Goal: Task Accomplishment & Management: Manage account settings

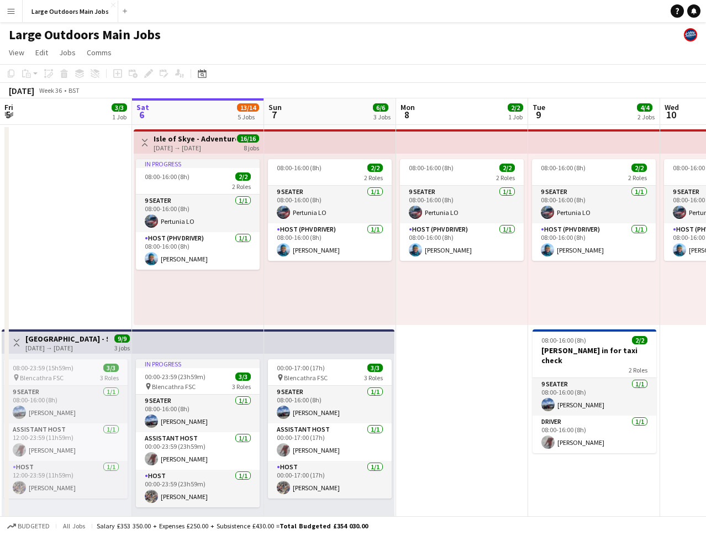
click at [17, 8] on button "Menu" at bounding box center [11, 11] width 22 height 22
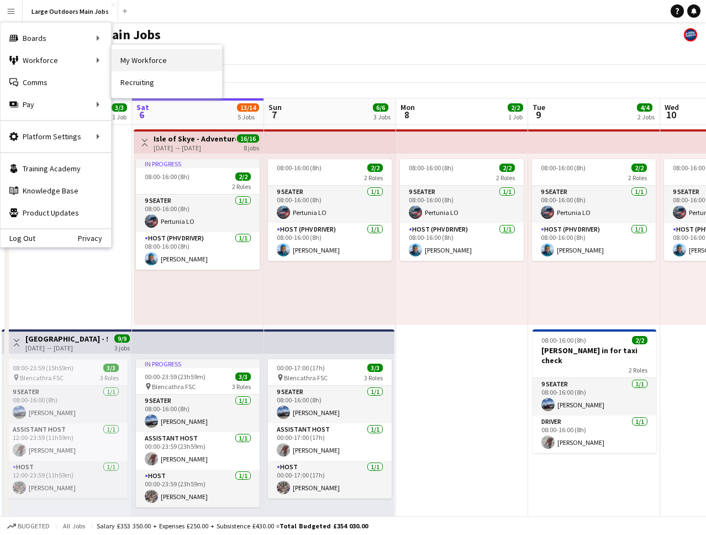
click at [150, 65] on link "My Workforce" at bounding box center [167, 60] width 111 height 22
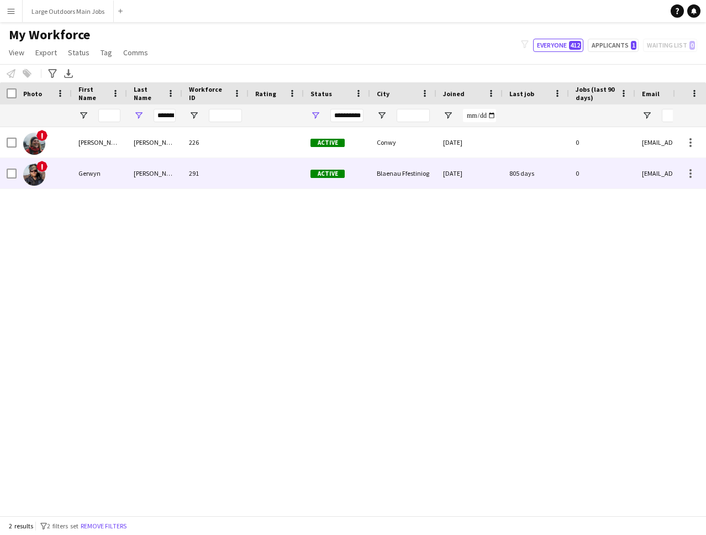
click at [157, 181] on div "[PERSON_NAME]" at bounding box center [154, 173] width 55 height 30
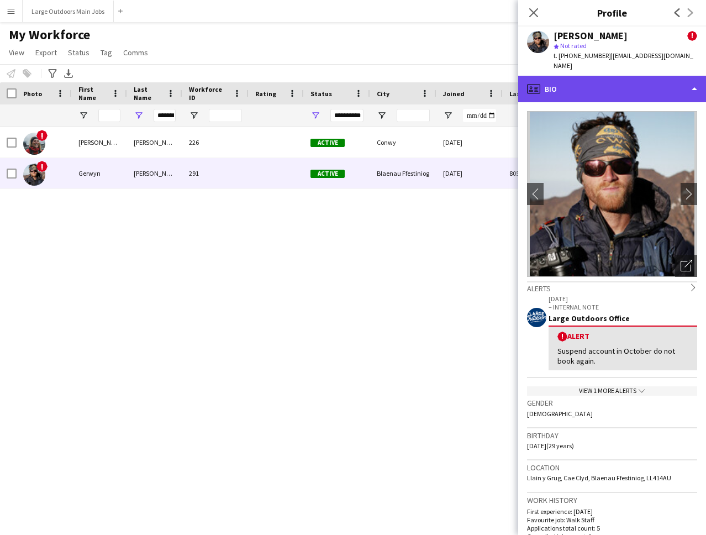
click at [605, 76] on div "profile Bio" at bounding box center [613, 89] width 188 height 27
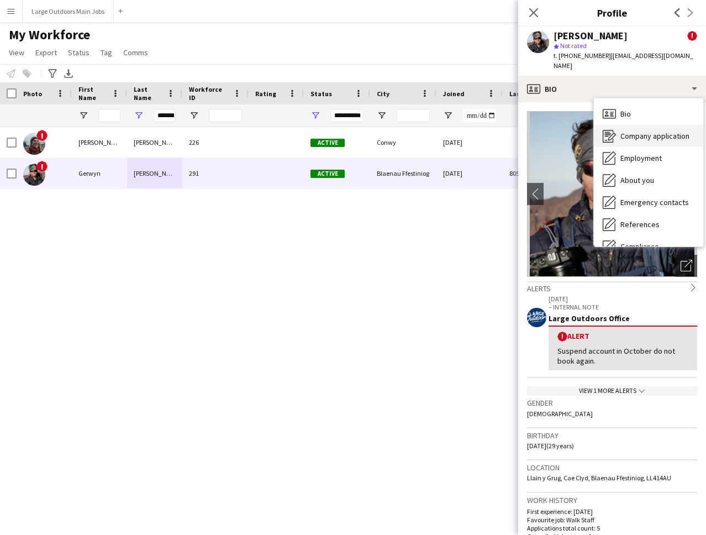
click at [645, 131] on span "Company application" at bounding box center [655, 136] width 69 height 10
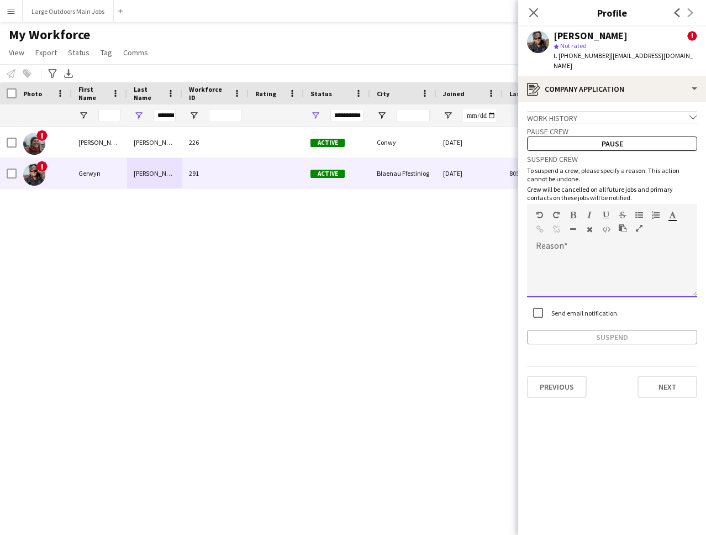
click at [569, 253] on div at bounding box center [612, 275] width 170 height 44
click at [610, 330] on button "Suspend" at bounding box center [612, 337] width 170 height 14
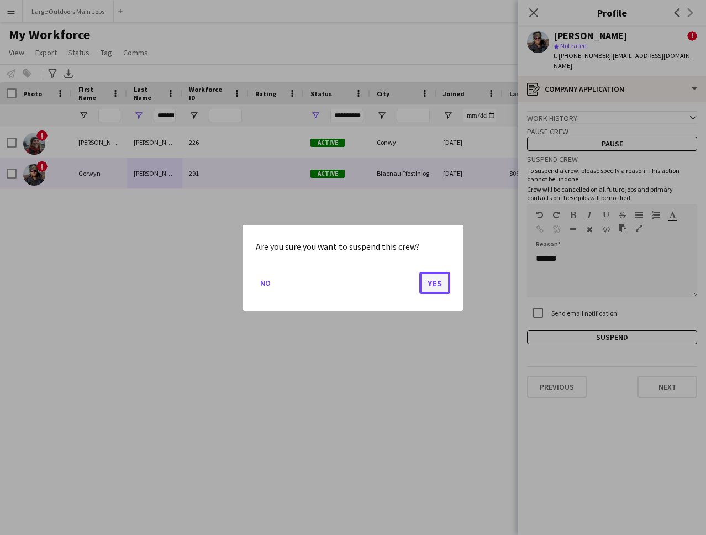
click at [434, 287] on button "Yes" at bounding box center [435, 282] width 31 height 22
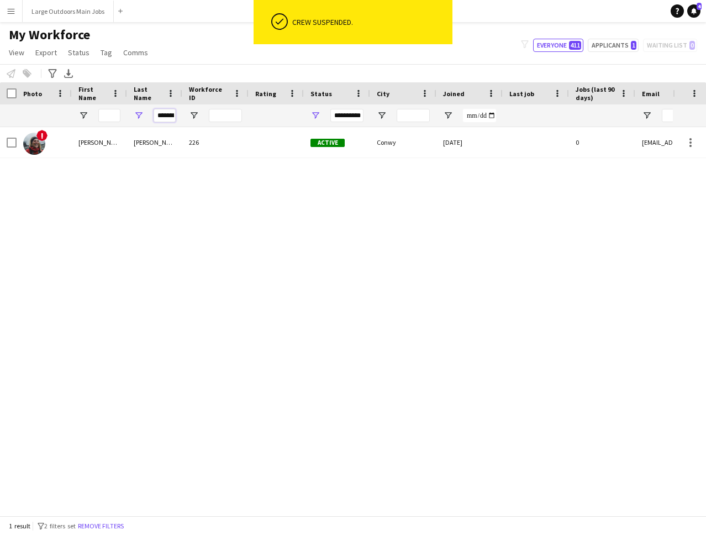
click at [170, 112] on input "*******" at bounding box center [165, 115] width 22 height 13
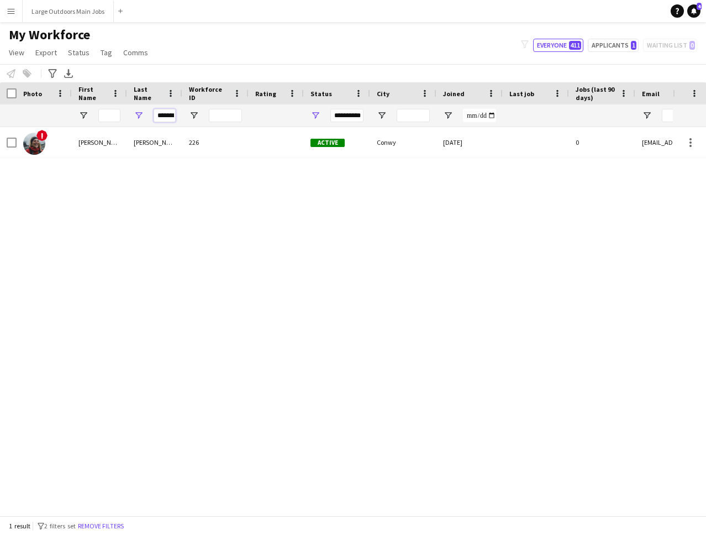
click at [170, 112] on input "*******" at bounding box center [165, 115] width 22 height 13
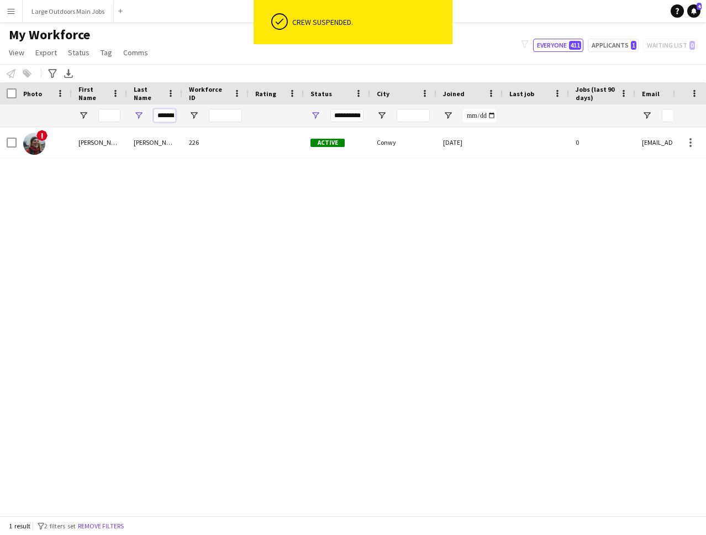
click at [170, 112] on input "*******" at bounding box center [165, 115] width 22 height 13
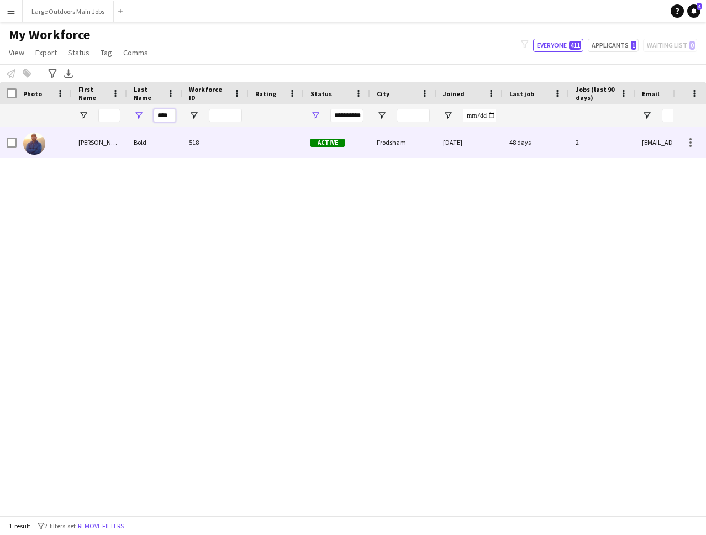
type input "****"
click at [153, 142] on div "Bold" at bounding box center [154, 142] width 55 height 30
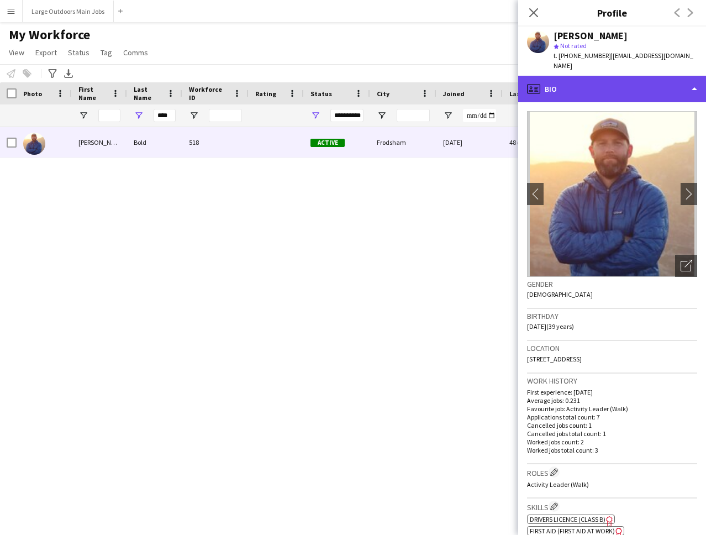
click at [637, 80] on div "profile Bio" at bounding box center [613, 89] width 188 height 27
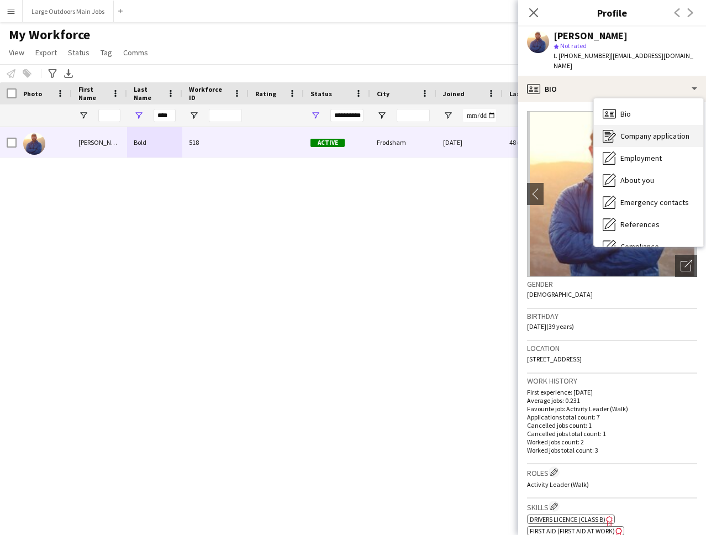
click at [635, 131] on span "Company application" at bounding box center [655, 136] width 69 height 10
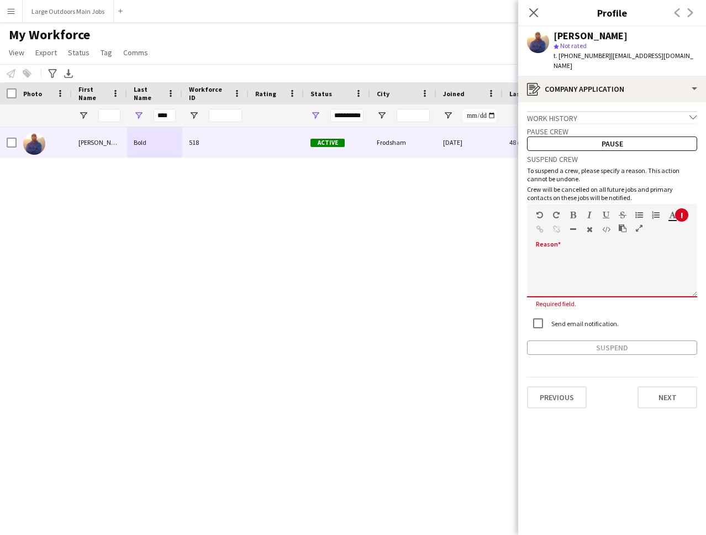
click at [568, 245] on div at bounding box center [612, 271] width 170 height 52
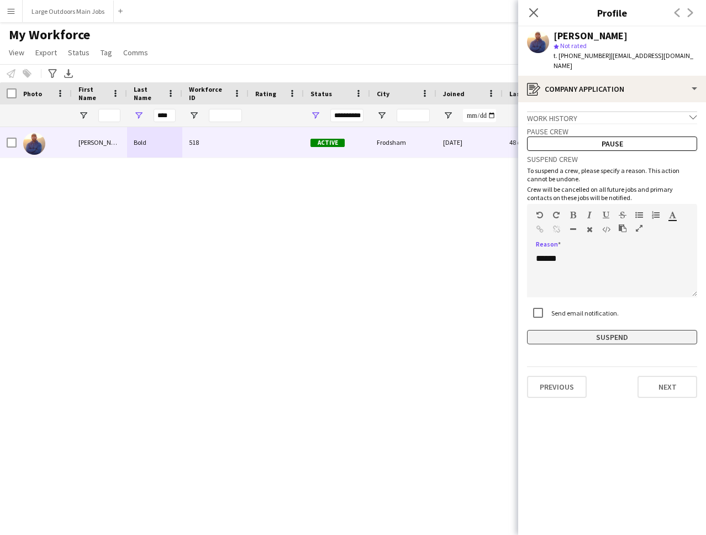
click at [620, 330] on button "Suspend" at bounding box center [612, 337] width 170 height 14
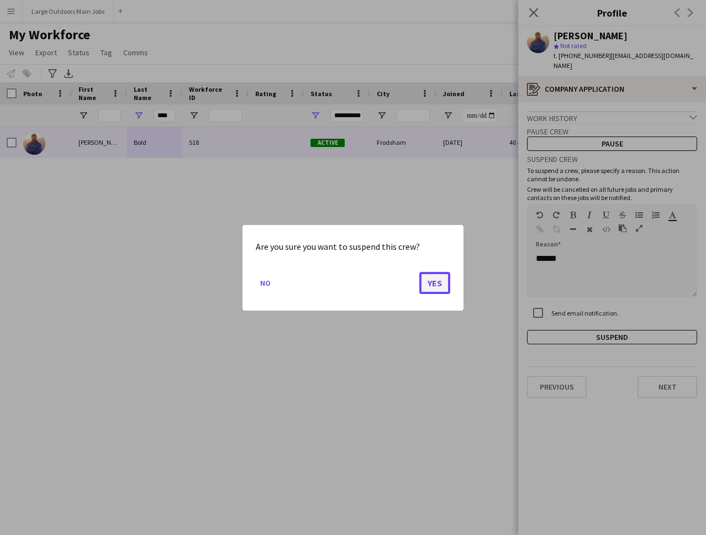
click at [436, 282] on button "Yes" at bounding box center [435, 282] width 31 height 22
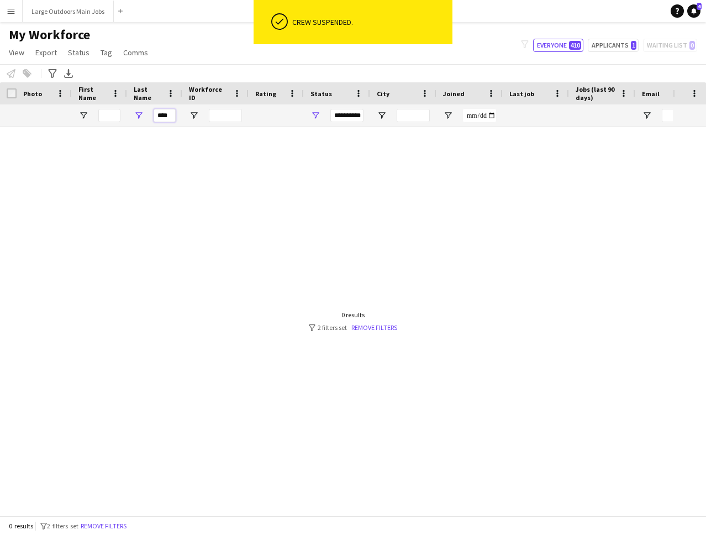
click at [160, 117] on input "****" at bounding box center [165, 115] width 22 height 13
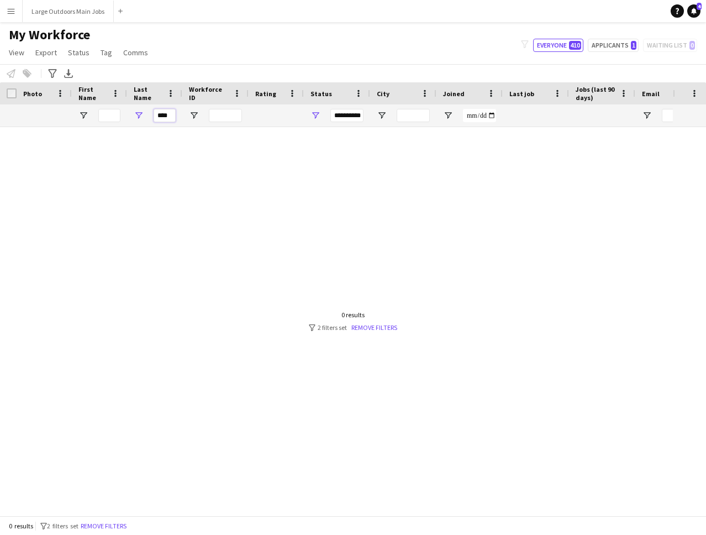
click at [160, 117] on input "****" at bounding box center [165, 115] width 22 height 13
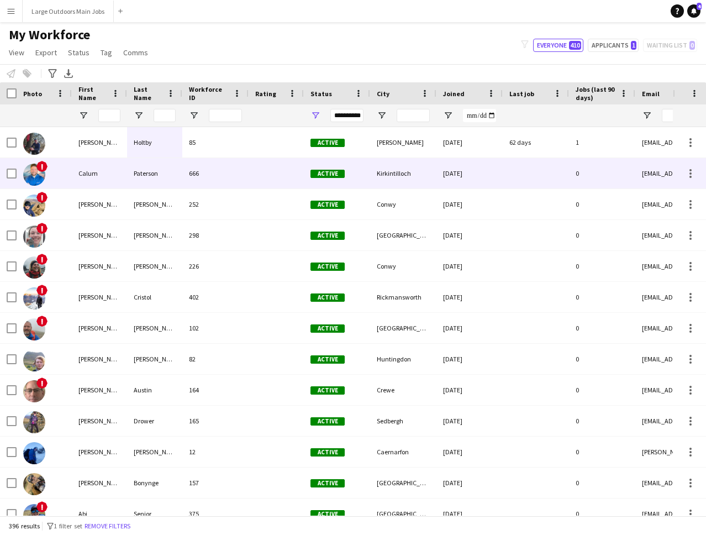
click at [151, 179] on div "Paterson" at bounding box center [154, 173] width 55 height 30
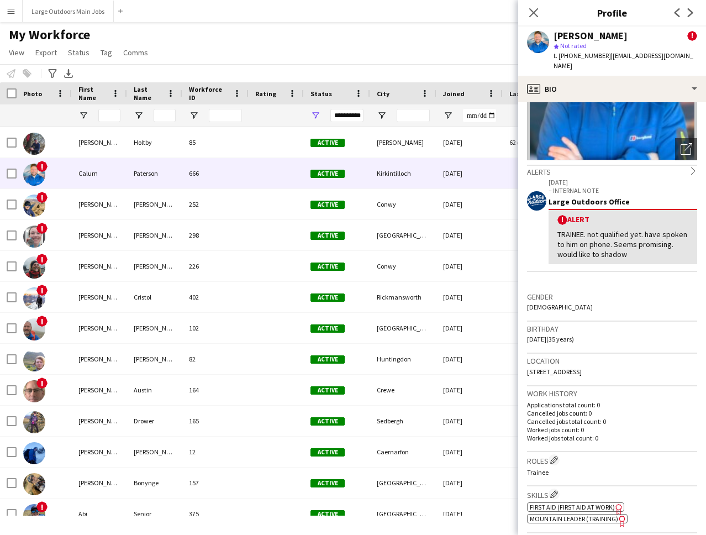
scroll to position [118, 0]
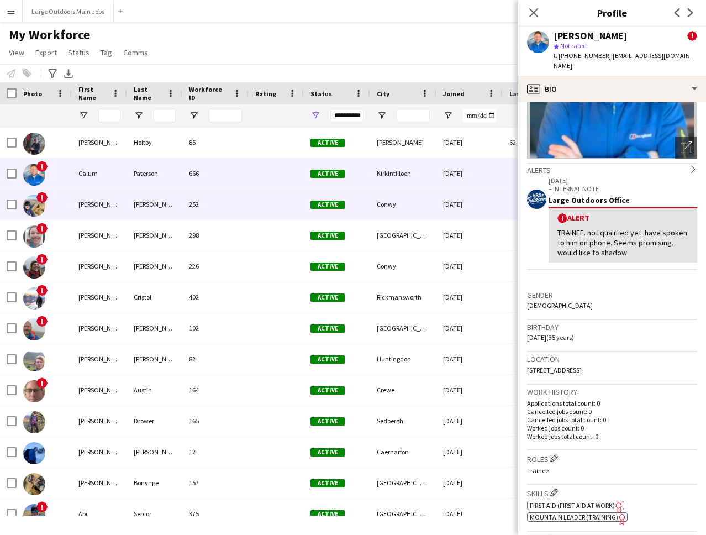
click at [125, 207] on div "[PERSON_NAME]" at bounding box center [99, 204] width 55 height 30
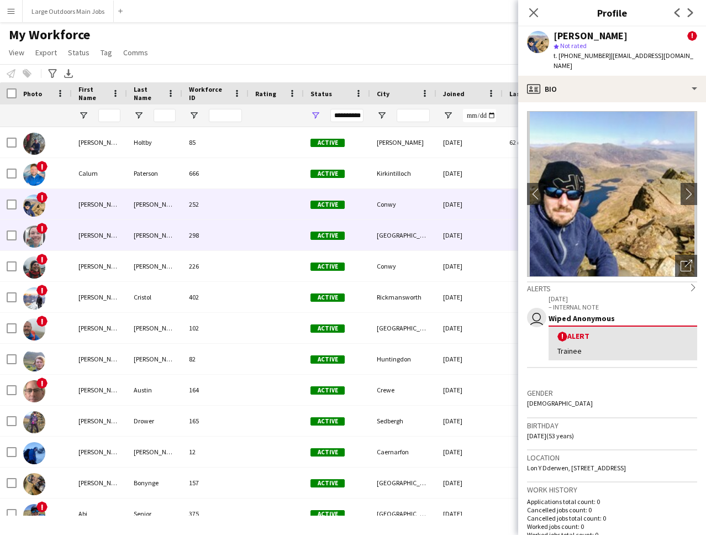
click at [117, 237] on div "[PERSON_NAME]" at bounding box center [99, 235] width 55 height 30
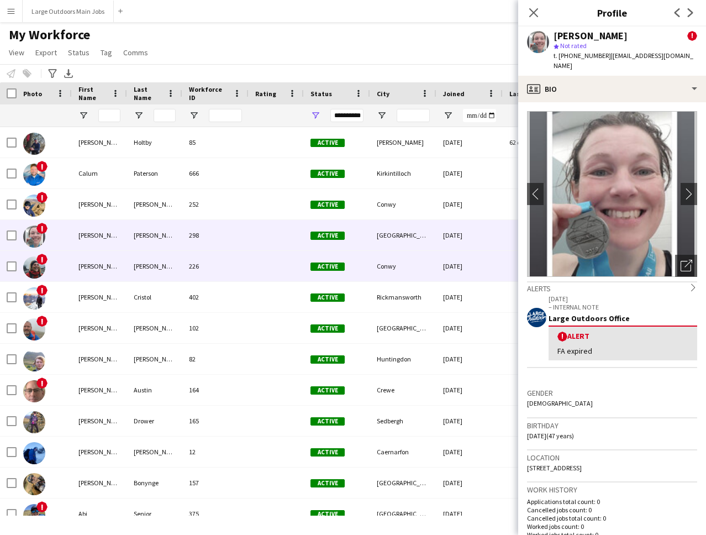
click at [111, 264] on div "[PERSON_NAME]" at bounding box center [99, 266] width 55 height 30
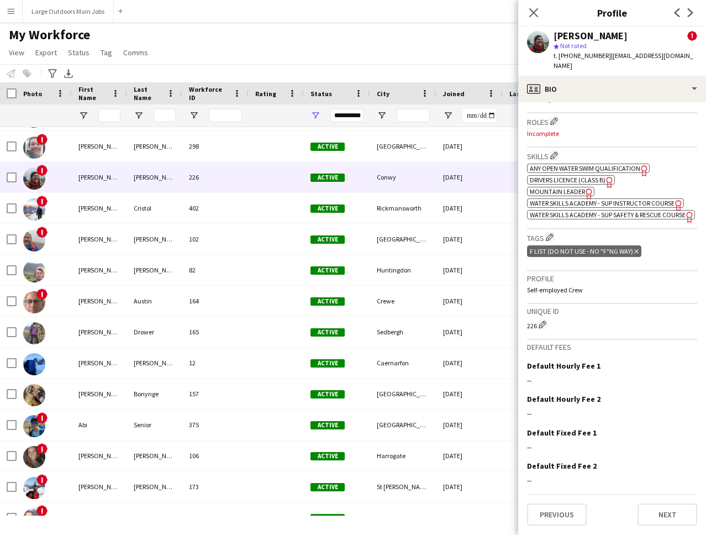
scroll to position [0, 0]
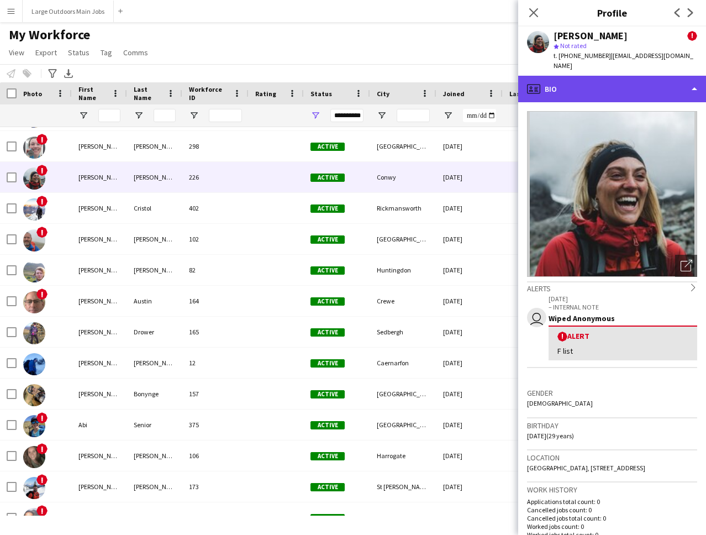
click at [611, 83] on div "profile Bio" at bounding box center [613, 89] width 188 height 27
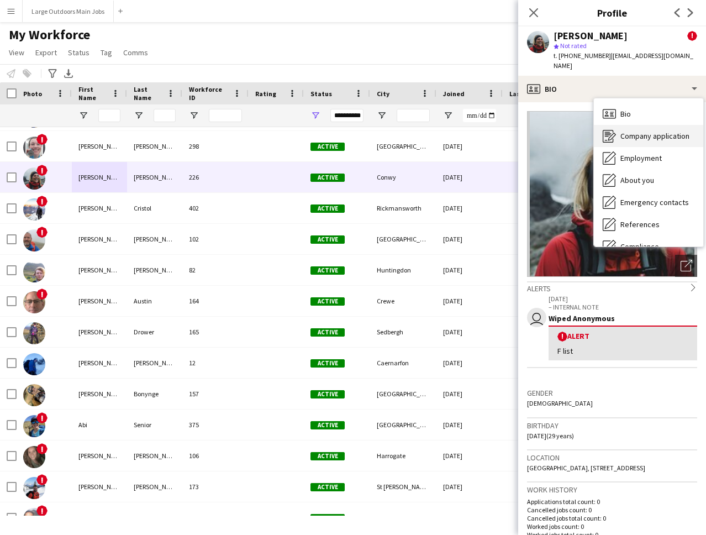
click at [644, 142] on div "Company application Company application" at bounding box center [648, 136] width 109 height 22
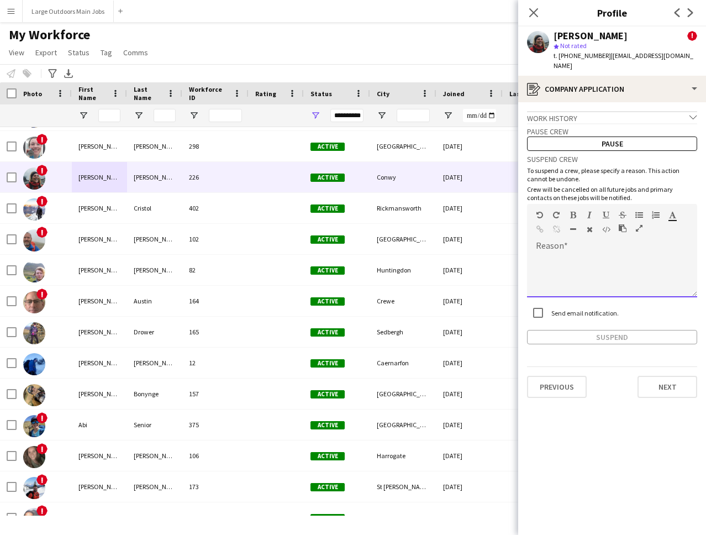
click at [574, 249] on div at bounding box center [612, 271] width 170 height 52
click at [612, 340] on button "Suspend" at bounding box center [612, 337] width 170 height 14
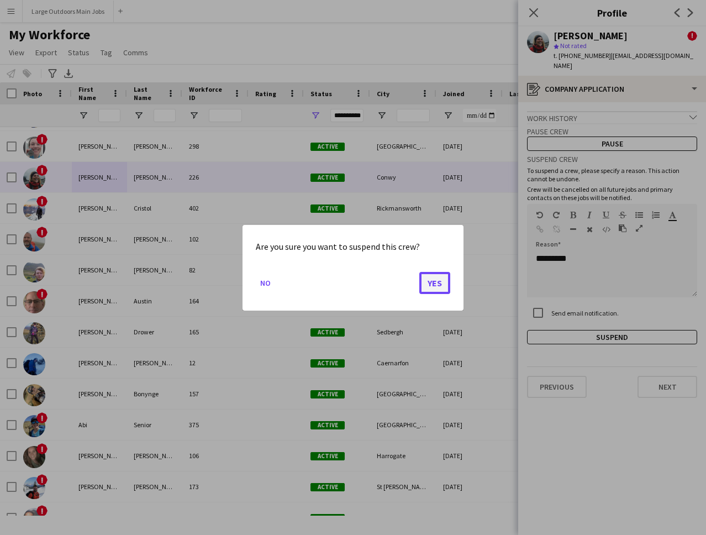
click at [433, 284] on button "Yes" at bounding box center [435, 282] width 31 height 22
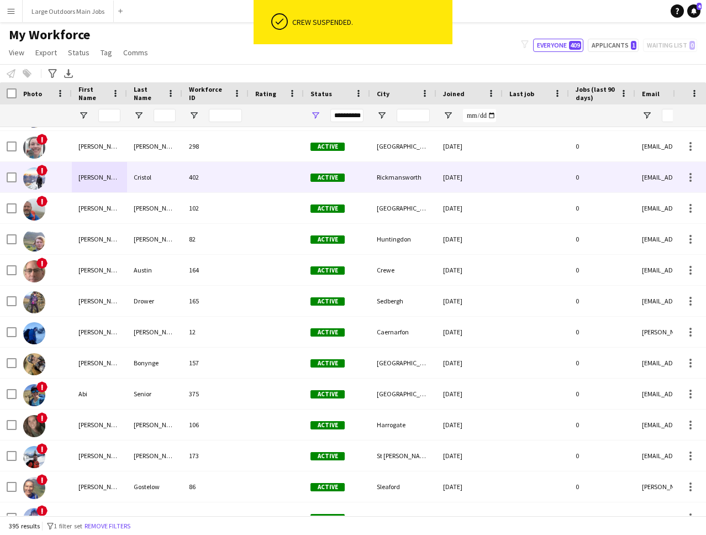
click at [146, 175] on div "Cristol" at bounding box center [154, 177] width 55 height 30
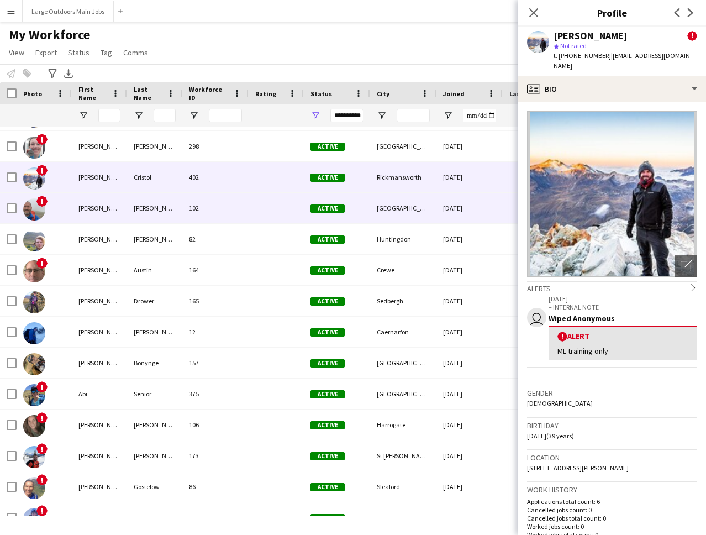
click at [154, 202] on div "[PERSON_NAME]" at bounding box center [154, 208] width 55 height 30
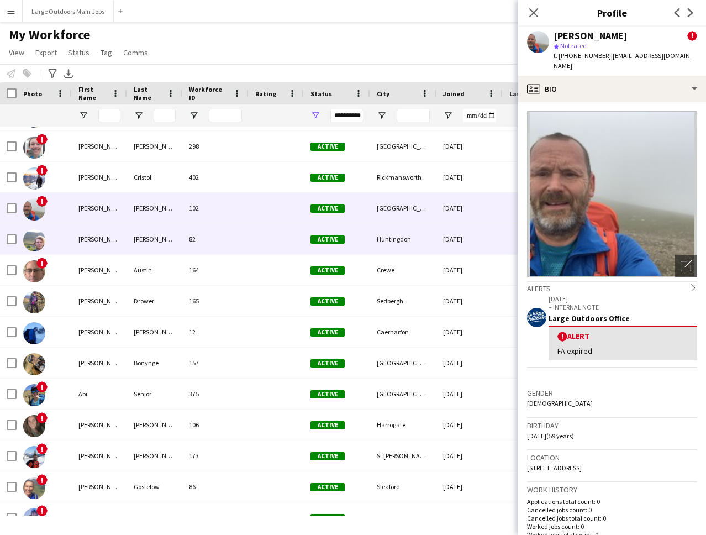
click at [156, 234] on div "[PERSON_NAME]" at bounding box center [154, 239] width 55 height 30
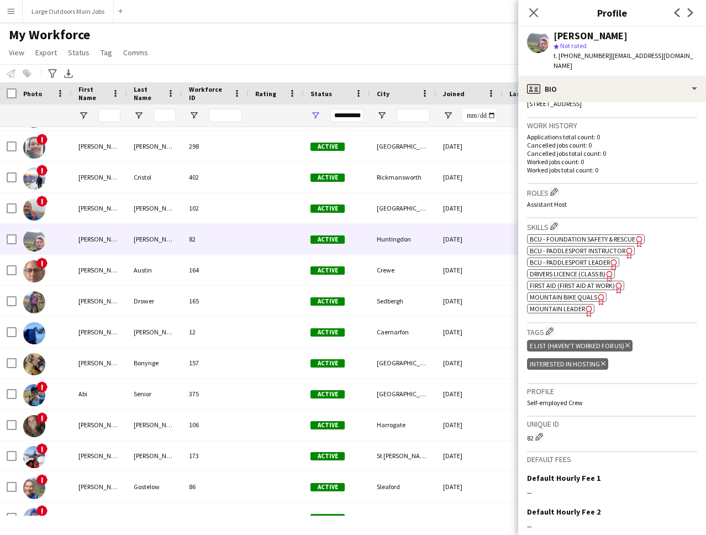
scroll to position [362, 0]
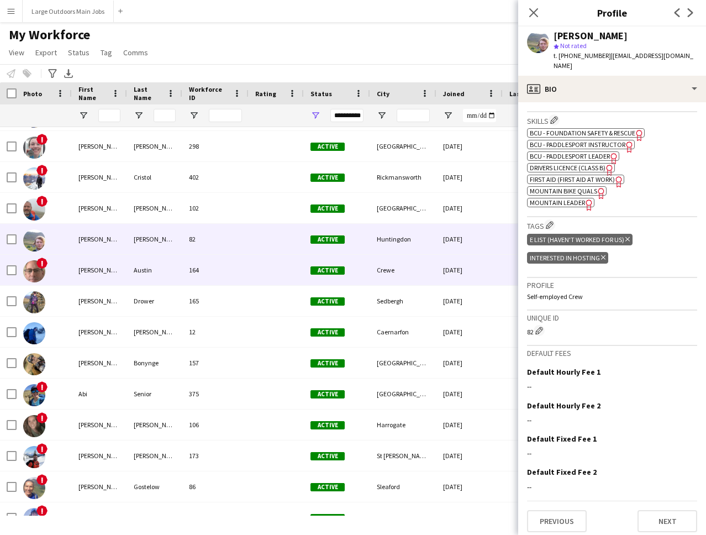
click at [149, 270] on div "Austin" at bounding box center [154, 270] width 55 height 30
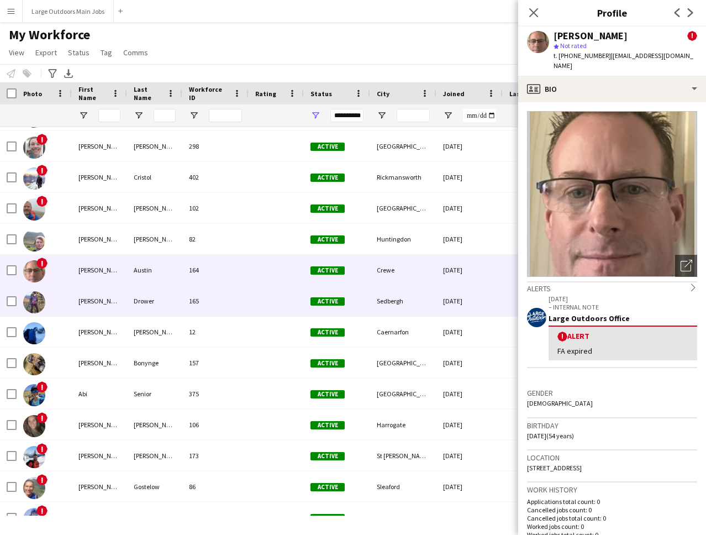
click at [139, 300] on div "Drower" at bounding box center [154, 301] width 55 height 30
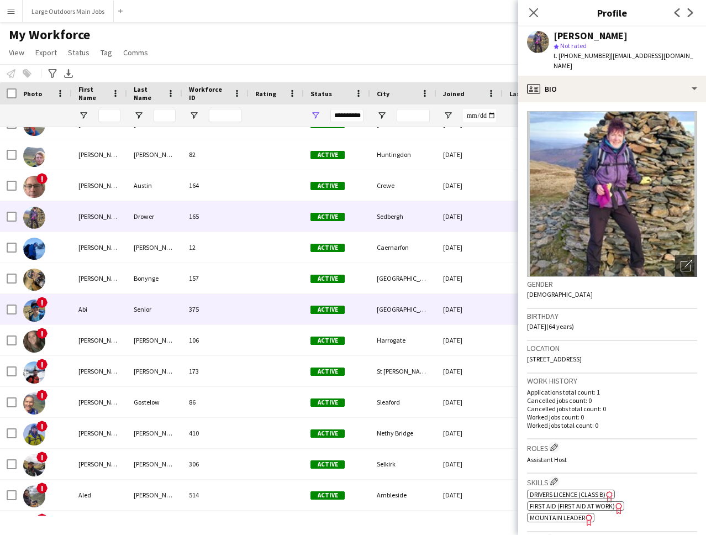
scroll to position [189, 0]
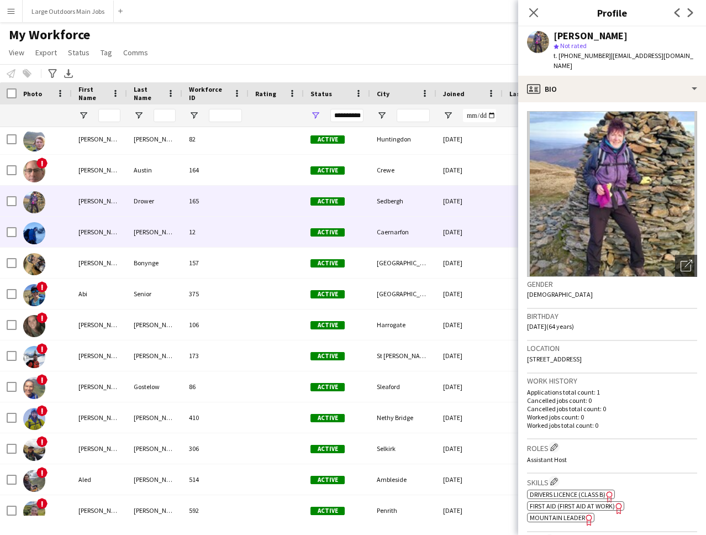
click at [172, 226] on div "[PERSON_NAME]" at bounding box center [154, 232] width 55 height 30
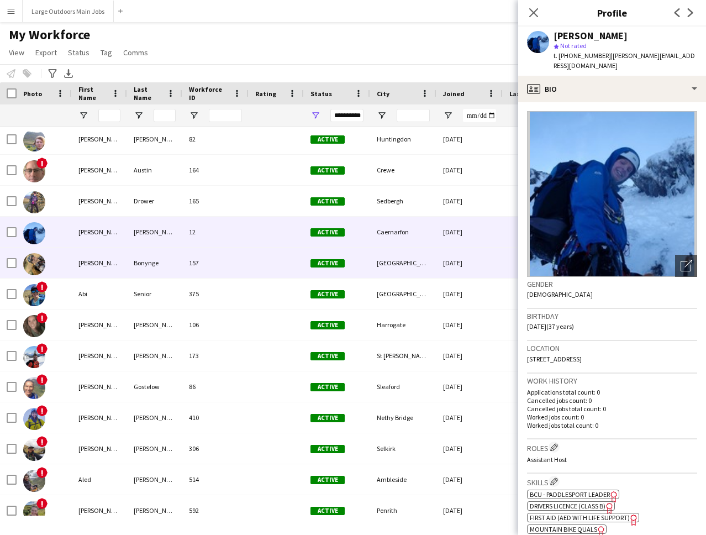
click at [146, 261] on div "Bonynge" at bounding box center [154, 263] width 55 height 30
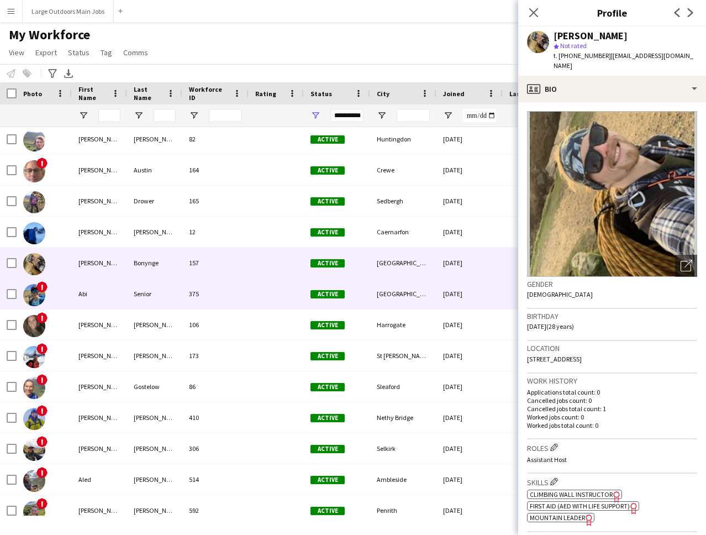
click at [142, 296] on div "Senior" at bounding box center [154, 294] width 55 height 30
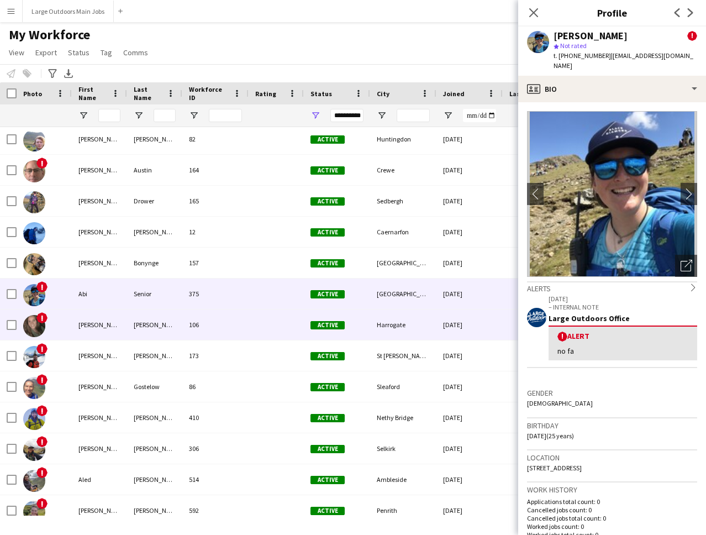
click at [148, 320] on div "[PERSON_NAME]" at bounding box center [154, 325] width 55 height 30
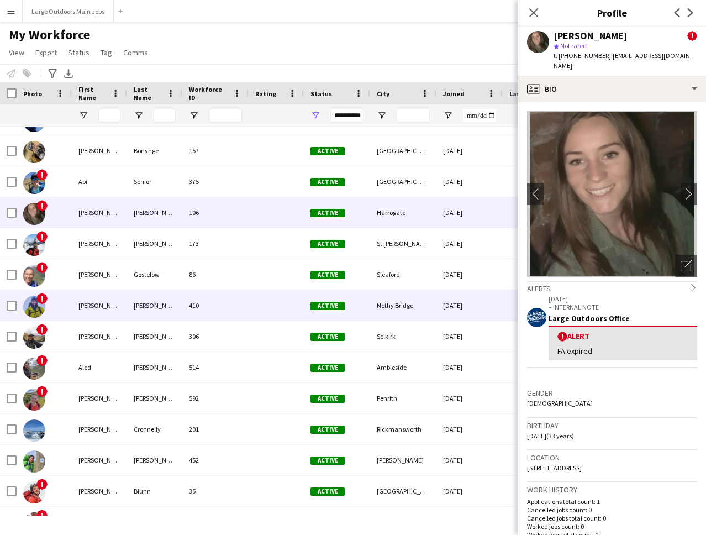
scroll to position [303, 0]
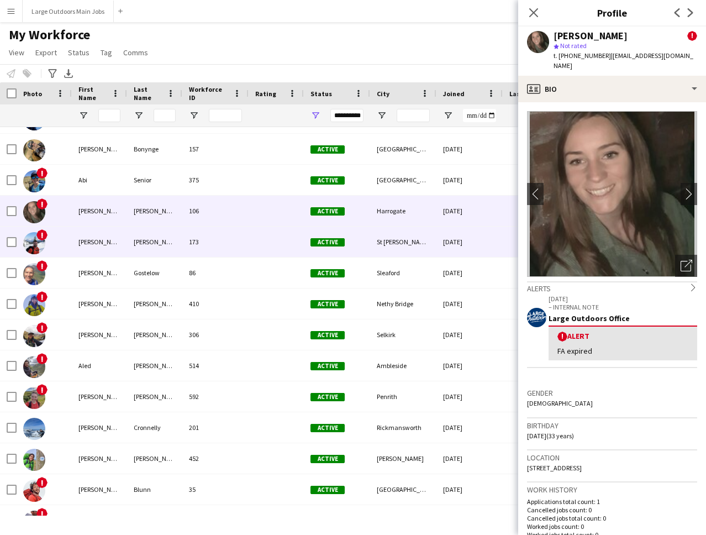
click at [158, 245] on div "[PERSON_NAME]" at bounding box center [154, 242] width 55 height 30
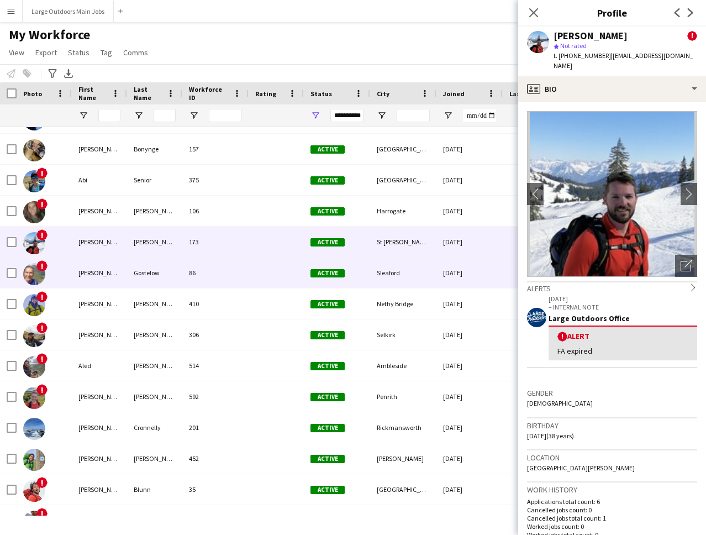
click at [150, 272] on div "Gostelow" at bounding box center [154, 273] width 55 height 30
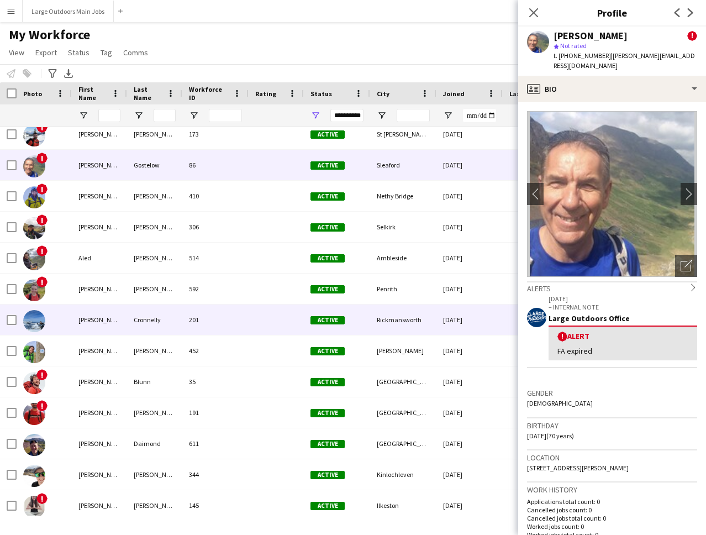
scroll to position [0, 0]
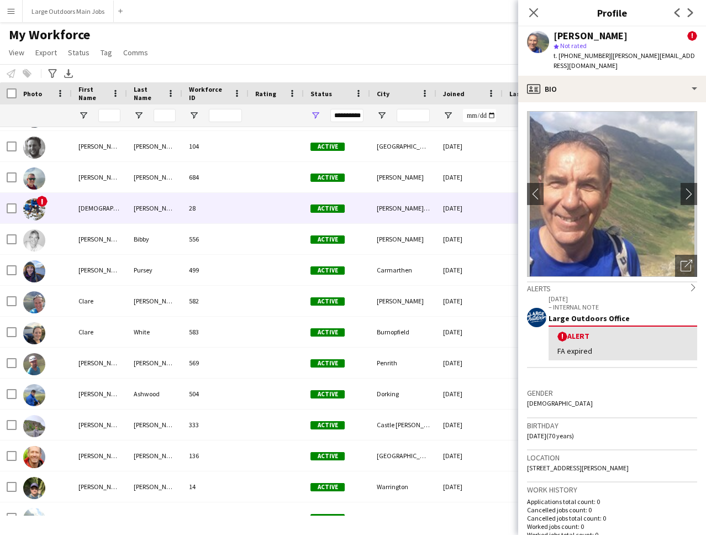
click at [179, 211] on div "[PERSON_NAME]" at bounding box center [154, 208] width 55 height 30
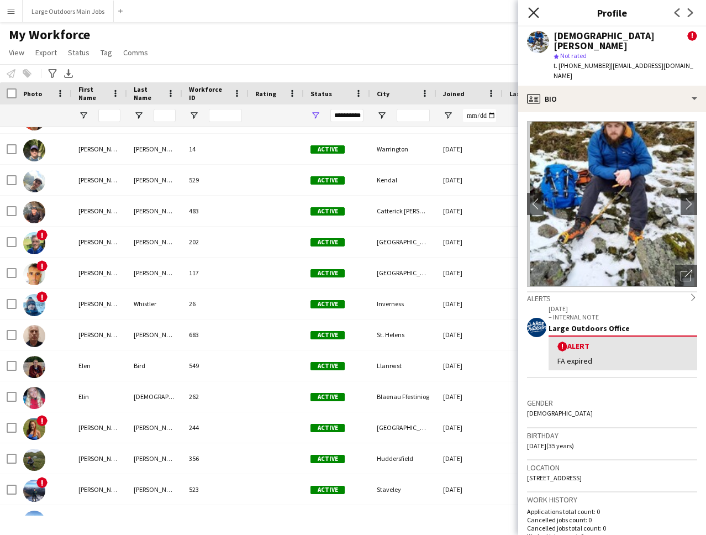
click at [534, 12] on icon at bounding box center [533, 12] width 11 height 11
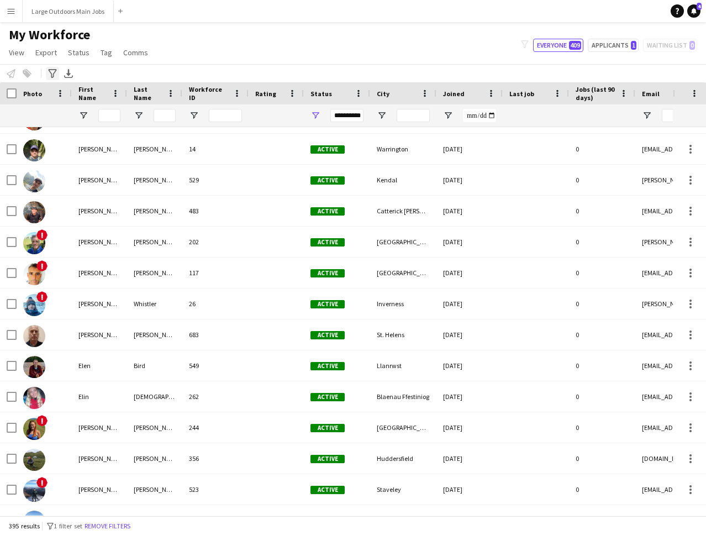
click at [54, 73] on icon at bounding box center [52, 73] width 8 height 9
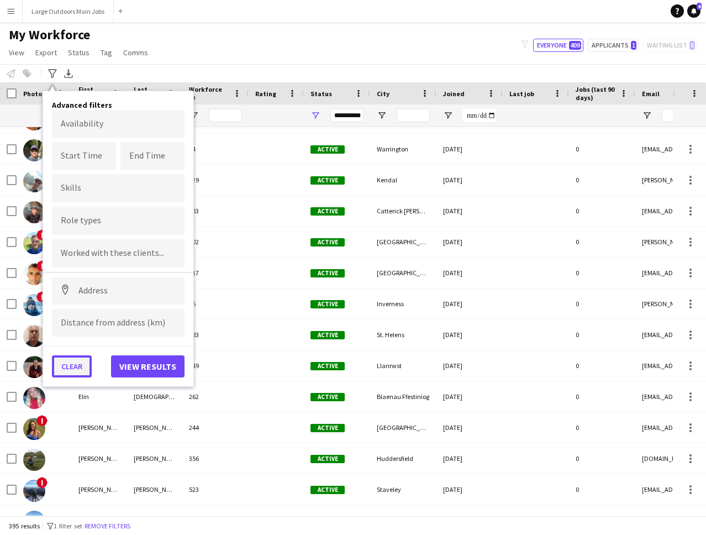
click at [67, 371] on button "Clear" at bounding box center [72, 366] width 40 height 22
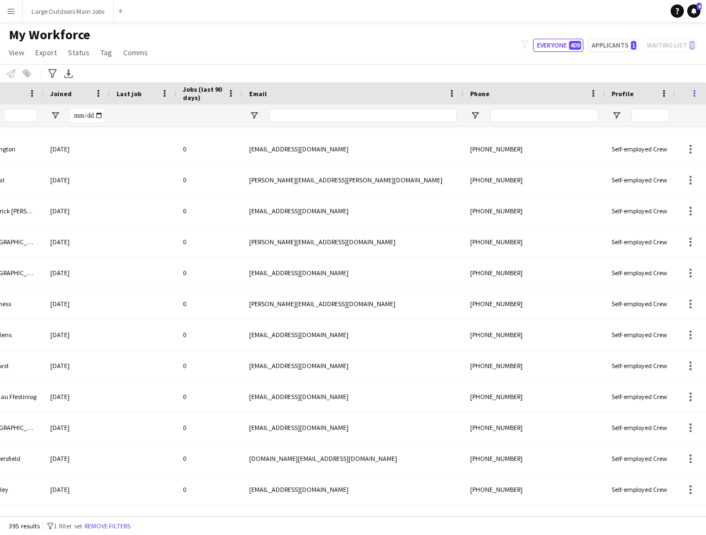
click at [695, 92] on span at bounding box center [695, 93] width 10 height 10
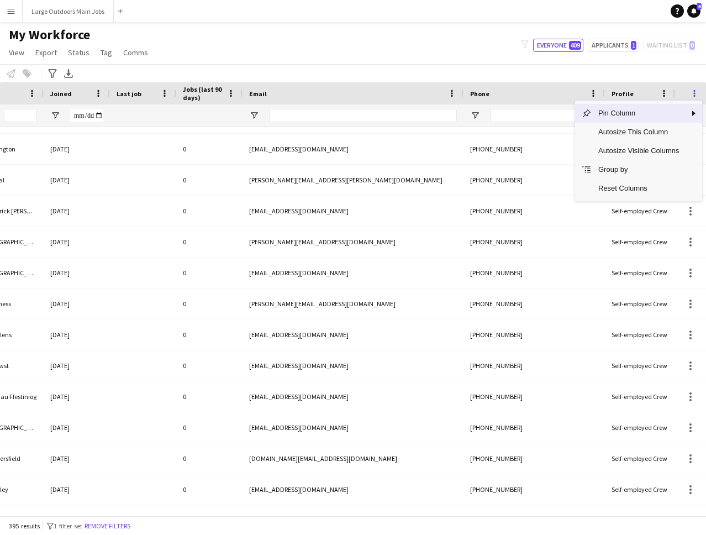
click at [695, 92] on span at bounding box center [695, 93] width 10 height 10
click at [590, 74] on div "Notify workforce Add to tag Select at least one crew to tag him or her. Advance…" at bounding box center [353, 73] width 706 height 18
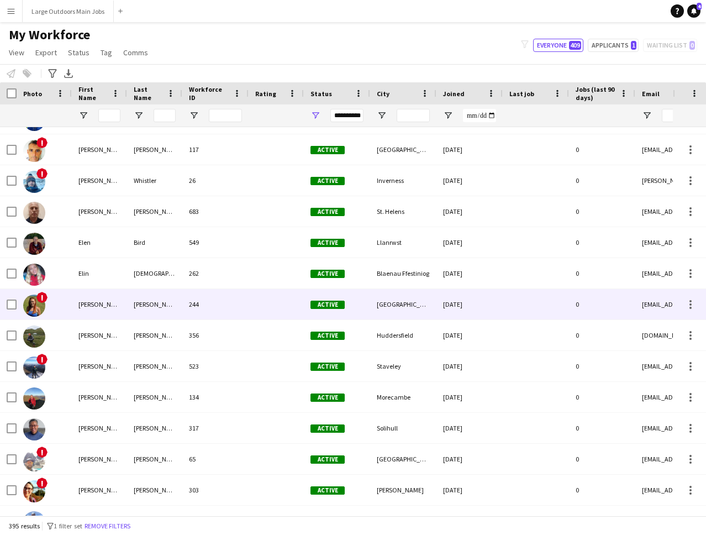
click at [104, 308] on div "[PERSON_NAME]" at bounding box center [99, 304] width 55 height 30
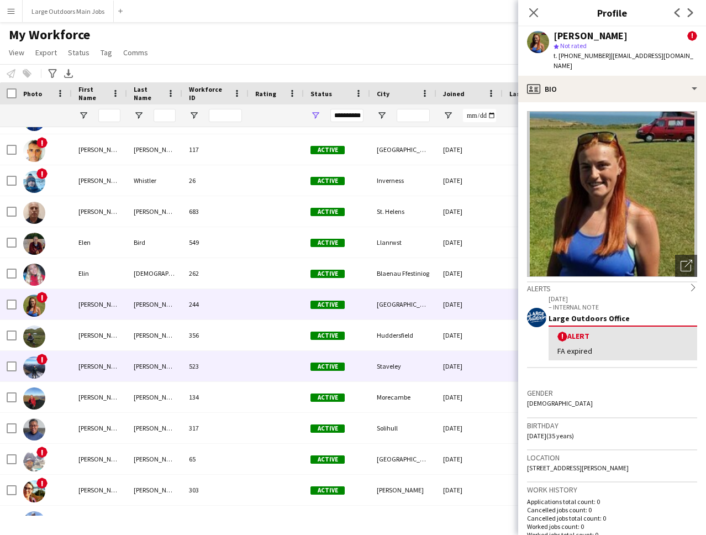
click at [93, 359] on div "[PERSON_NAME]" at bounding box center [99, 366] width 55 height 30
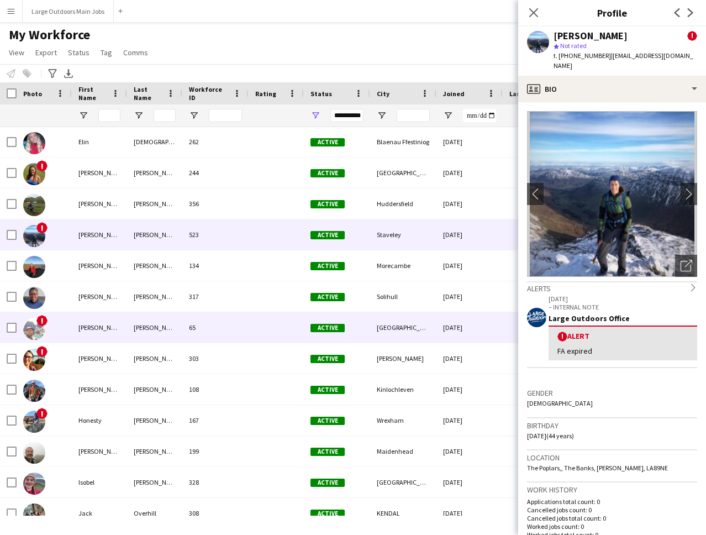
click at [85, 331] on div "[PERSON_NAME]" at bounding box center [99, 327] width 55 height 30
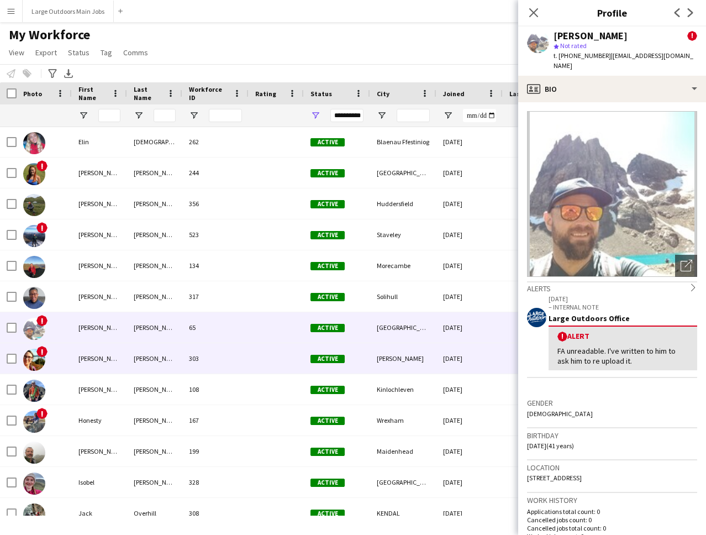
click at [88, 357] on div "[PERSON_NAME]" at bounding box center [99, 358] width 55 height 30
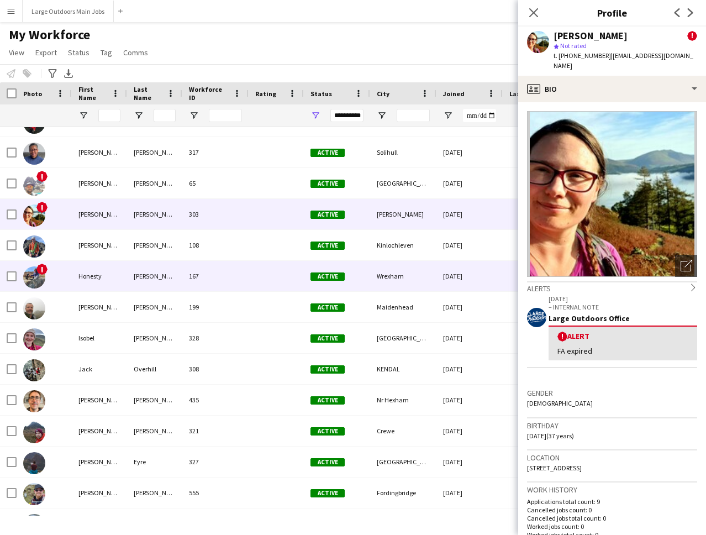
click at [105, 273] on div "Honesty" at bounding box center [99, 276] width 55 height 30
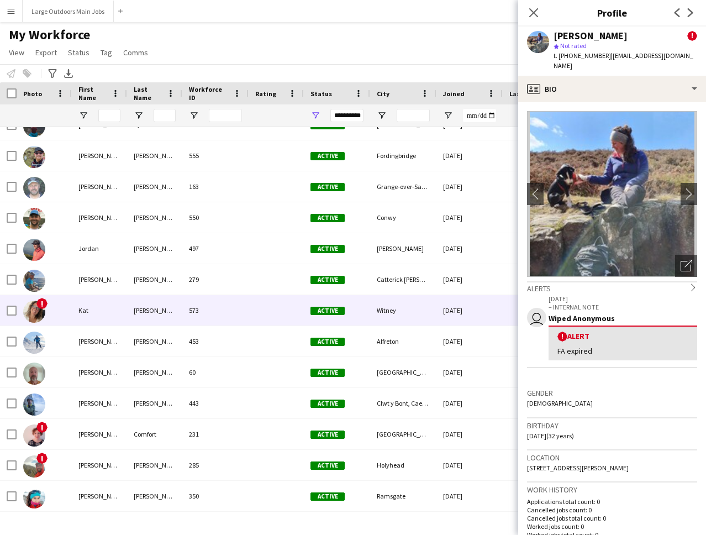
click at [109, 305] on div "Kat" at bounding box center [99, 310] width 55 height 30
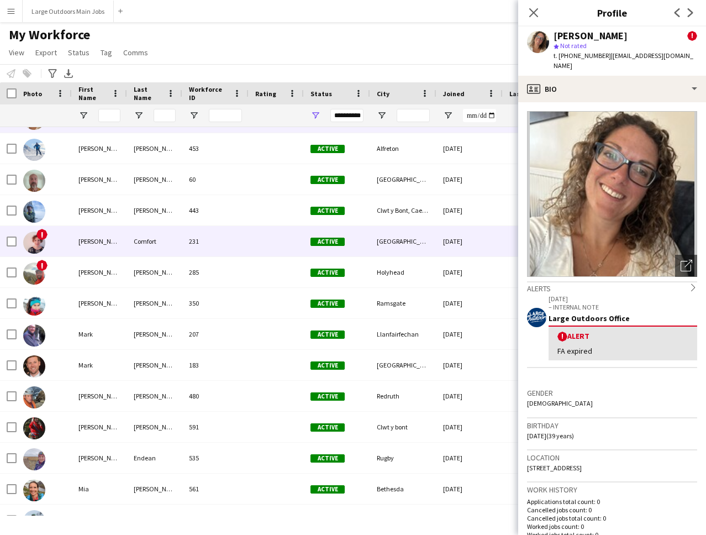
click at [115, 247] on div "[PERSON_NAME]" at bounding box center [99, 241] width 55 height 30
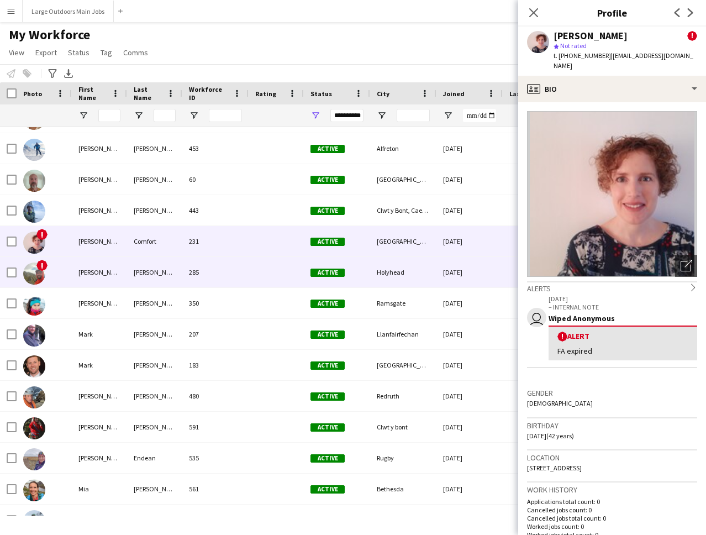
click at [115, 266] on div "[PERSON_NAME]" at bounding box center [99, 272] width 55 height 30
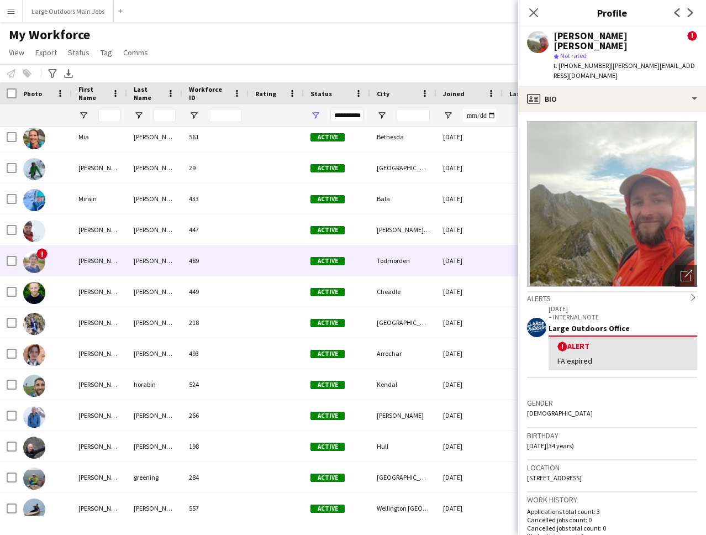
click at [106, 268] on div "[PERSON_NAME]" at bounding box center [99, 260] width 55 height 30
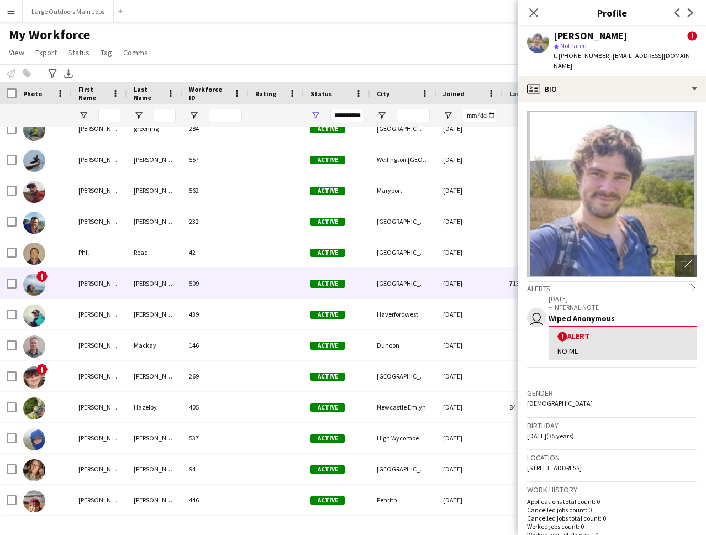
click at [160, 282] on div "[PERSON_NAME]" at bounding box center [154, 283] width 55 height 30
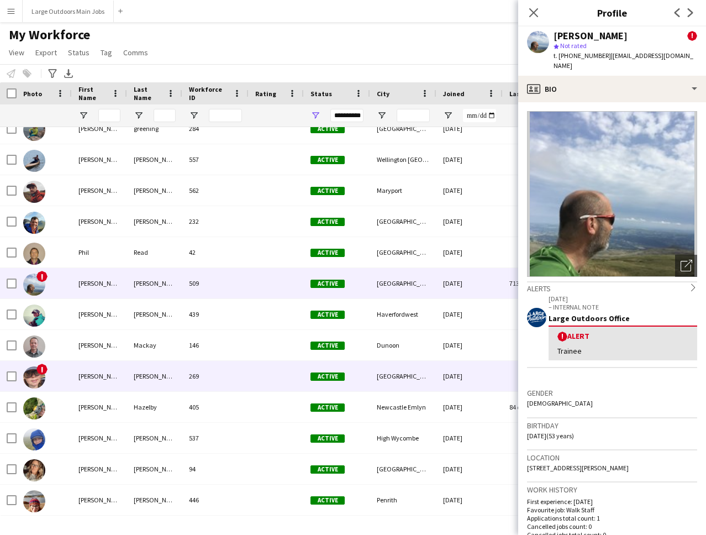
click at [118, 381] on div "[PERSON_NAME]" at bounding box center [99, 376] width 55 height 30
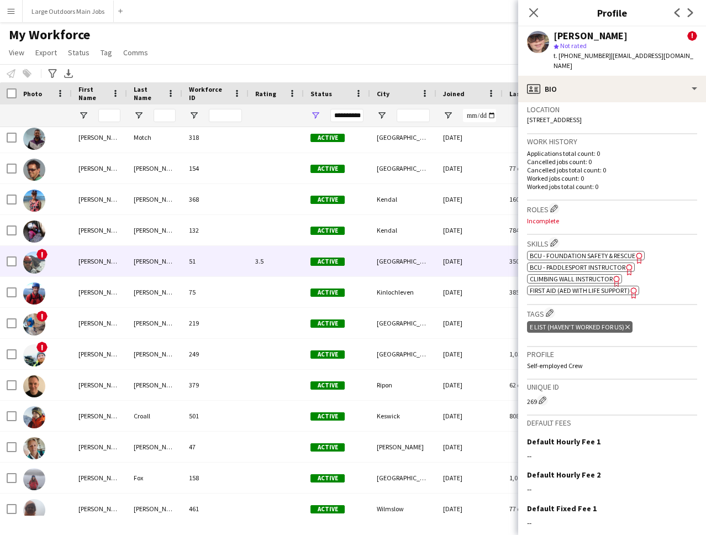
click at [128, 261] on div "[PERSON_NAME]" at bounding box center [154, 261] width 55 height 30
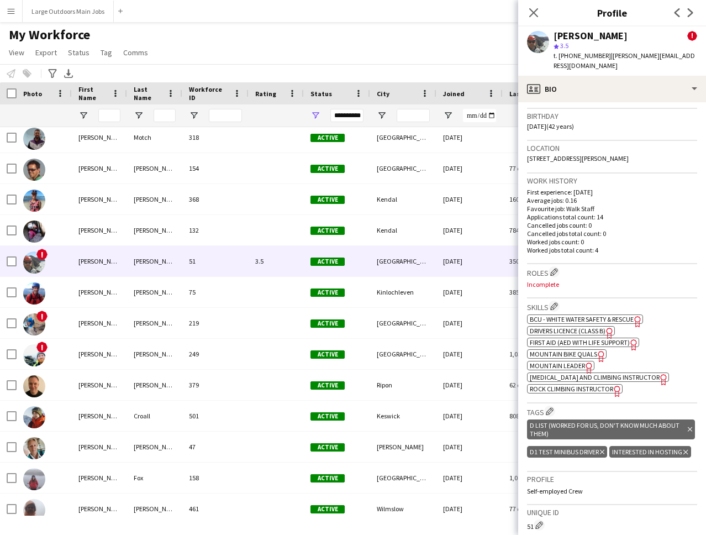
click at [603, 450] on icon at bounding box center [602, 452] width 4 height 4
click at [601, 449] on icon "Delete tag" at bounding box center [603, 452] width 4 height 7
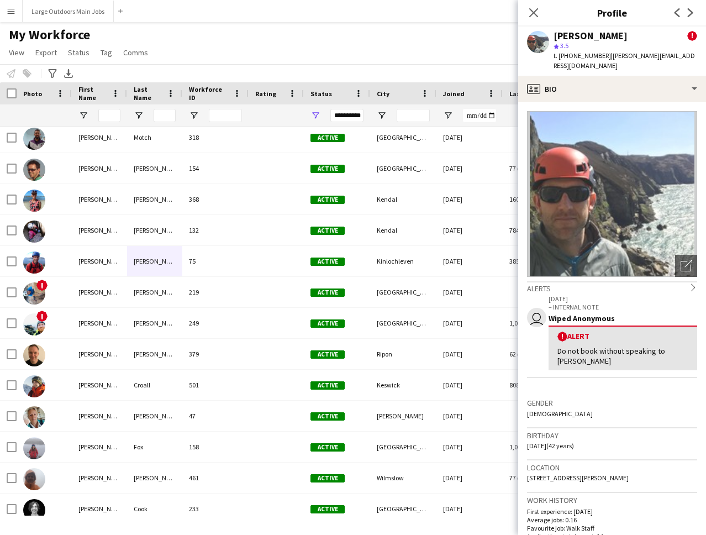
click at [629, 384] on div "user [DATE] – INTERNAL NOTE Wiped Anonymous ! Alert Do not book without speakin…" at bounding box center [612, 345] width 170 height 103
click at [535, 12] on icon at bounding box center [533, 12] width 11 height 11
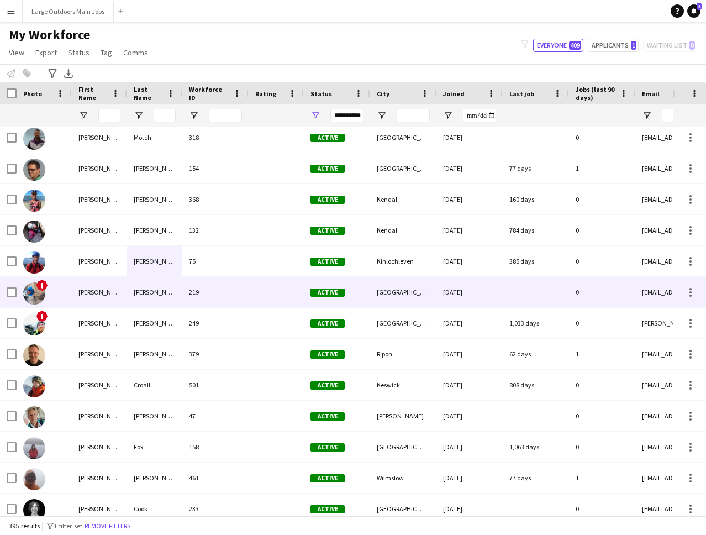
click at [89, 302] on div "[PERSON_NAME]" at bounding box center [99, 292] width 55 height 30
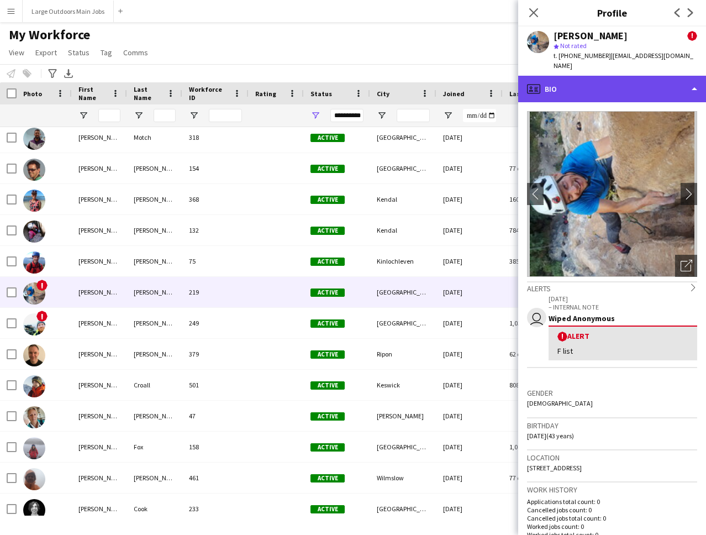
click at [654, 76] on div "profile Bio" at bounding box center [613, 89] width 188 height 27
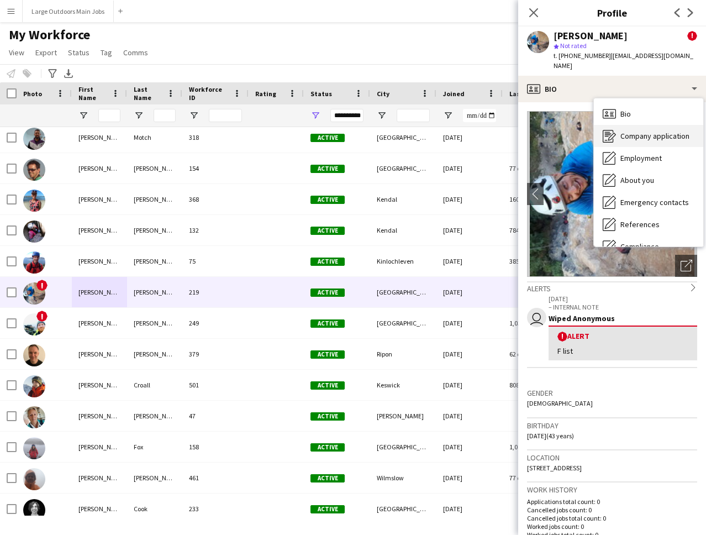
click at [652, 131] on span "Company application" at bounding box center [655, 136] width 69 height 10
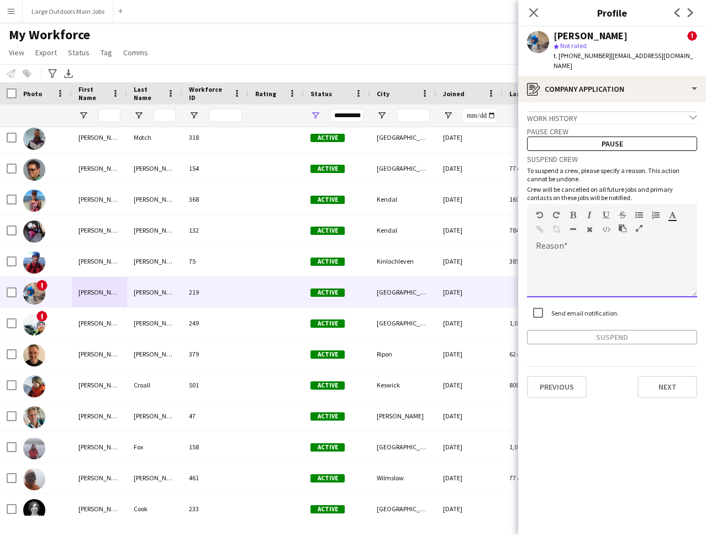
click at [558, 253] on div at bounding box center [612, 275] width 170 height 44
click at [591, 330] on button "Suspend" at bounding box center [612, 337] width 170 height 14
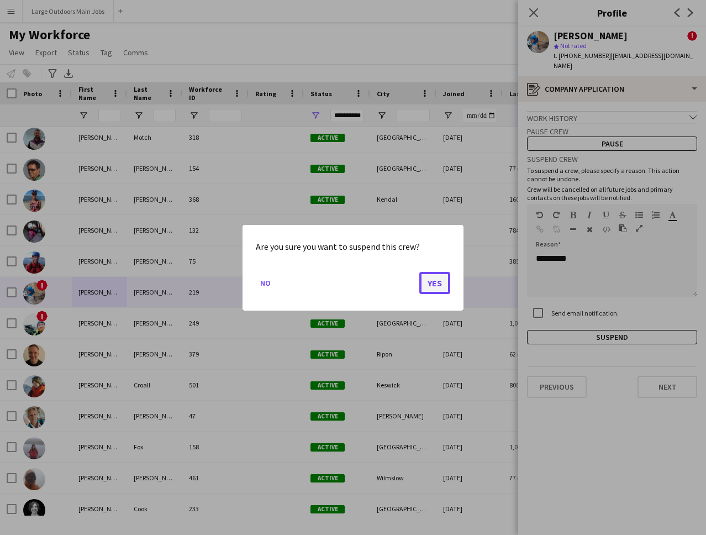
click at [433, 283] on button "Yes" at bounding box center [435, 282] width 31 height 22
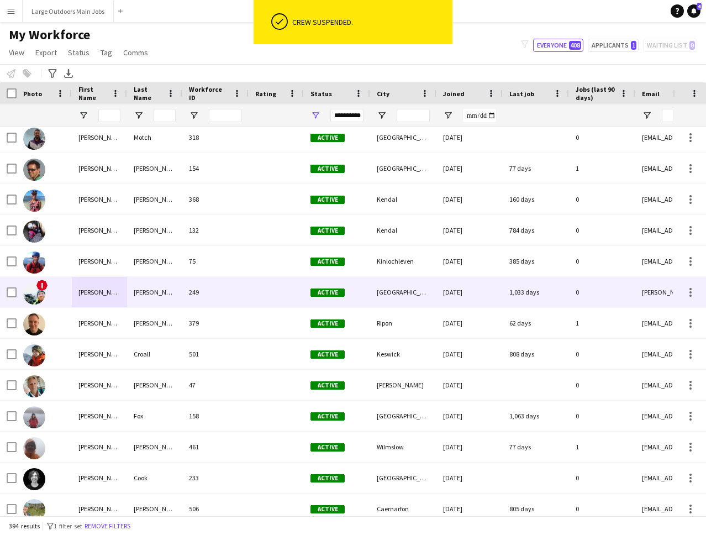
click at [97, 292] on div "[PERSON_NAME]" at bounding box center [99, 292] width 55 height 30
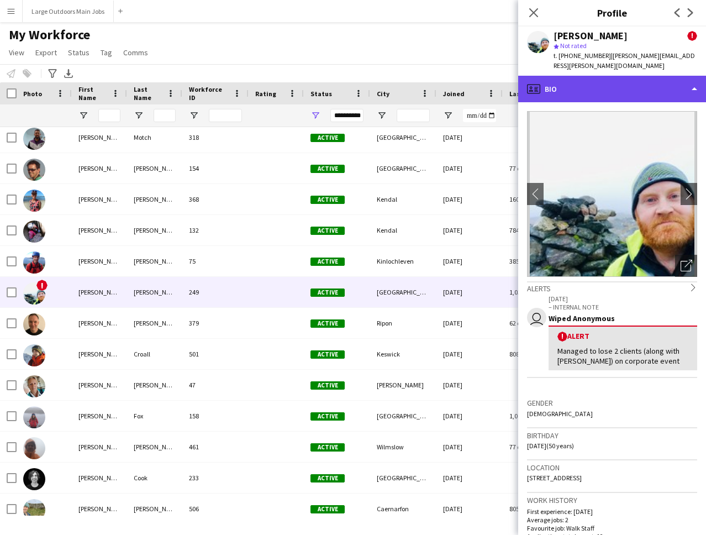
click at [611, 89] on div "profile Bio" at bounding box center [613, 89] width 188 height 27
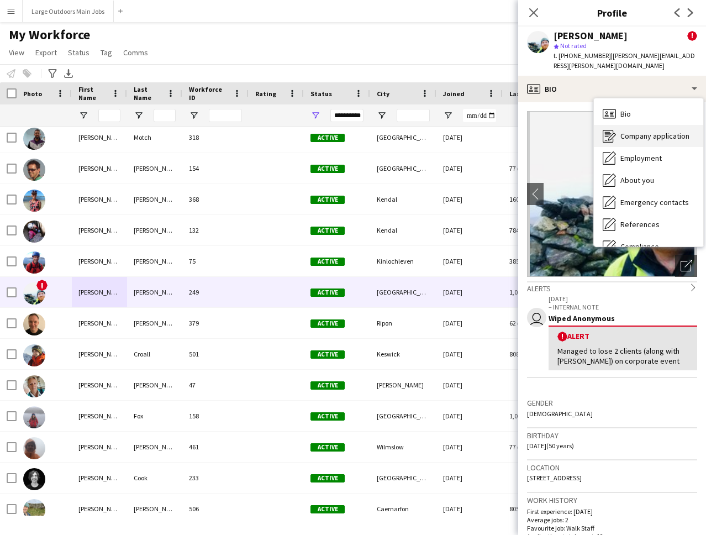
click at [626, 131] on span "Company application" at bounding box center [655, 136] width 69 height 10
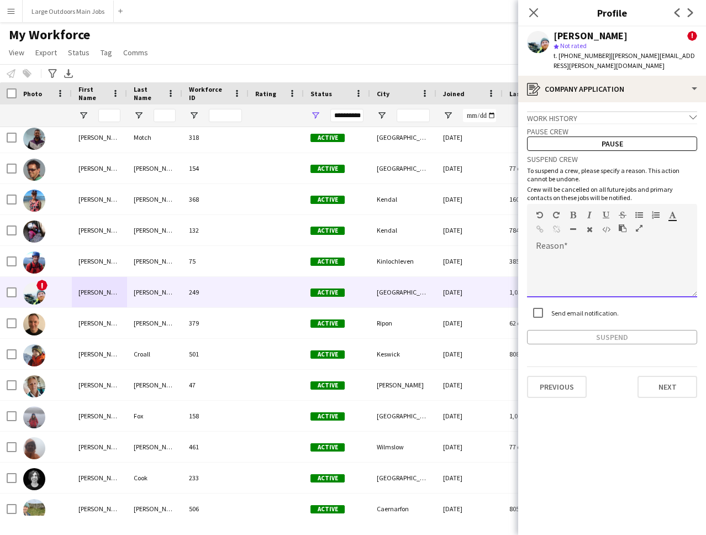
click at [578, 253] on div at bounding box center [612, 275] width 170 height 44
click at [601, 330] on button "Suspend" at bounding box center [612, 337] width 170 height 14
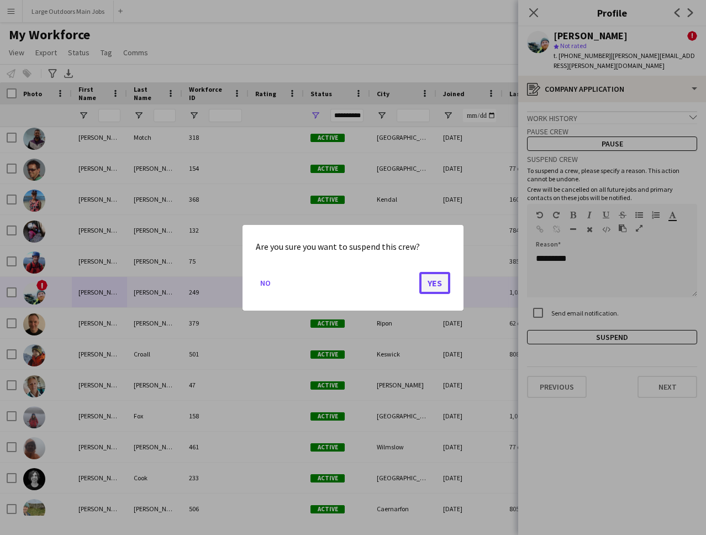
click at [438, 281] on button "Yes" at bounding box center [435, 282] width 31 height 22
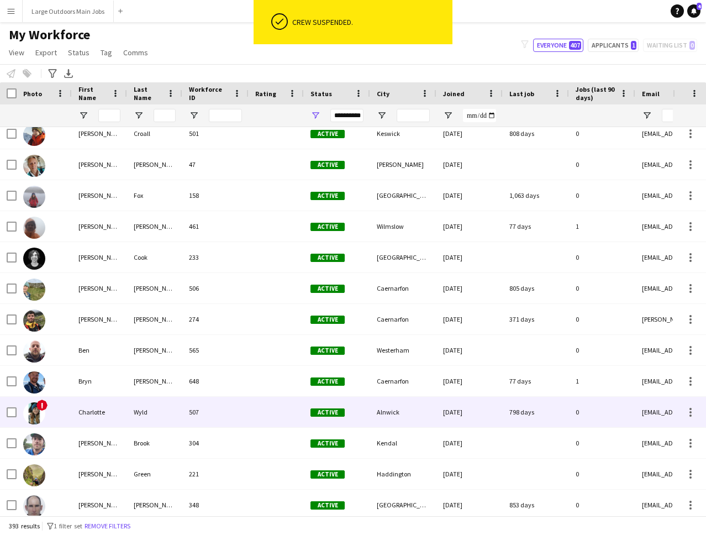
click at [153, 414] on div "Wyld" at bounding box center [154, 412] width 55 height 30
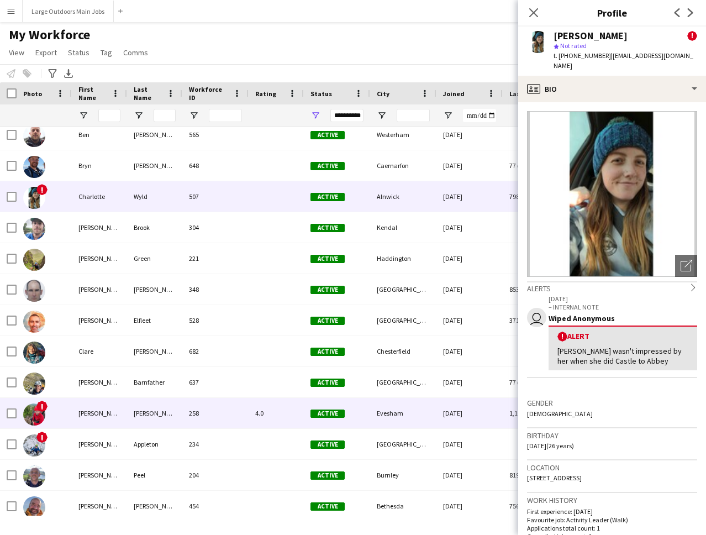
click at [180, 409] on div "[PERSON_NAME]" at bounding box center [154, 413] width 55 height 30
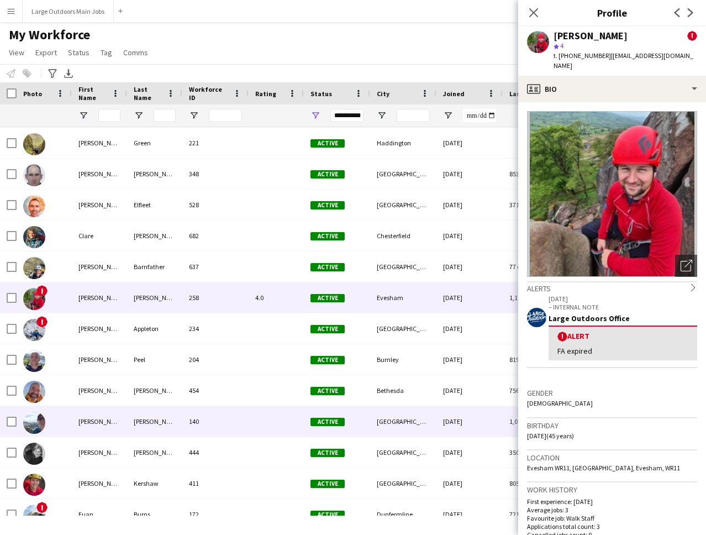
scroll to position [4306, 0]
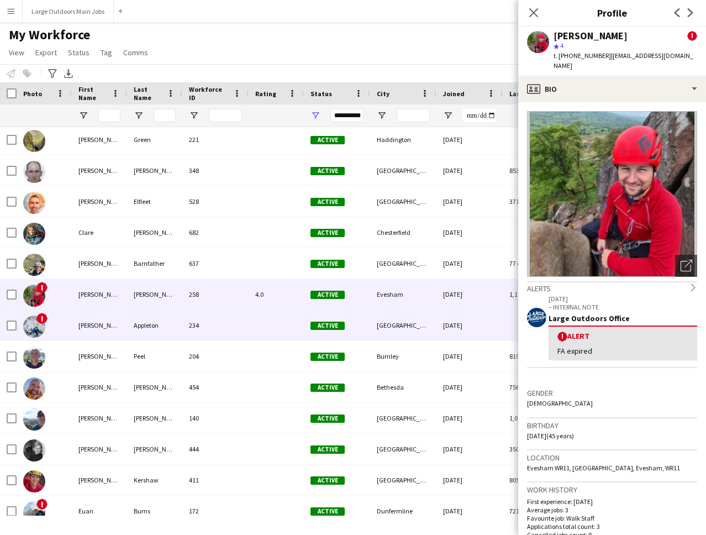
click at [122, 330] on div "[PERSON_NAME]" at bounding box center [99, 325] width 55 height 30
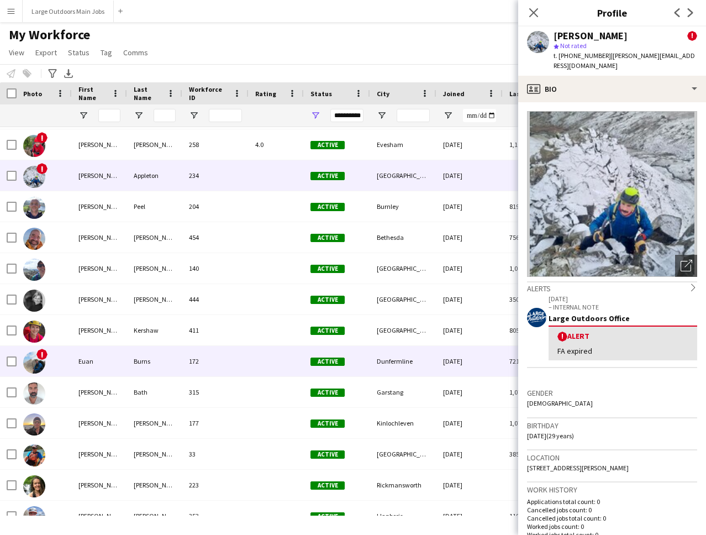
click at [92, 373] on div "Euan" at bounding box center [99, 361] width 55 height 30
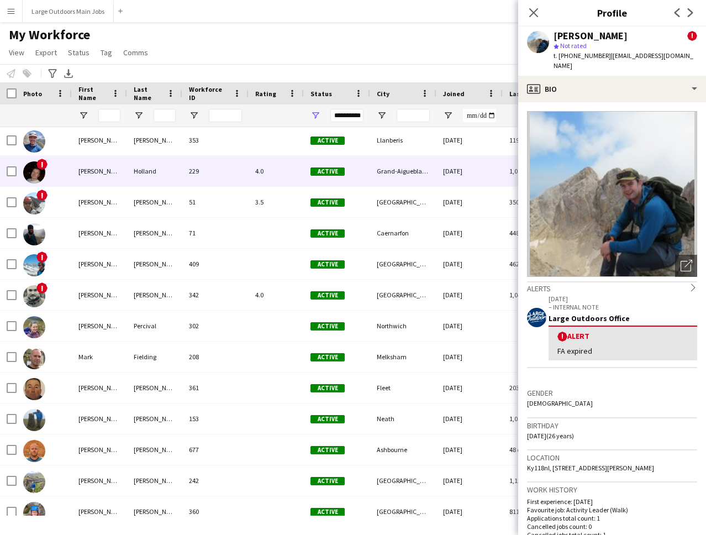
click at [105, 179] on div "[PERSON_NAME]" at bounding box center [99, 171] width 55 height 30
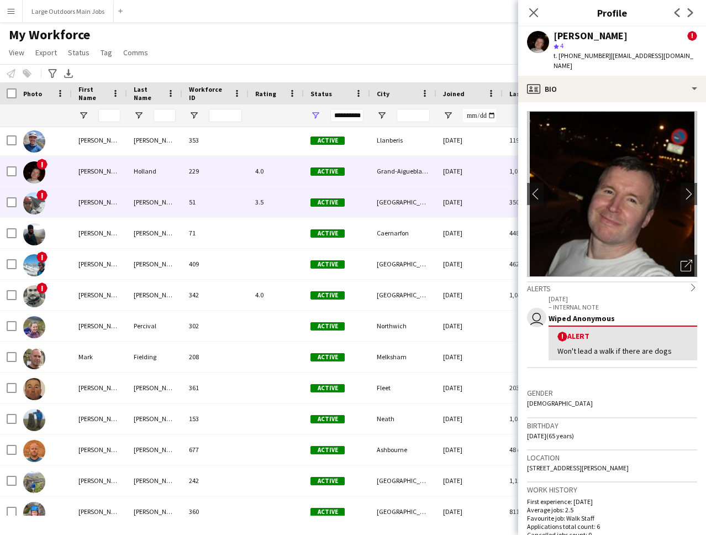
click at [111, 206] on div "[PERSON_NAME]" at bounding box center [99, 202] width 55 height 30
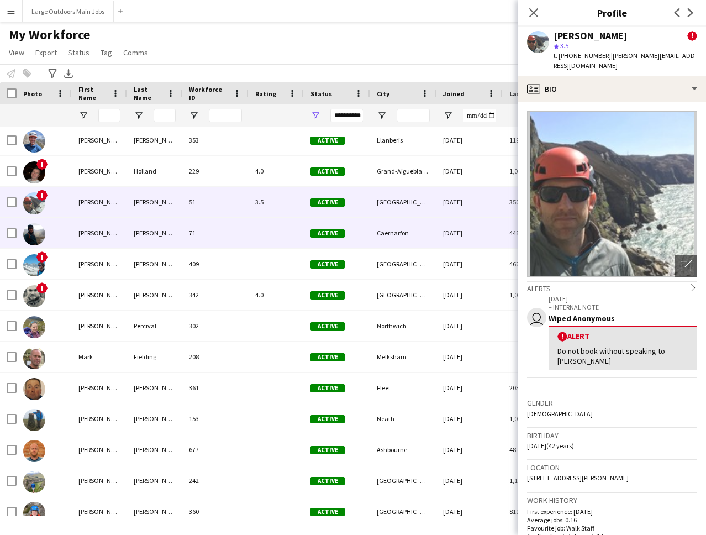
click at [112, 228] on div "[PERSON_NAME]" at bounding box center [99, 233] width 55 height 30
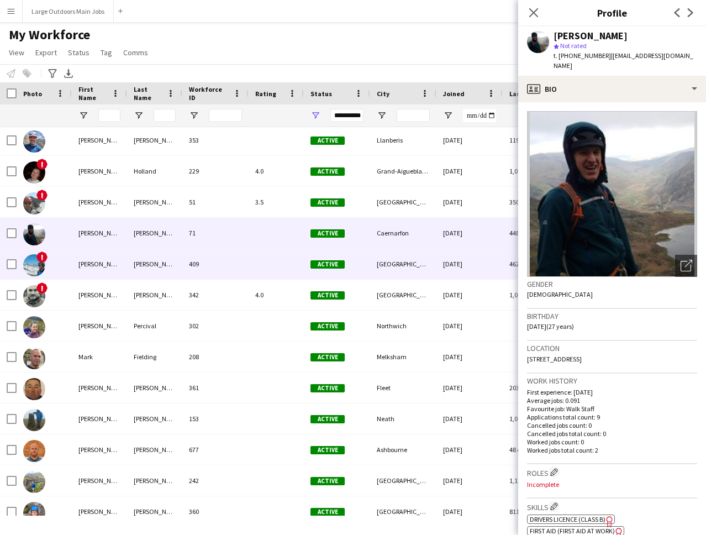
click at [106, 261] on div "[PERSON_NAME]" at bounding box center [99, 264] width 55 height 30
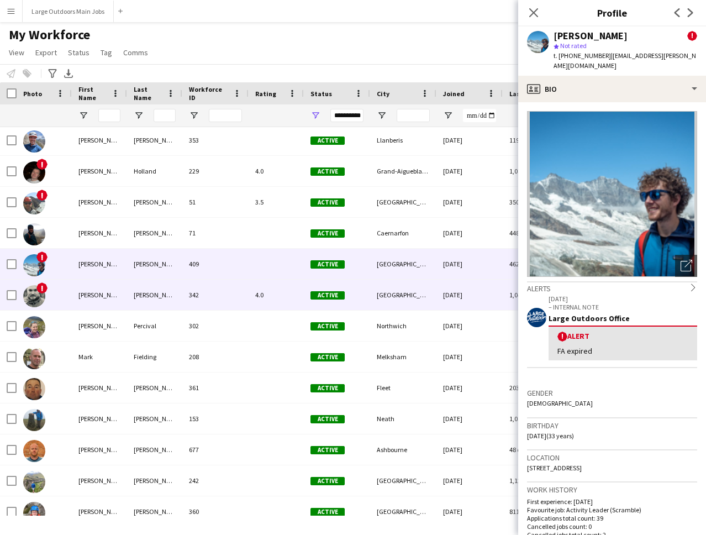
click at [102, 292] on div "[PERSON_NAME]" at bounding box center [99, 295] width 55 height 30
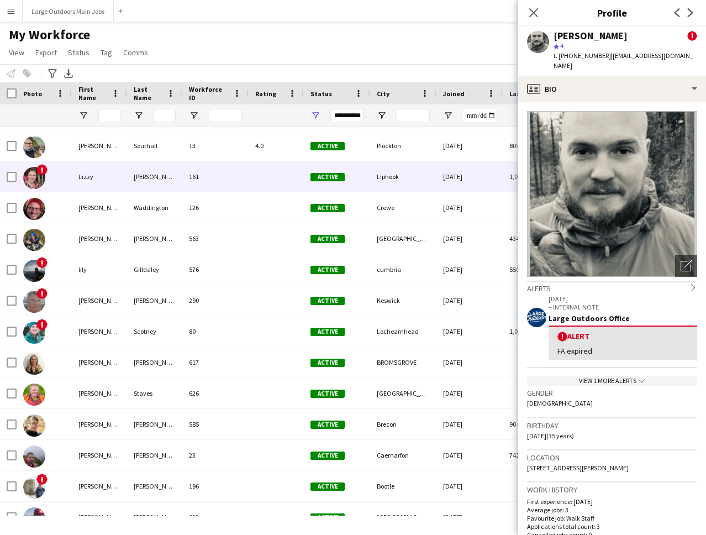
click at [116, 175] on div "Lizzy" at bounding box center [99, 176] width 55 height 30
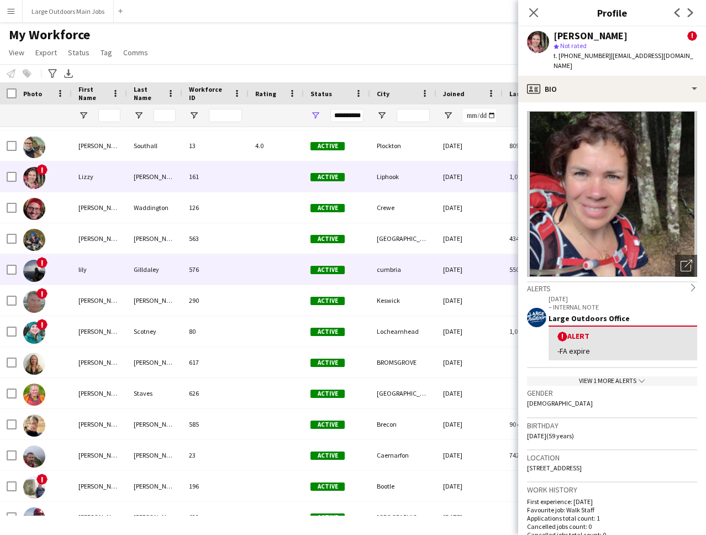
click at [102, 276] on div "lily" at bounding box center [99, 269] width 55 height 30
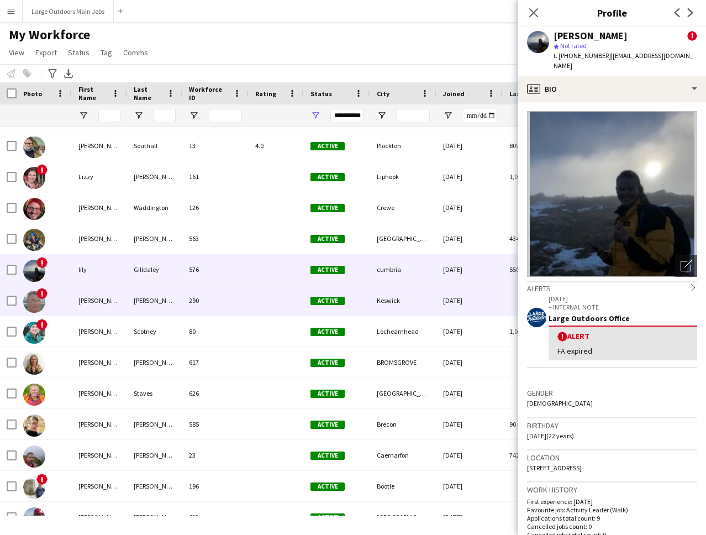
click at [103, 303] on div "[PERSON_NAME]" at bounding box center [99, 300] width 55 height 30
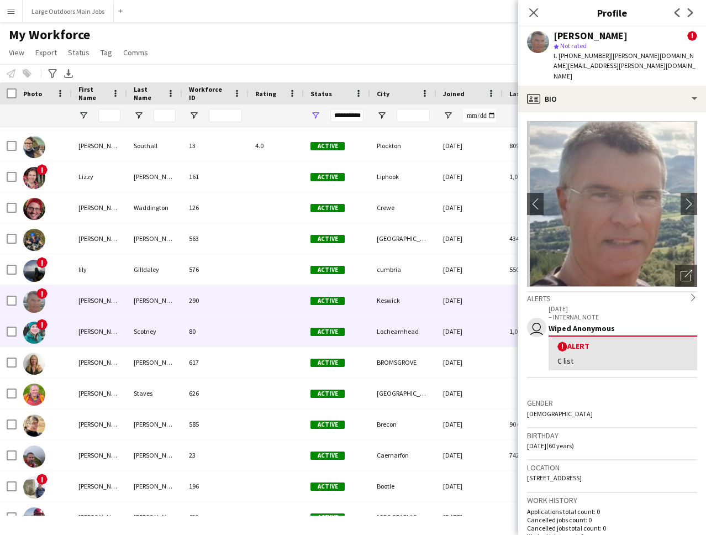
click at [102, 338] on div "[PERSON_NAME]" at bounding box center [99, 331] width 55 height 30
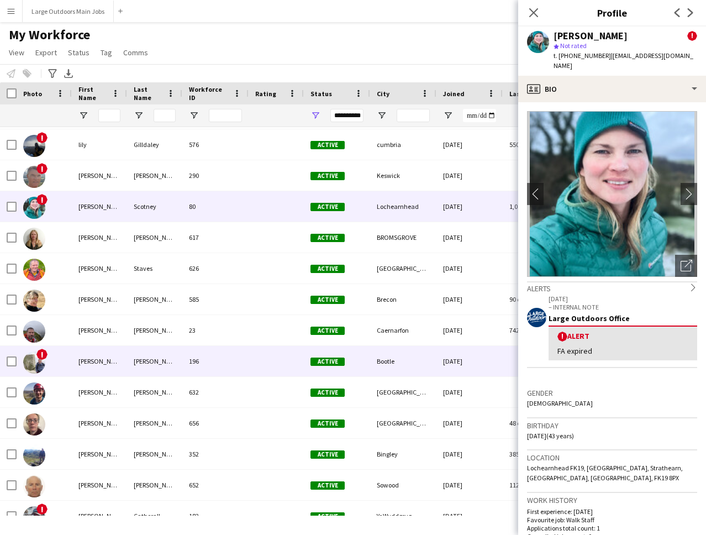
click at [97, 362] on div "[PERSON_NAME]" at bounding box center [99, 361] width 55 height 30
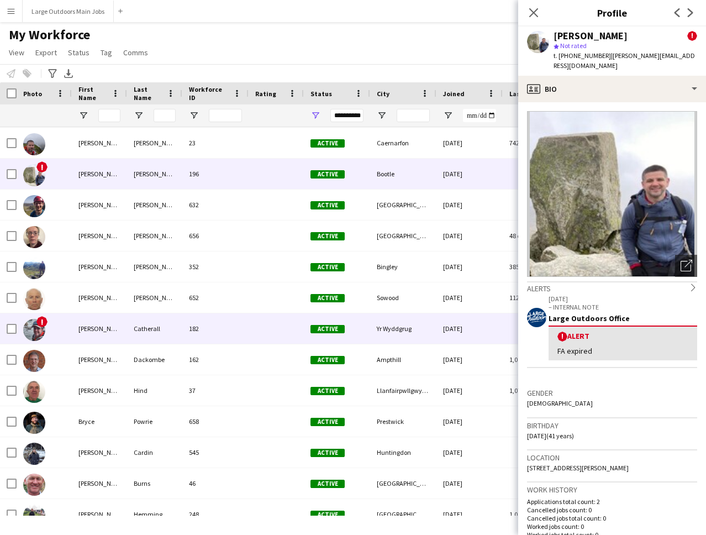
click at [82, 328] on div "[PERSON_NAME]" at bounding box center [99, 328] width 55 height 30
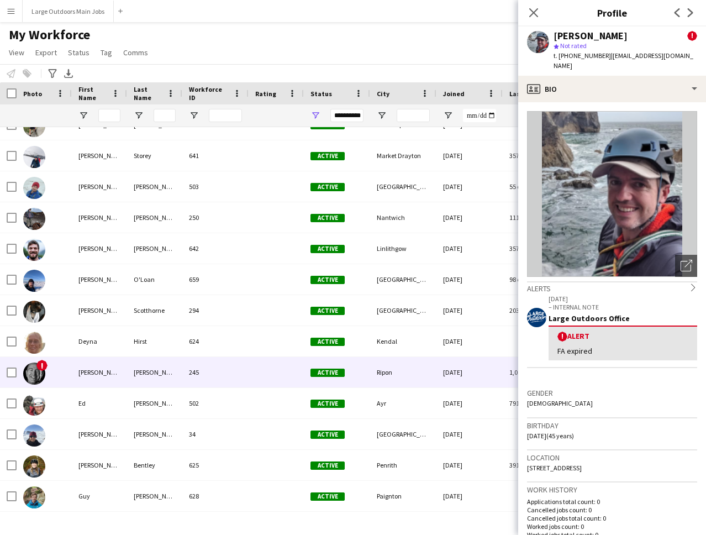
click at [98, 365] on div "[PERSON_NAME]" at bounding box center [99, 372] width 55 height 30
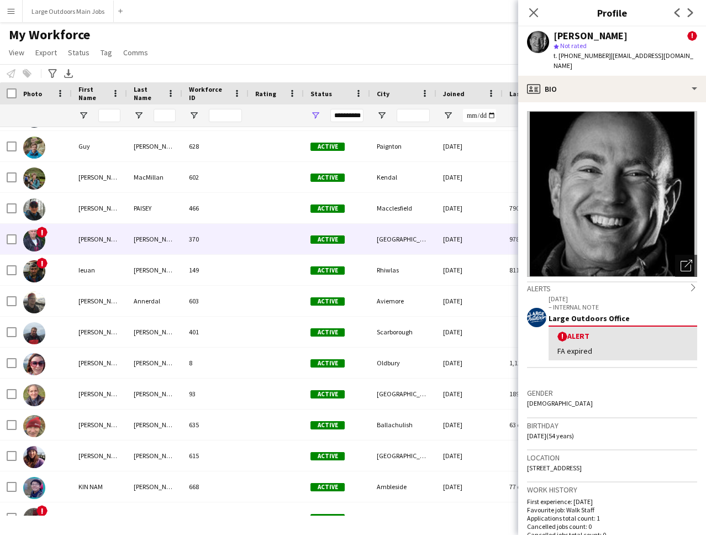
click at [107, 229] on div "[PERSON_NAME]" at bounding box center [99, 239] width 55 height 30
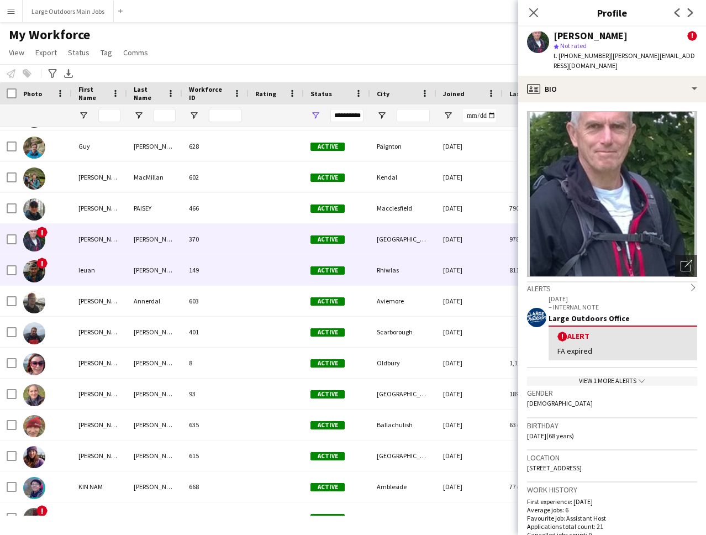
click at [107, 274] on div "Ieuan" at bounding box center [99, 270] width 55 height 30
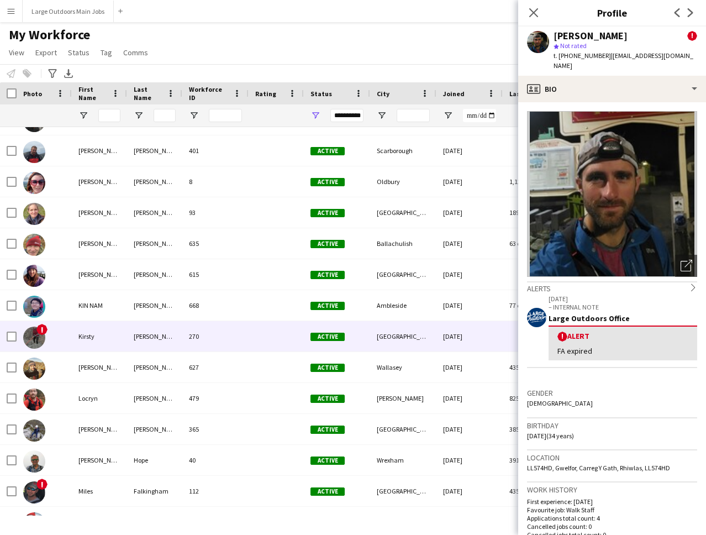
click at [107, 336] on div "Kirsty" at bounding box center [99, 336] width 55 height 30
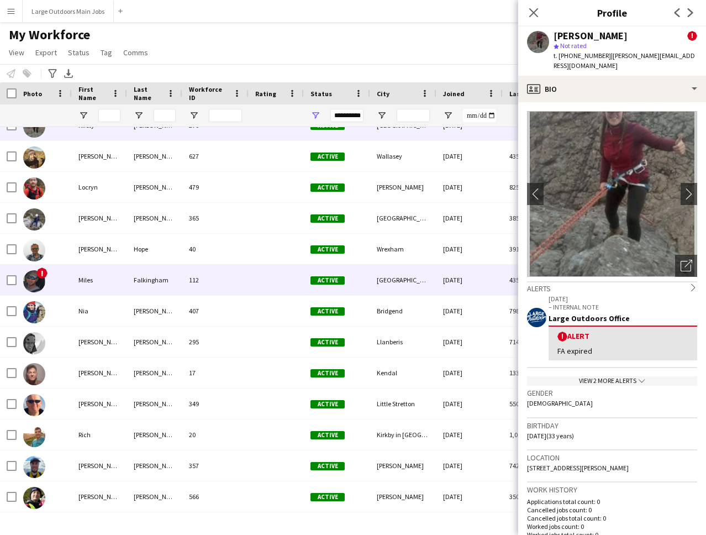
click at [106, 275] on div "Miles" at bounding box center [99, 280] width 55 height 30
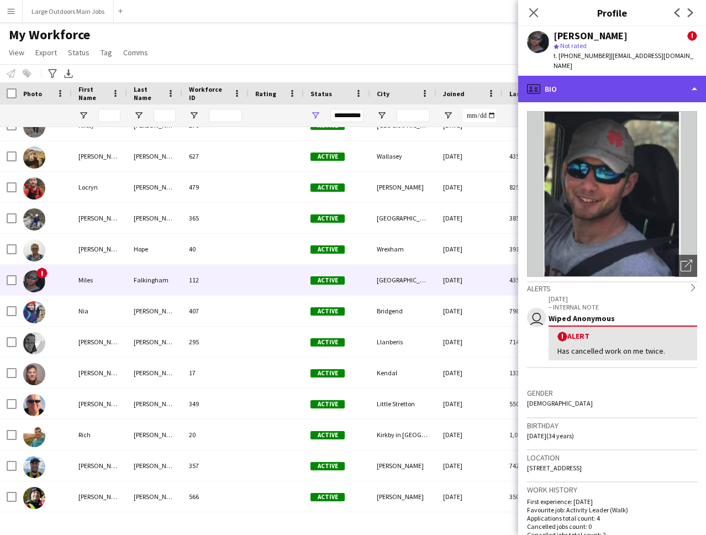
click at [600, 76] on div "profile Bio" at bounding box center [613, 89] width 188 height 27
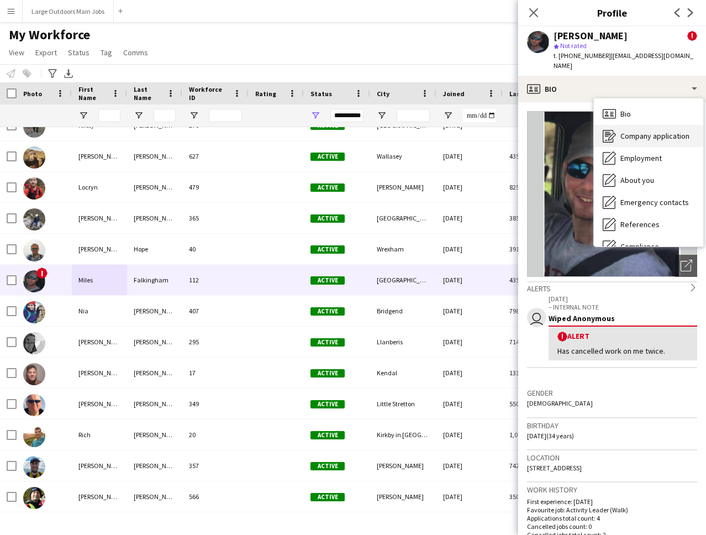
click at [631, 131] on span "Company application" at bounding box center [655, 136] width 69 height 10
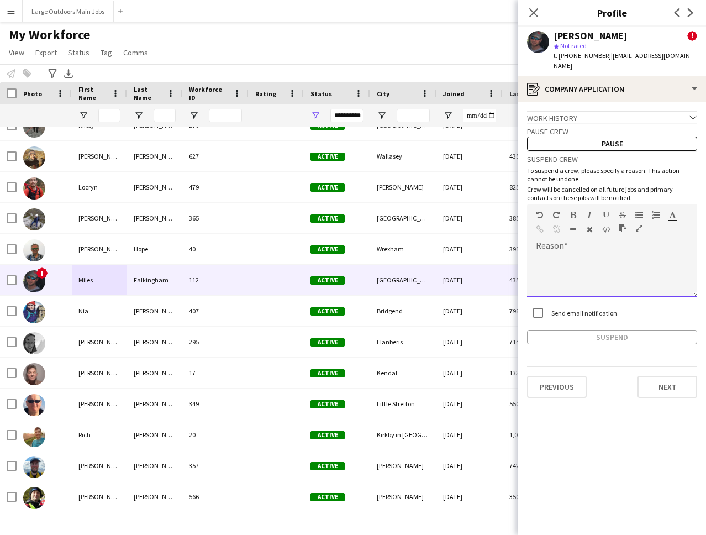
click at [550, 263] on div at bounding box center [612, 275] width 170 height 44
click at [613, 330] on button "Suspend" at bounding box center [612, 337] width 170 height 14
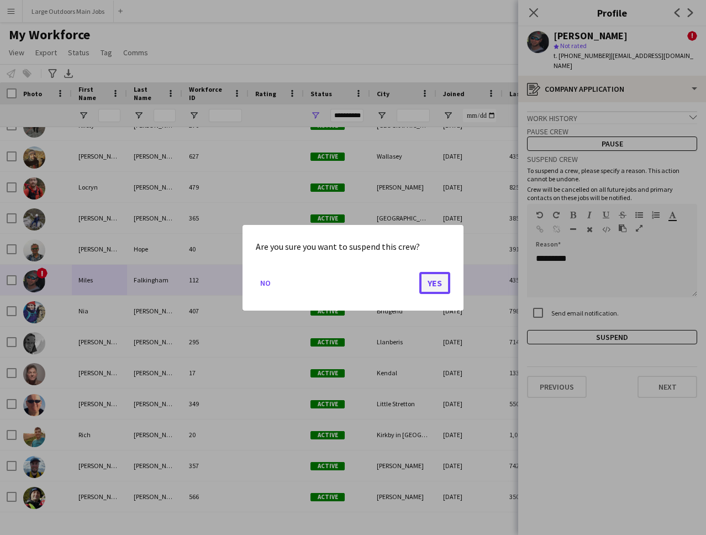
click at [442, 278] on button "Yes" at bounding box center [435, 282] width 31 height 22
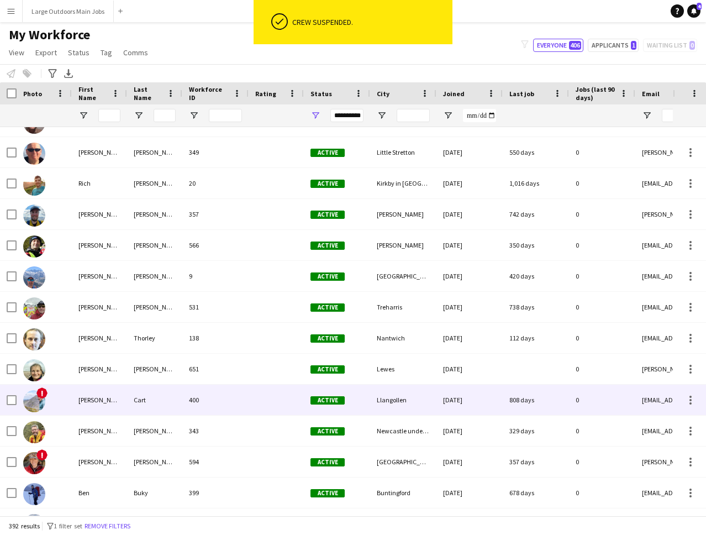
click at [116, 399] on div "[PERSON_NAME]" at bounding box center [99, 400] width 55 height 30
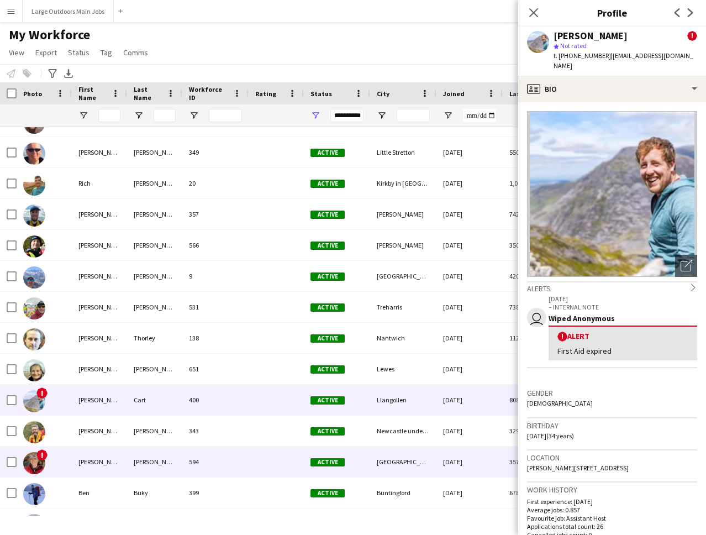
click at [103, 459] on div "[PERSON_NAME]" at bounding box center [99, 462] width 55 height 30
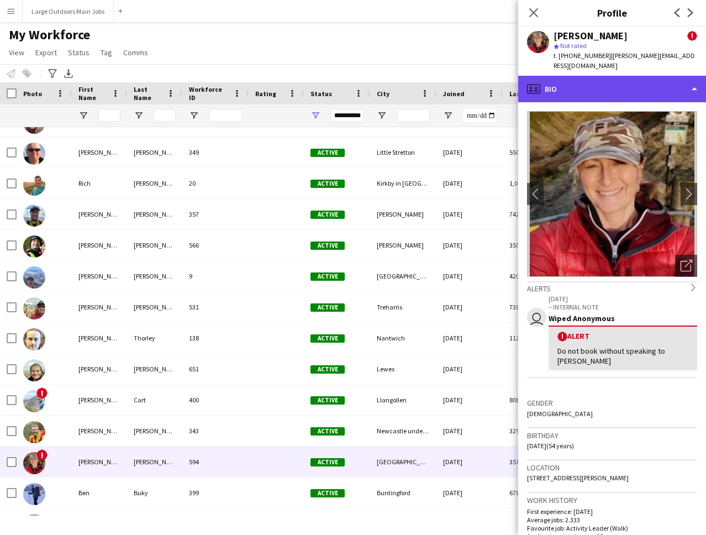
click at [621, 76] on div "profile Bio" at bounding box center [613, 89] width 188 height 27
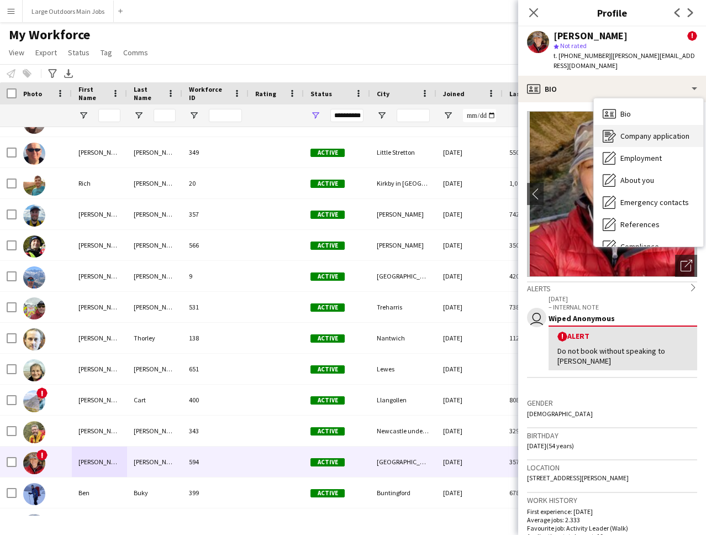
click at [636, 131] on span "Company application" at bounding box center [655, 136] width 69 height 10
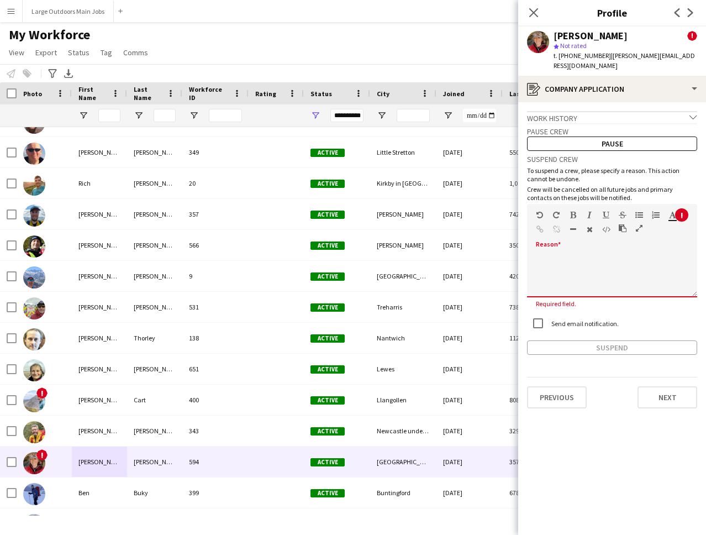
click at [554, 227] on div at bounding box center [561, 231] width 50 height 13
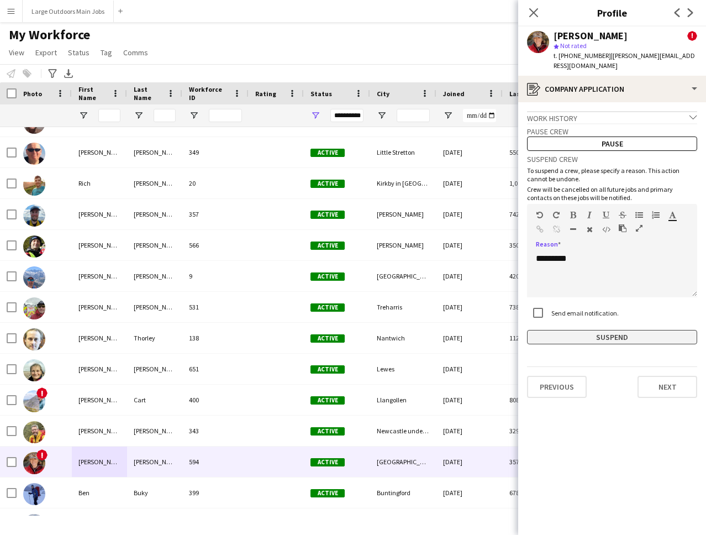
click at [600, 330] on button "Suspend" at bounding box center [612, 337] width 170 height 14
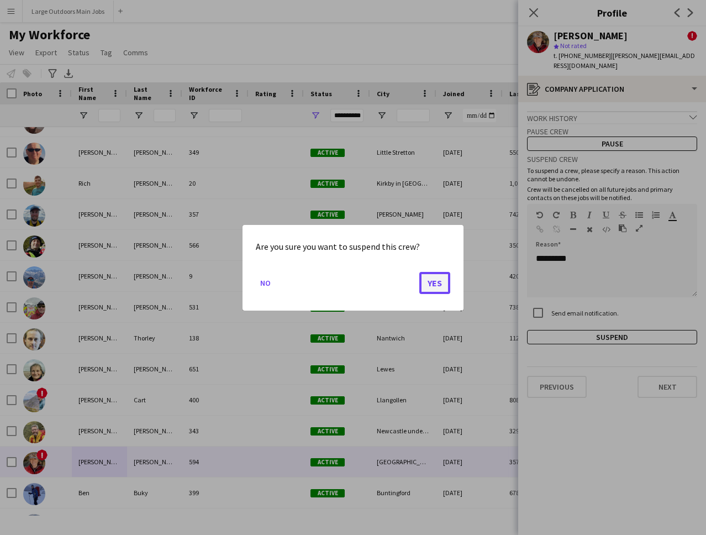
click at [428, 284] on button "Yes" at bounding box center [435, 282] width 31 height 22
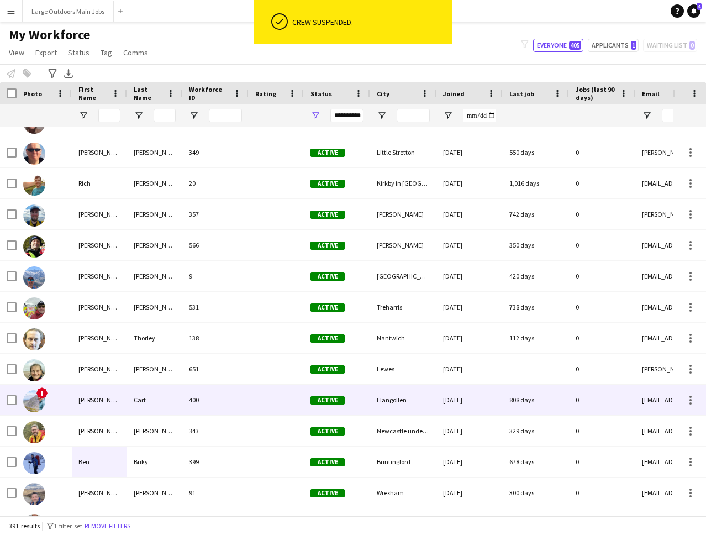
click at [125, 403] on div "[PERSON_NAME]" at bounding box center [99, 400] width 55 height 30
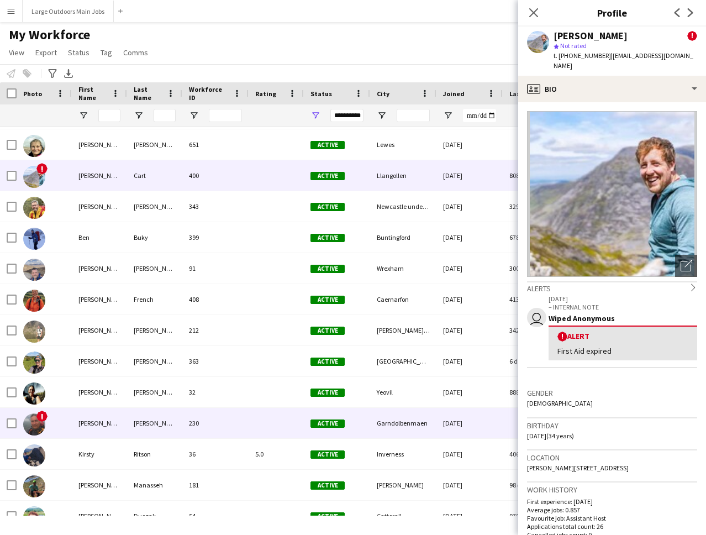
click at [96, 421] on div "[PERSON_NAME]" at bounding box center [99, 423] width 55 height 30
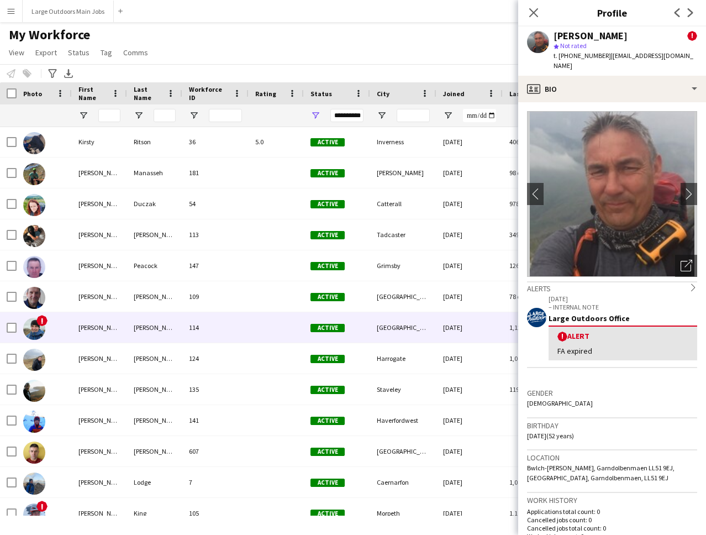
click at [114, 323] on div "[PERSON_NAME]" at bounding box center [99, 327] width 55 height 30
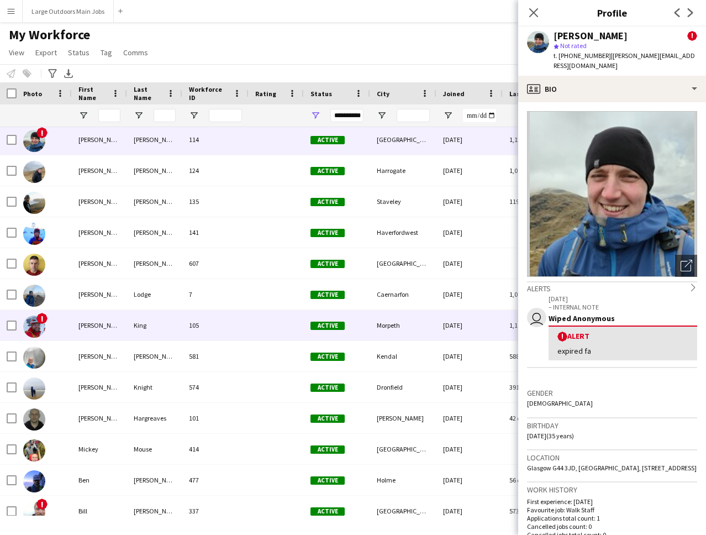
click at [93, 323] on div "[PERSON_NAME]" at bounding box center [99, 325] width 55 height 30
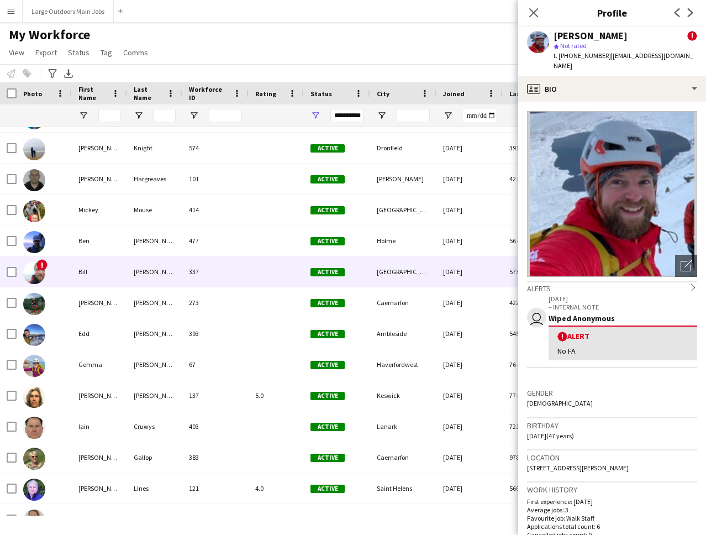
click at [97, 274] on div "Bill" at bounding box center [99, 271] width 55 height 30
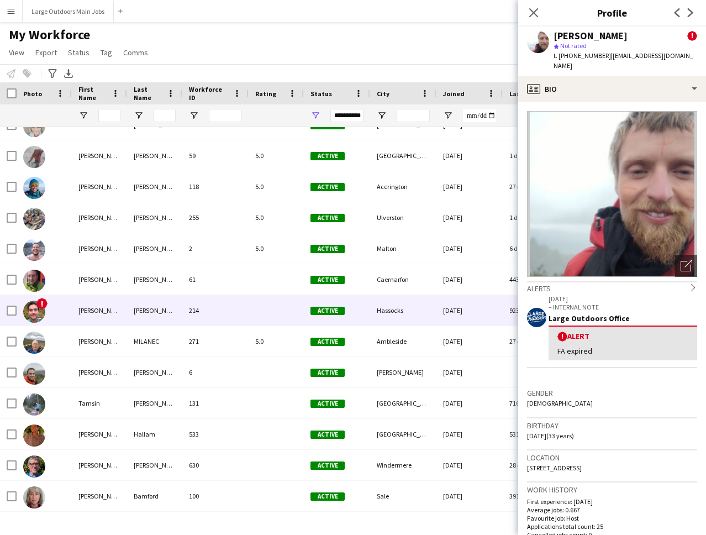
click at [113, 310] on div "[PERSON_NAME]" at bounding box center [99, 310] width 55 height 30
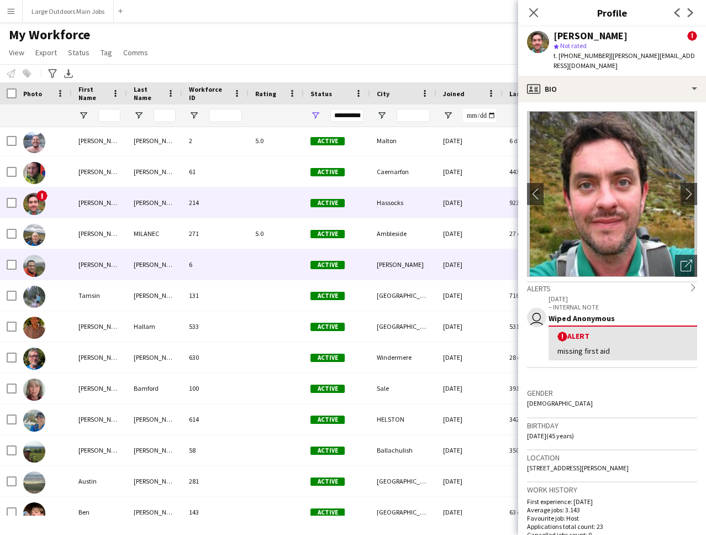
click at [95, 265] on div "[PERSON_NAME]" at bounding box center [99, 264] width 55 height 30
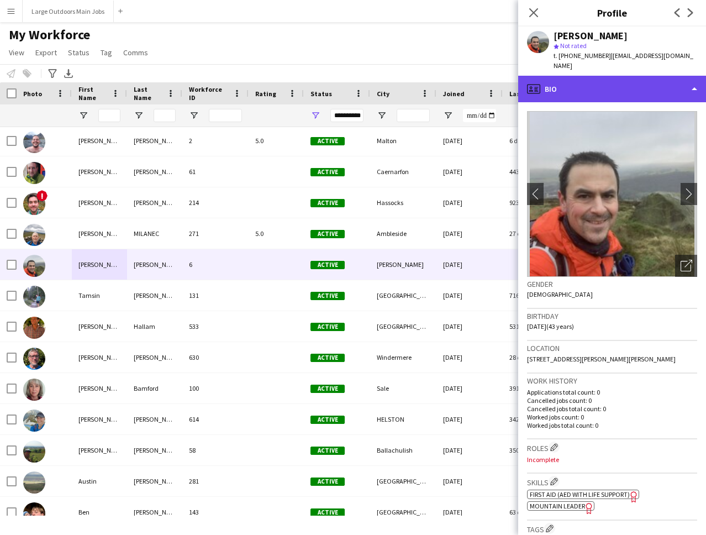
click at [601, 76] on div "profile Bio" at bounding box center [613, 89] width 188 height 27
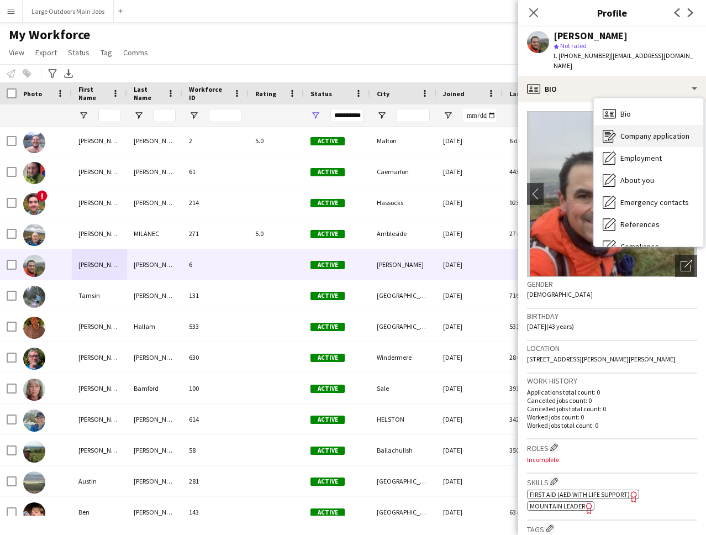
click at [634, 131] on span "Company application" at bounding box center [655, 136] width 69 height 10
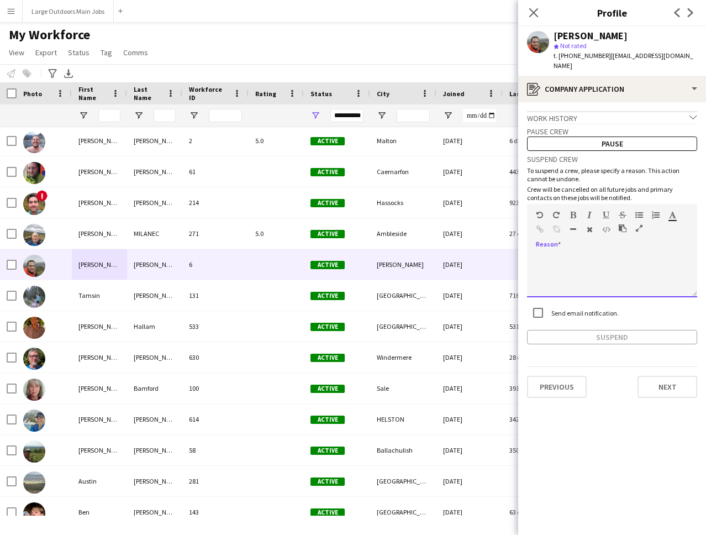
click at [554, 253] on div at bounding box center [612, 275] width 170 height 44
click at [610, 330] on button "Suspend" at bounding box center [612, 337] width 170 height 14
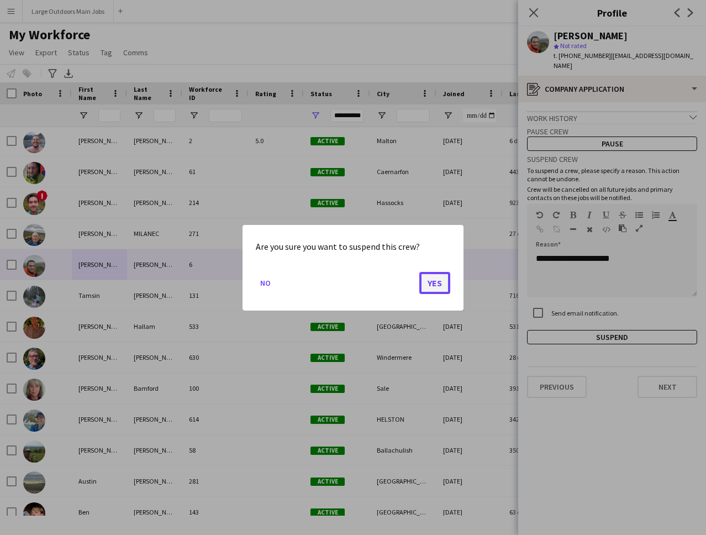
click at [432, 284] on button "Yes" at bounding box center [435, 282] width 31 height 22
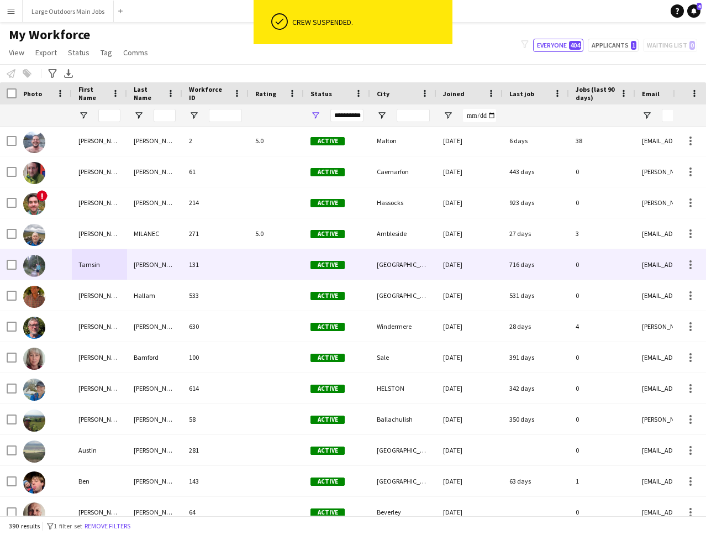
click at [159, 263] on div "[PERSON_NAME]" at bounding box center [154, 264] width 55 height 30
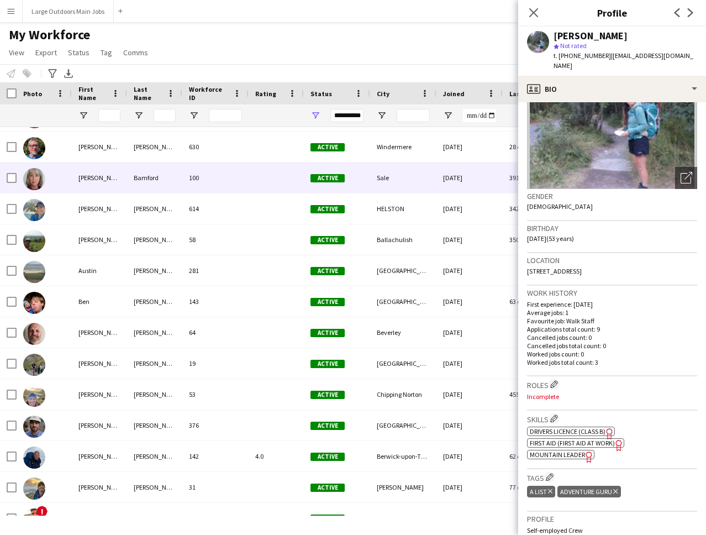
click at [215, 178] on div "100" at bounding box center [215, 178] width 66 height 30
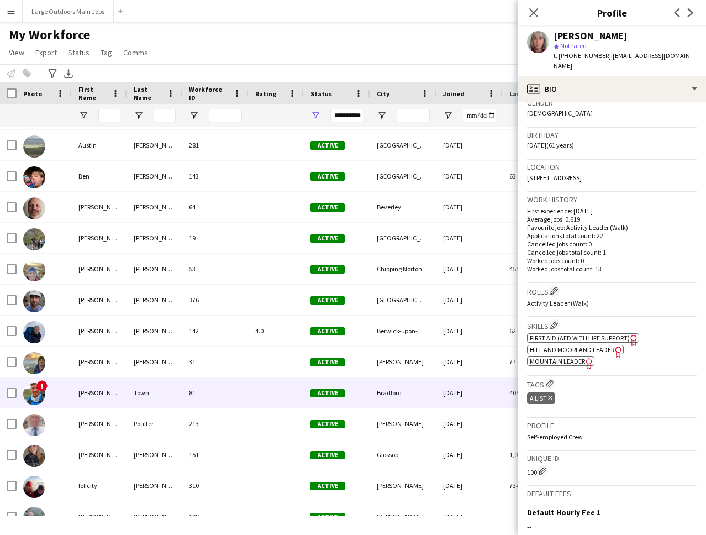
click at [100, 383] on div "[PERSON_NAME]" at bounding box center [99, 393] width 55 height 30
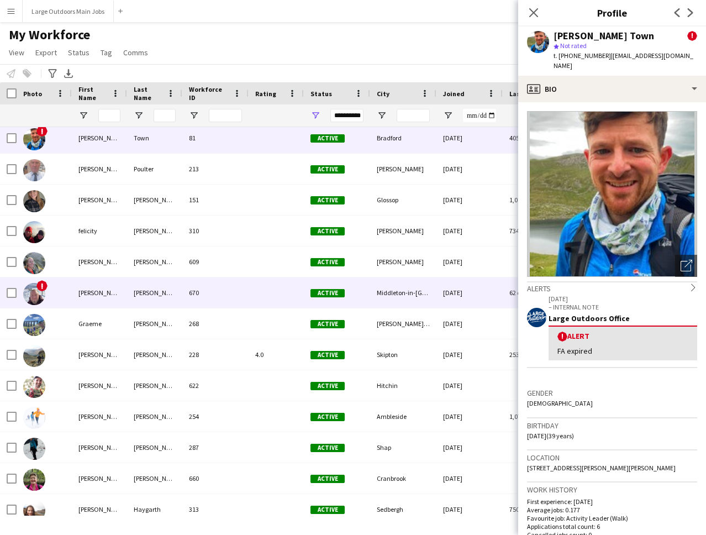
click at [108, 292] on div "[PERSON_NAME]" at bounding box center [99, 293] width 55 height 30
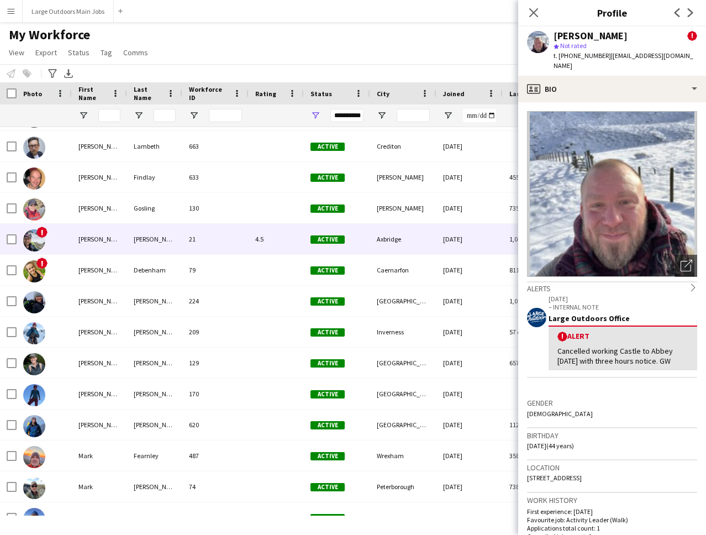
click at [153, 242] on div "[PERSON_NAME]" at bounding box center [154, 239] width 55 height 30
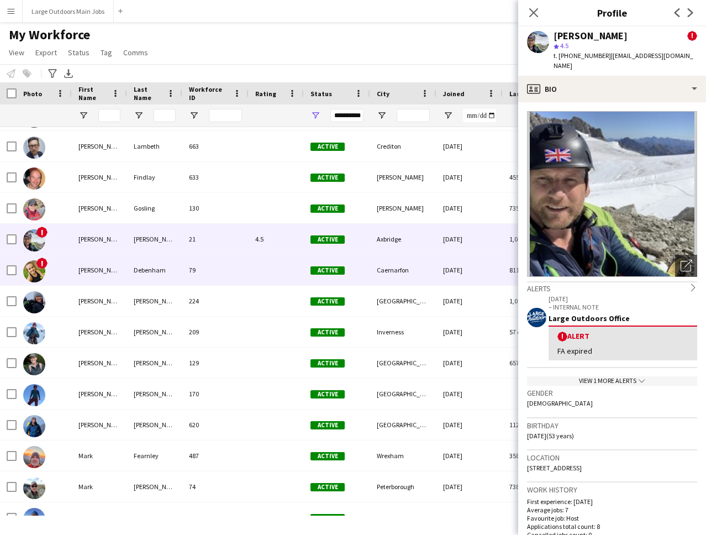
click at [129, 269] on div "Debenham" at bounding box center [154, 270] width 55 height 30
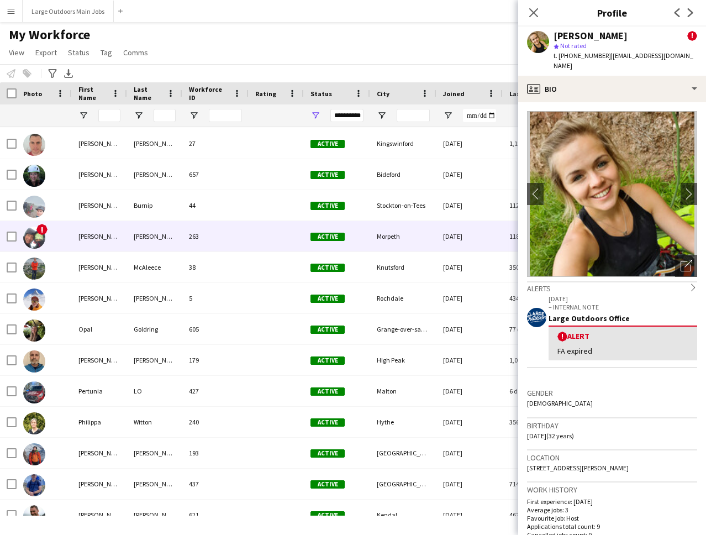
click at [112, 231] on div "[PERSON_NAME]" at bounding box center [99, 236] width 55 height 30
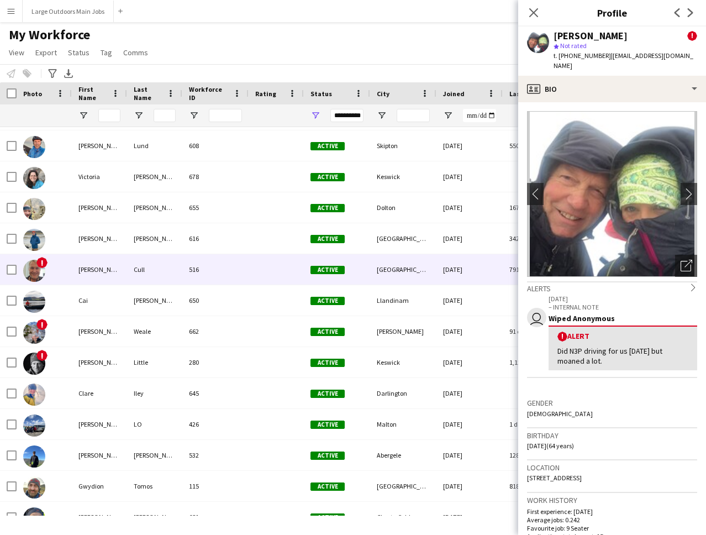
click at [93, 272] on div "[PERSON_NAME]" at bounding box center [99, 269] width 55 height 30
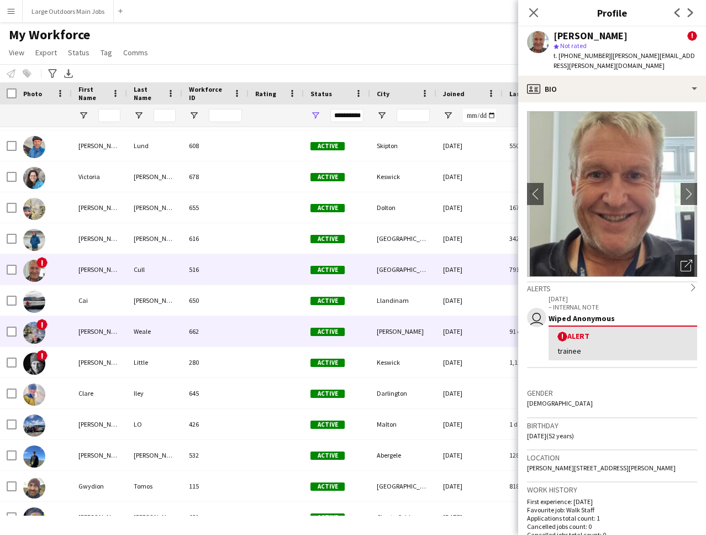
click at [101, 326] on div "[PERSON_NAME]" at bounding box center [99, 331] width 55 height 30
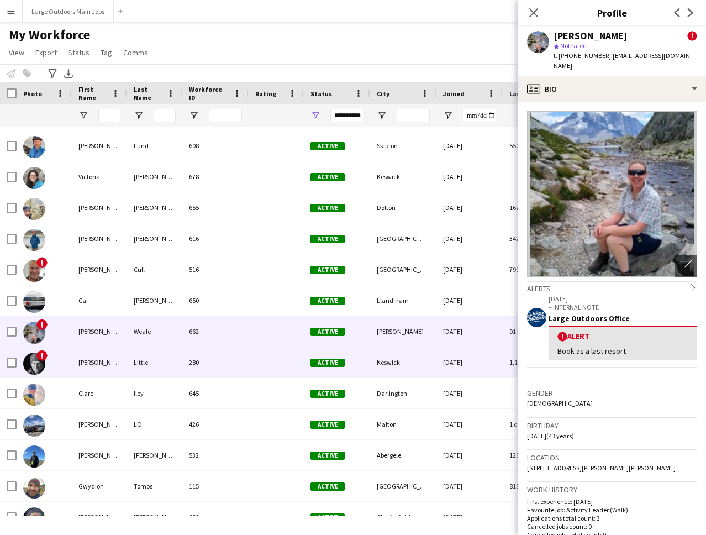
click at [92, 359] on div "[PERSON_NAME]" at bounding box center [99, 362] width 55 height 30
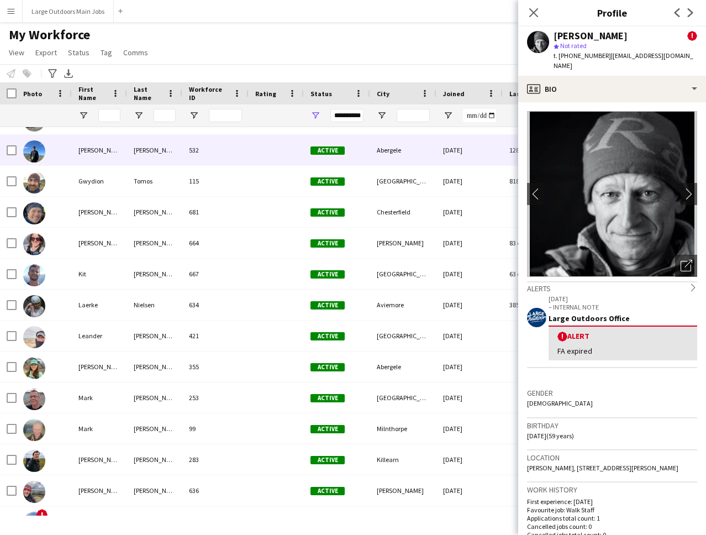
click at [96, 150] on div "[PERSON_NAME]" at bounding box center [99, 150] width 55 height 30
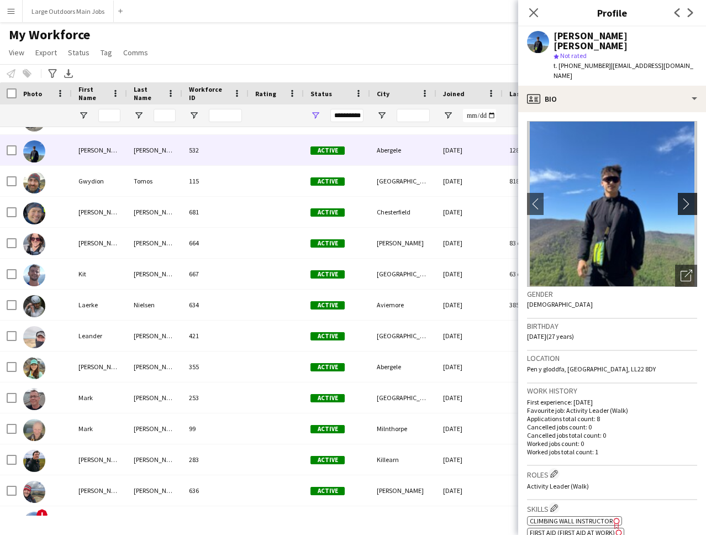
click at [685, 198] on app-icon "chevron-right" at bounding box center [689, 204] width 17 height 12
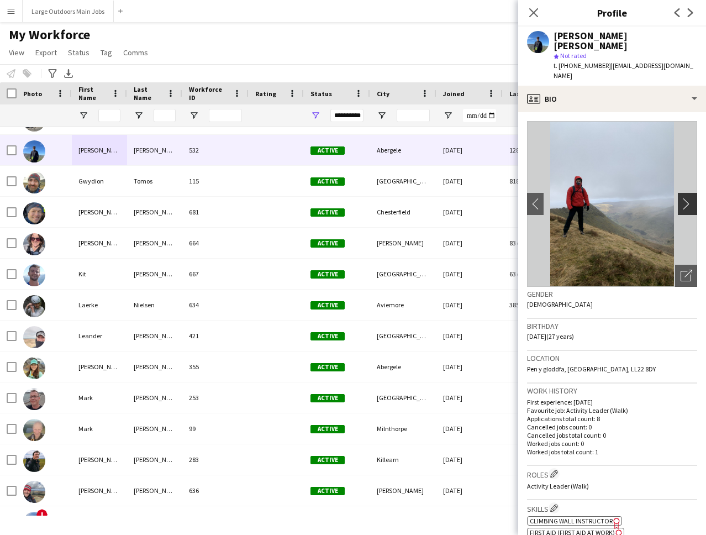
click at [685, 198] on app-icon "chevron-right" at bounding box center [689, 204] width 17 height 12
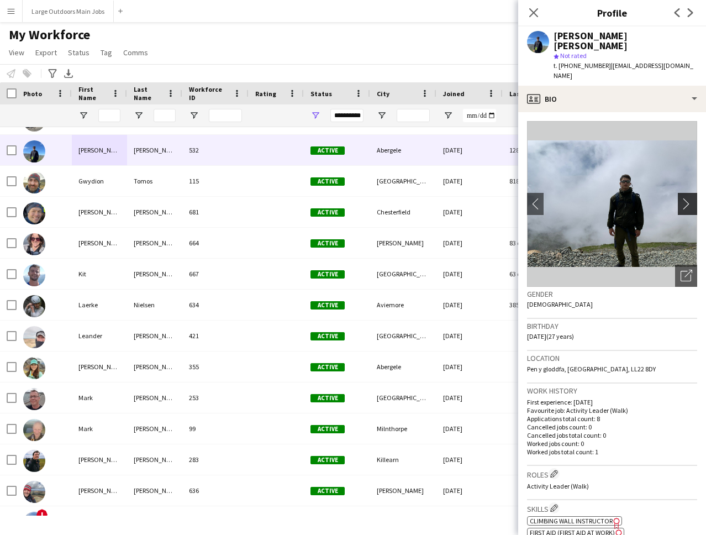
click at [685, 198] on app-icon "chevron-right" at bounding box center [689, 204] width 17 height 12
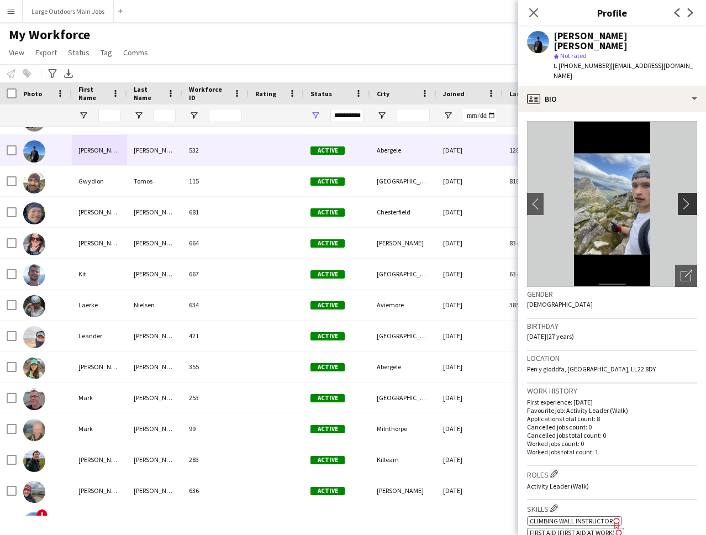
click at [685, 198] on app-icon "chevron-right" at bounding box center [689, 204] width 17 height 12
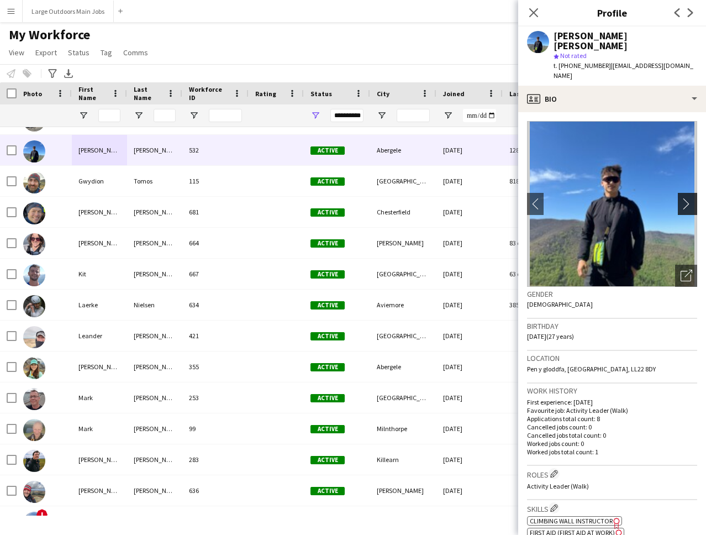
click at [685, 198] on app-icon "chevron-right" at bounding box center [689, 204] width 17 height 12
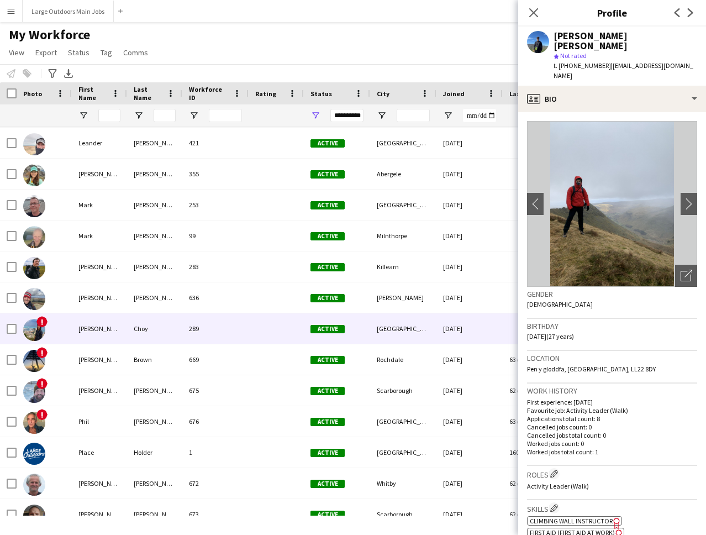
click at [88, 332] on div "[PERSON_NAME]" at bounding box center [99, 328] width 55 height 30
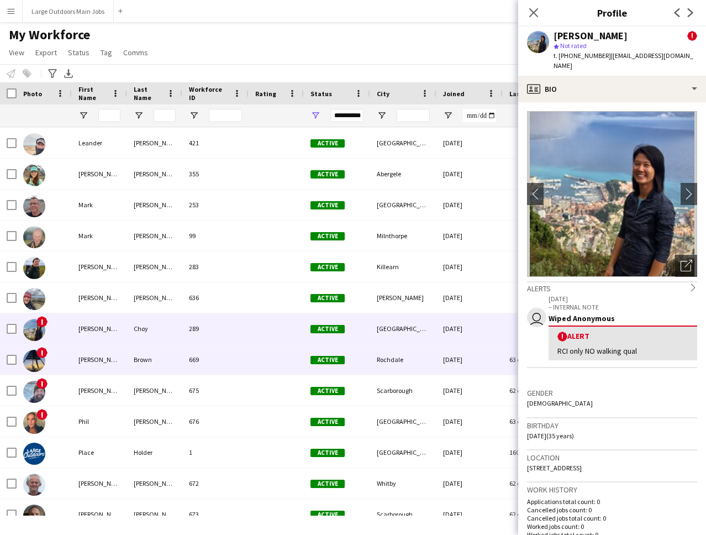
click at [99, 358] on div "[PERSON_NAME]" at bounding box center [99, 359] width 55 height 30
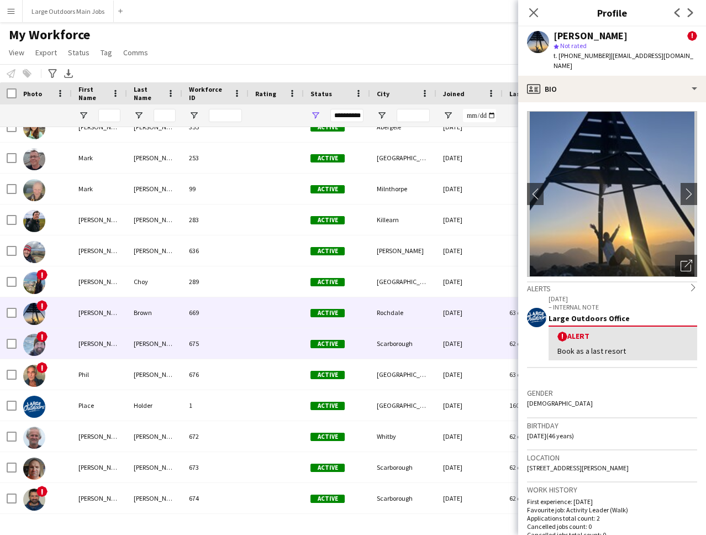
click at [110, 337] on div "[PERSON_NAME]" at bounding box center [99, 343] width 55 height 30
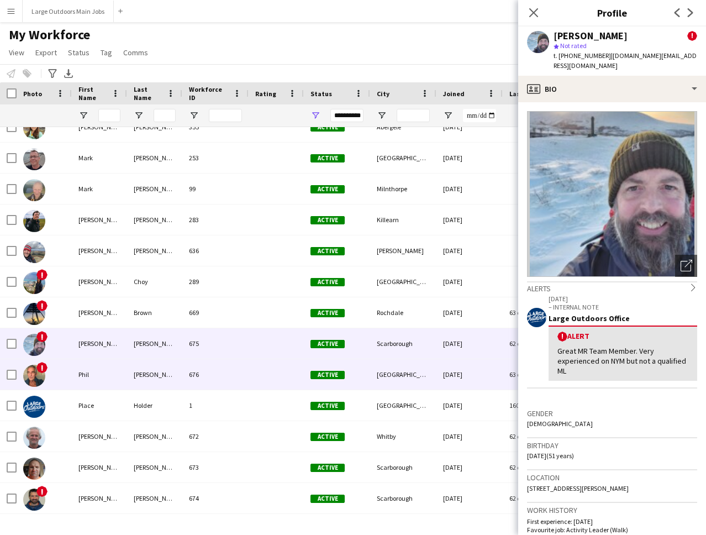
click at [114, 379] on div "Phil" at bounding box center [99, 374] width 55 height 30
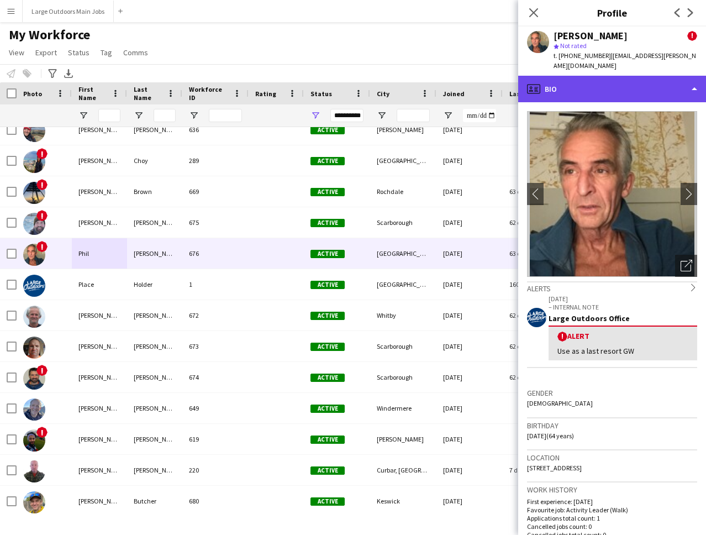
click at [630, 86] on div "profile Bio" at bounding box center [613, 89] width 188 height 27
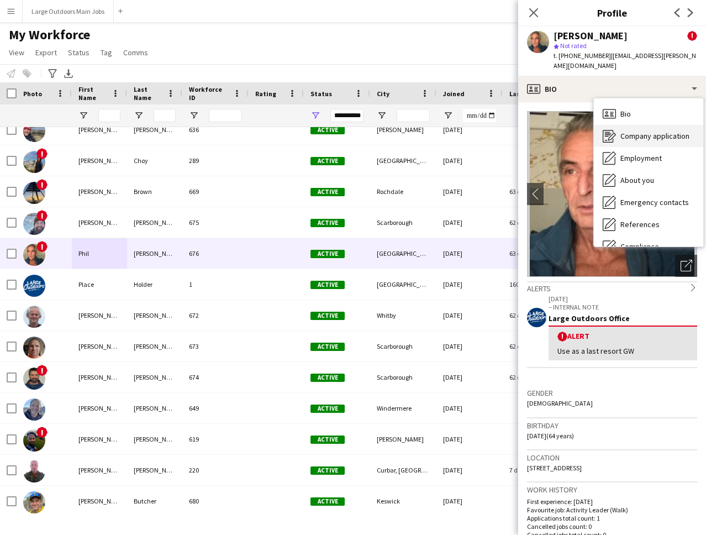
click at [648, 137] on span "Company application" at bounding box center [655, 136] width 69 height 10
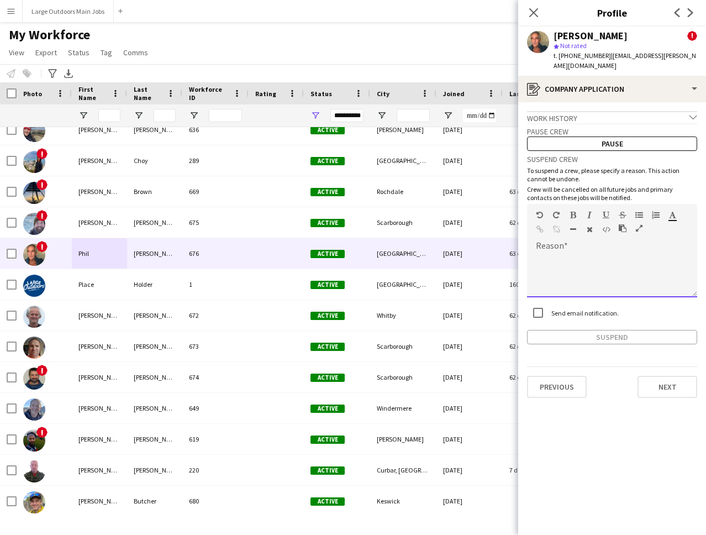
click at [552, 256] on div at bounding box center [612, 275] width 170 height 44
click at [600, 341] on button "Suspend" at bounding box center [612, 337] width 170 height 14
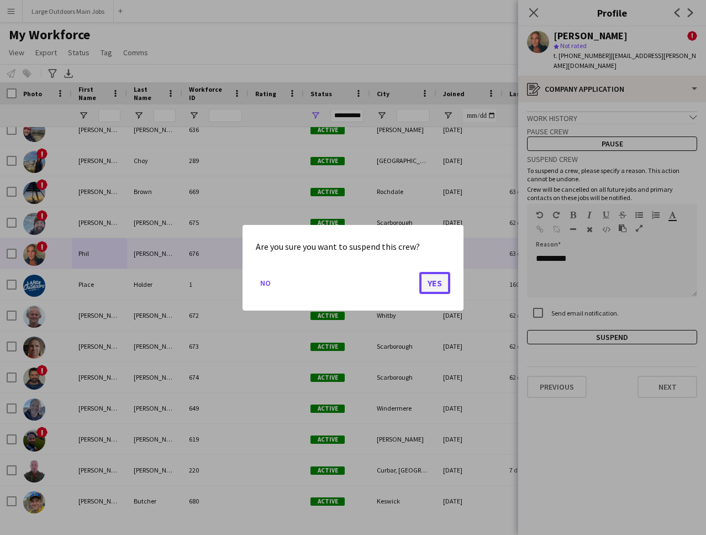
click at [430, 276] on button "Yes" at bounding box center [435, 282] width 31 height 22
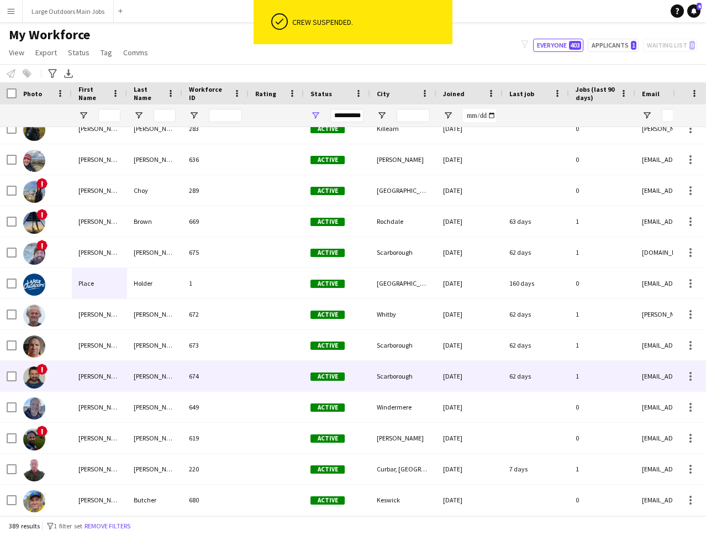
click at [100, 375] on div "[PERSON_NAME]" at bounding box center [99, 376] width 55 height 30
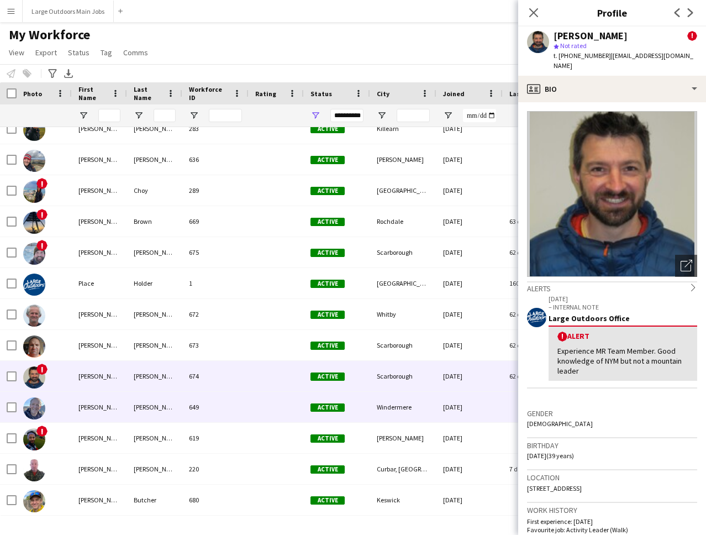
click at [117, 396] on div "[PERSON_NAME]" at bounding box center [99, 407] width 55 height 30
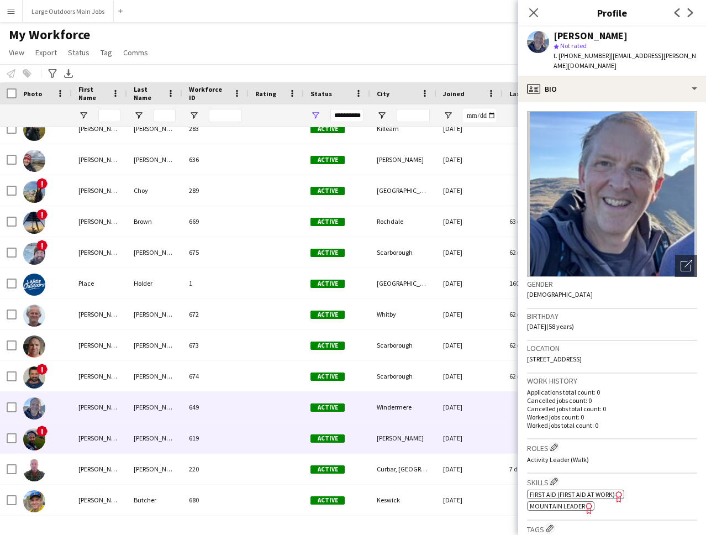
click at [115, 433] on div "[PERSON_NAME]" at bounding box center [99, 438] width 55 height 30
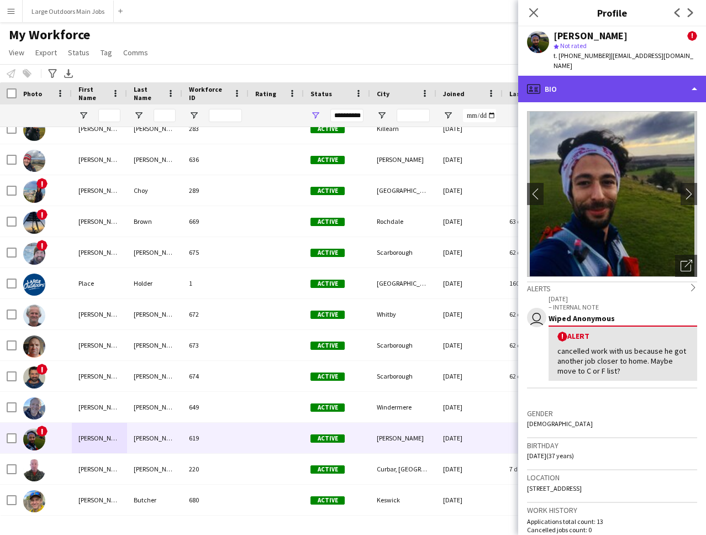
click at [621, 90] on div "profile Bio" at bounding box center [613, 89] width 188 height 27
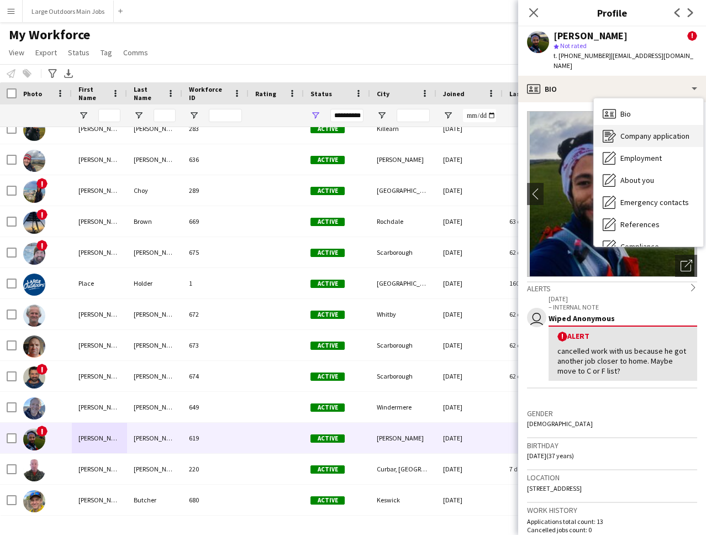
click at [631, 132] on span "Company application" at bounding box center [655, 136] width 69 height 10
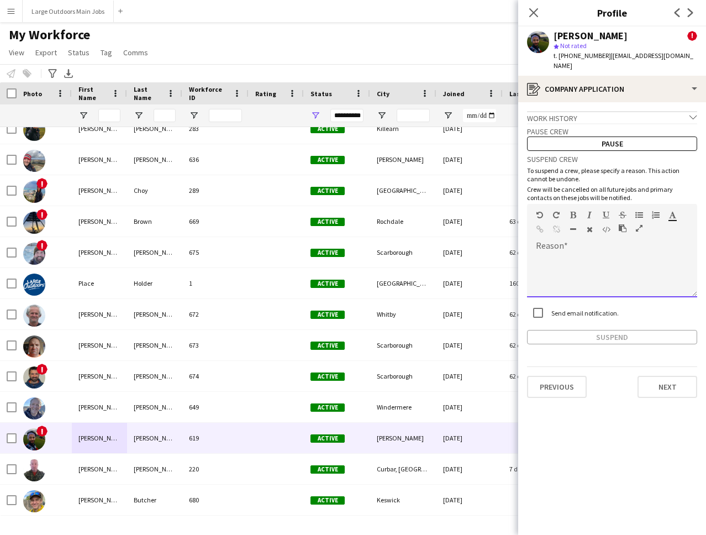
click at [568, 275] on div at bounding box center [612, 275] width 170 height 44
click at [609, 339] on button "Suspend" at bounding box center [612, 337] width 170 height 14
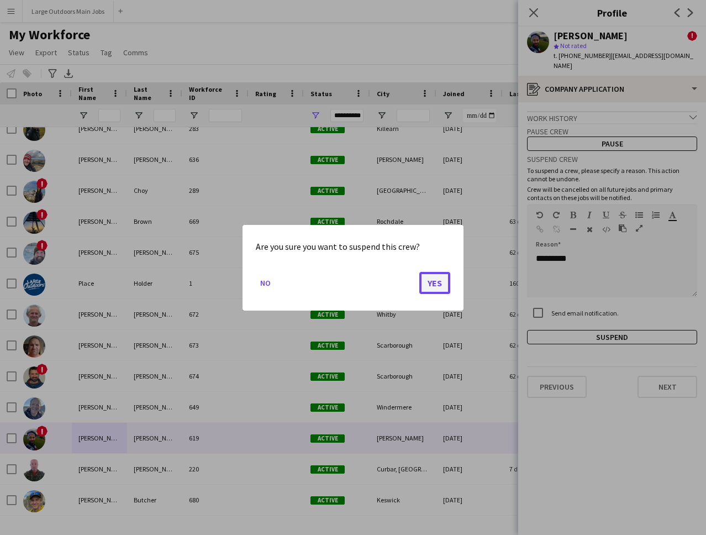
click at [440, 281] on button "Yes" at bounding box center [435, 282] width 31 height 22
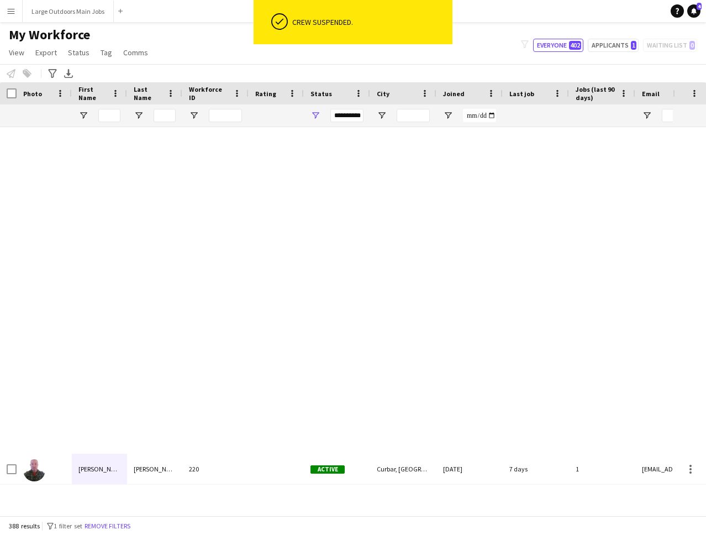
scroll to position [9849, 0]
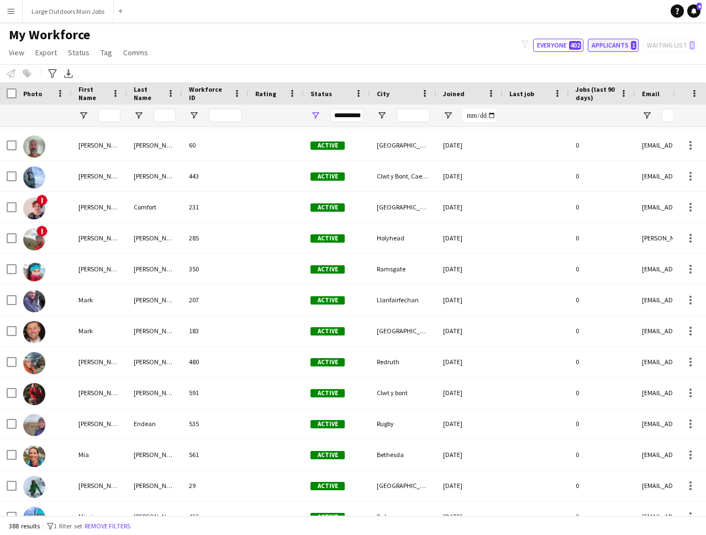
click at [621, 42] on button "Applicants 1" at bounding box center [613, 45] width 51 height 13
type input "**********"
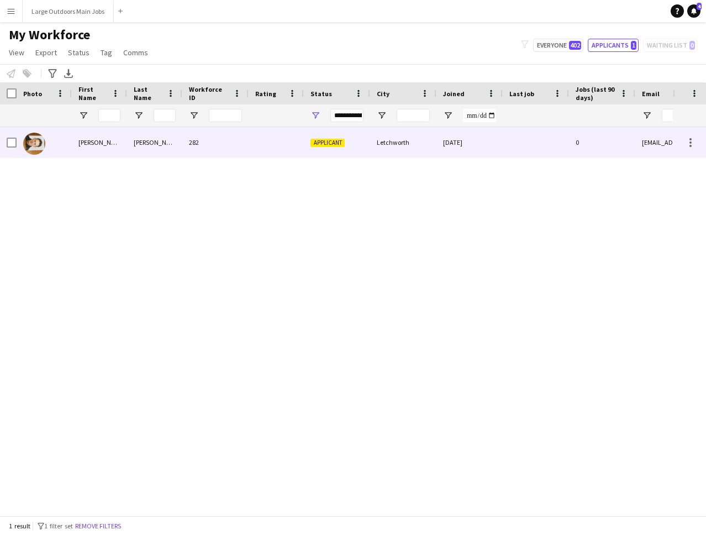
click at [275, 137] on div at bounding box center [276, 142] width 55 height 30
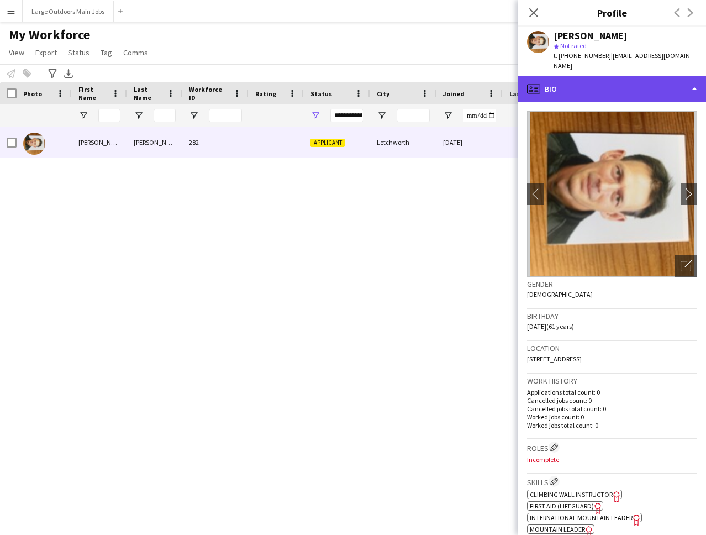
click at [584, 80] on div "profile Bio" at bounding box center [613, 89] width 188 height 27
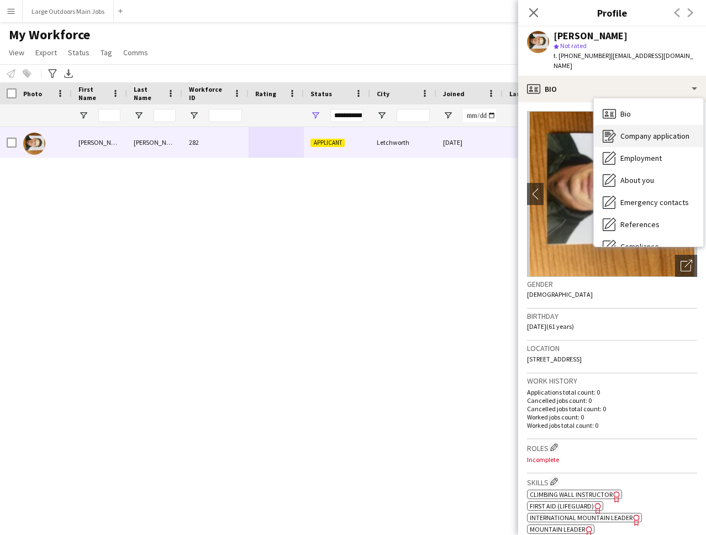
click at [638, 131] on span "Company application" at bounding box center [655, 136] width 69 height 10
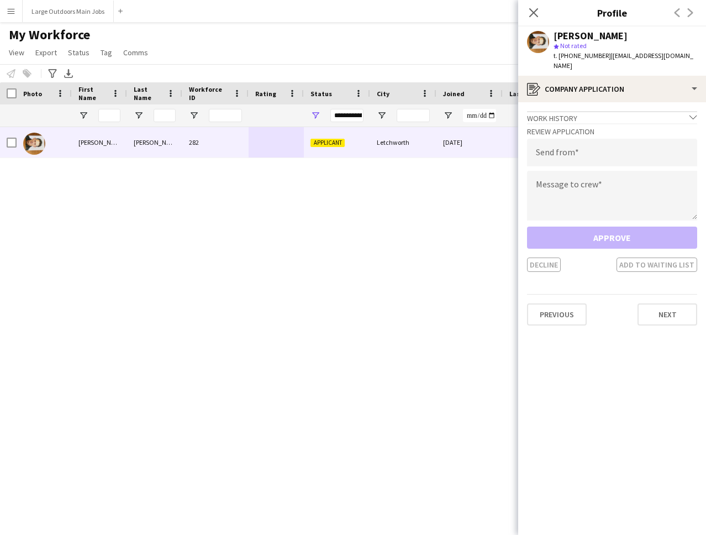
click at [611, 111] on div "Work history chevron-down" at bounding box center [612, 117] width 170 height 12
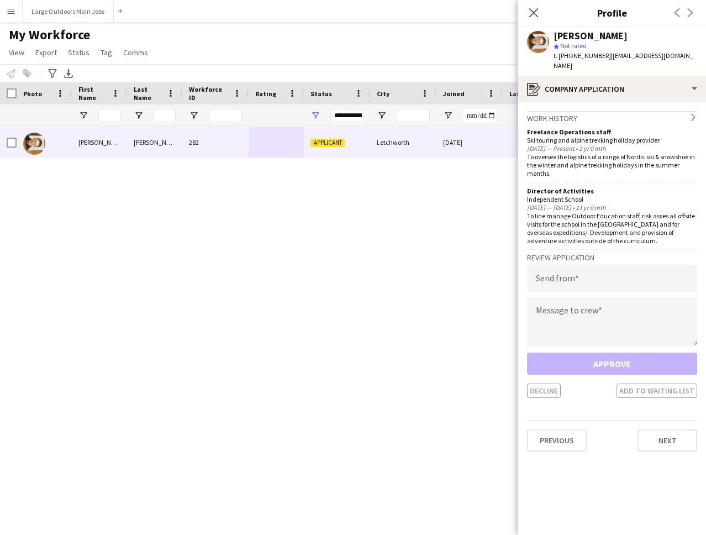
click at [611, 111] on div "Work history chevron-right" at bounding box center [612, 117] width 170 height 12
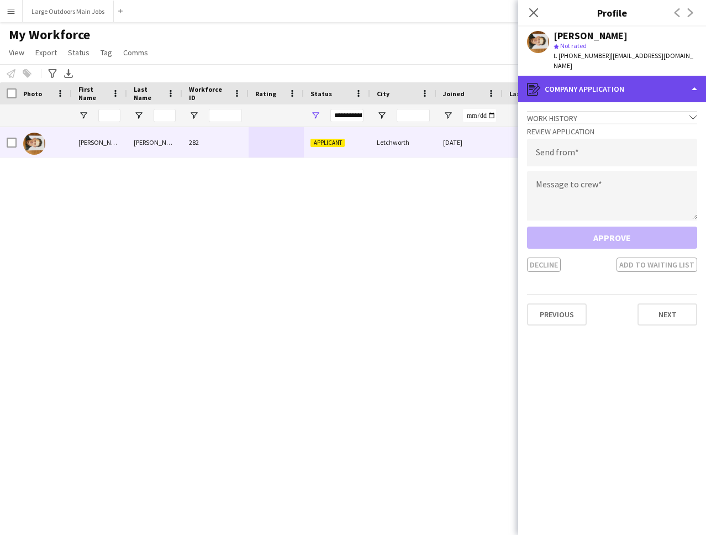
click at [595, 82] on div "register Company application" at bounding box center [613, 89] width 188 height 27
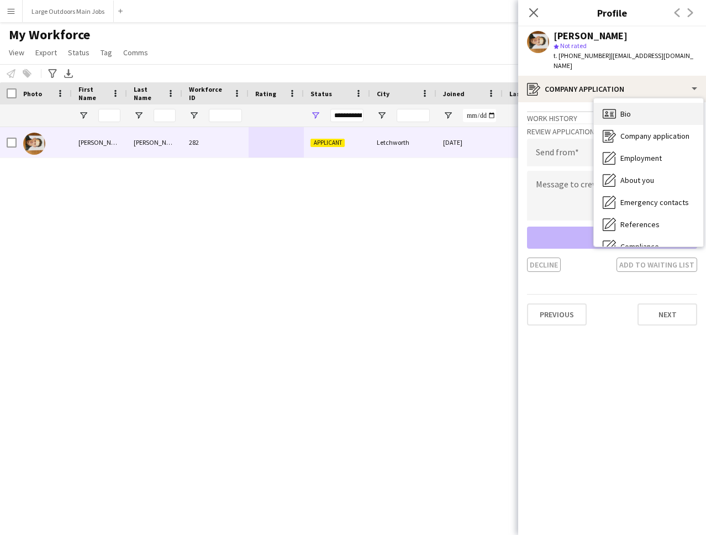
click at [633, 103] on div "Bio Bio" at bounding box center [648, 114] width 109 height 22
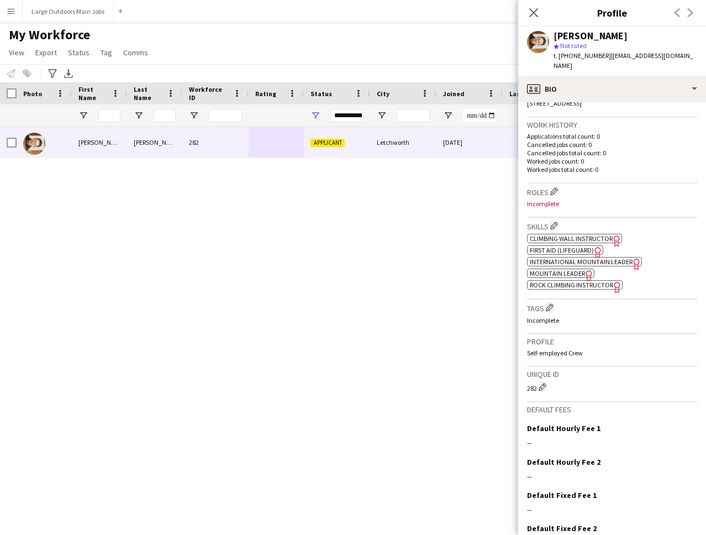
scroll to position [0, 0]
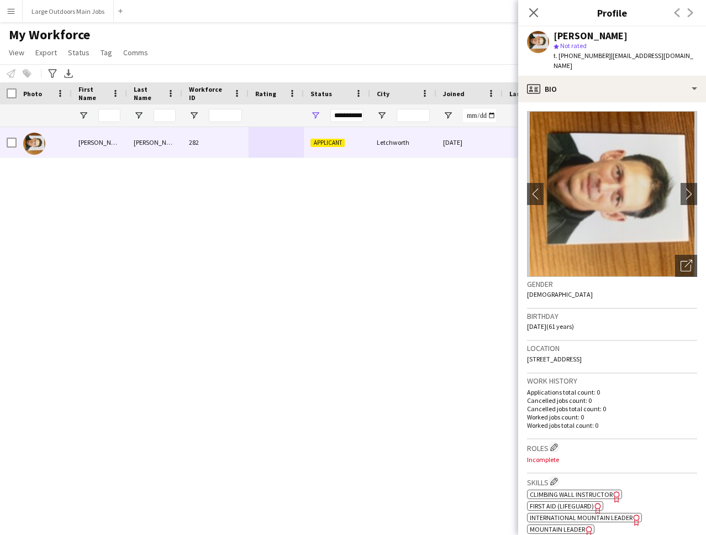
click at [367, 241] on div "[PERSON_NAME] 282 Applicant Letchworth [DATE] 0 [EMAIL_ADDRESS][DOMAIN_NAME]" at bounding box center [336, 321] width 673 height 389
click at [534, 11] on icon "Close pop-in" at bounding box center [533, 12] width 11 height 11
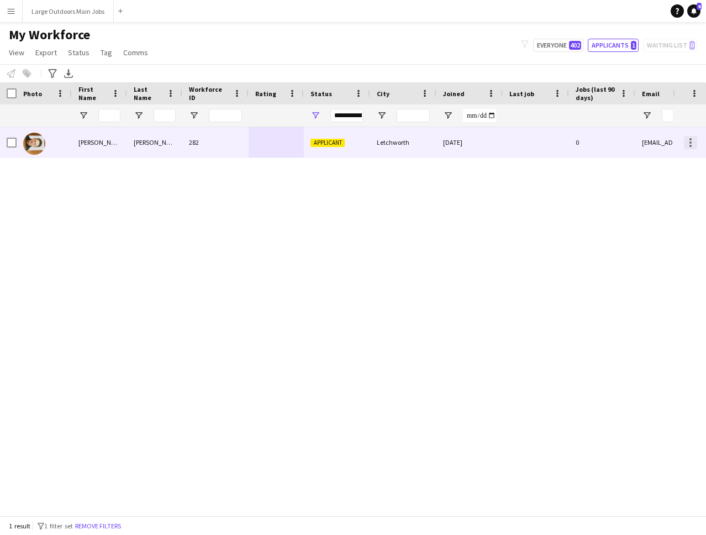
click at [692, 139] on div at bounding box center [691, 139] width 2 height 2
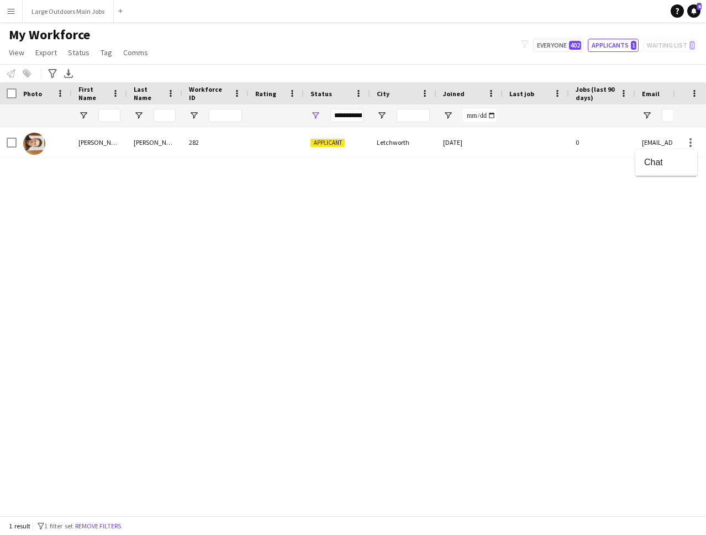
click at [470, 250] on div at bounding box center [353, 267] width 706 height 535
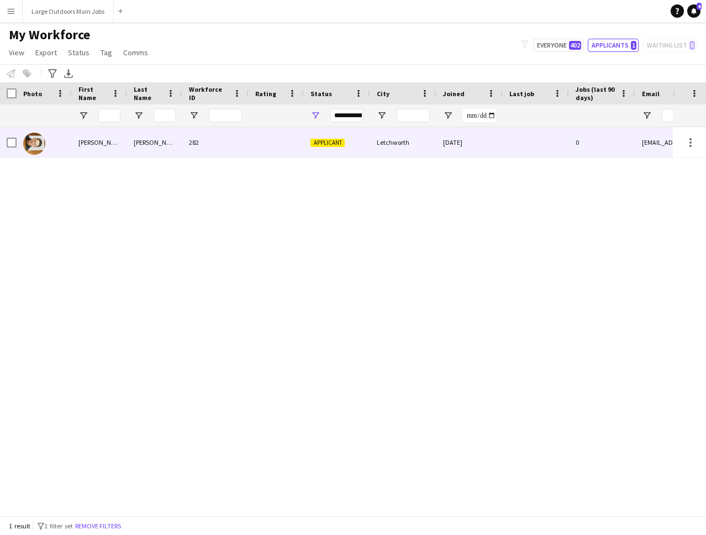
click at [236, 144] on div "282" at bounding box center [215, 142] width 66 height 30
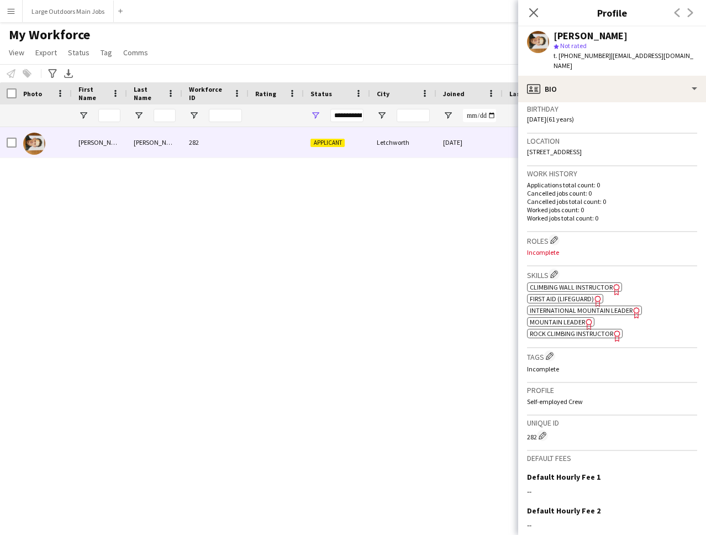
scroll to position [311, 0]
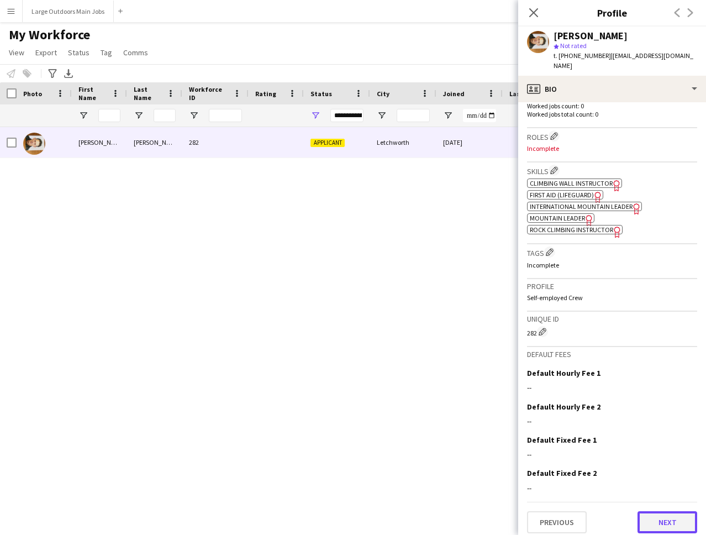
click at [662, 514] on button "Next" at bounding box center [668, 522] width 60 height 22
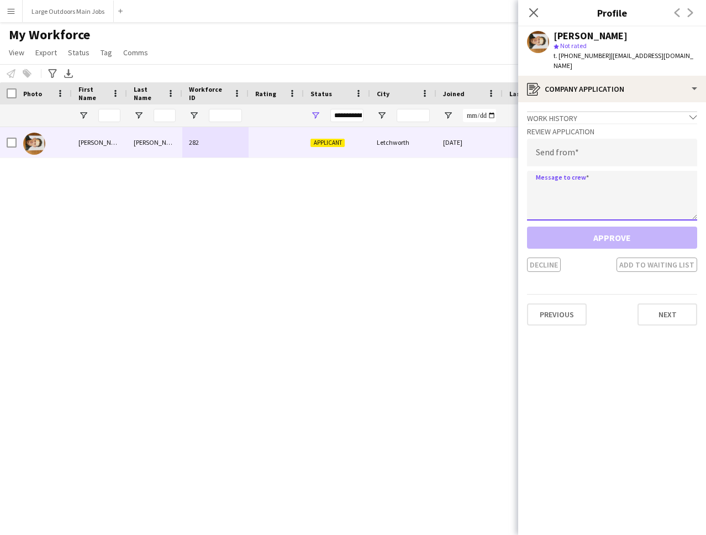
click at [579, 179] on textarea at bounding box center [612, 196] width 170 height 50
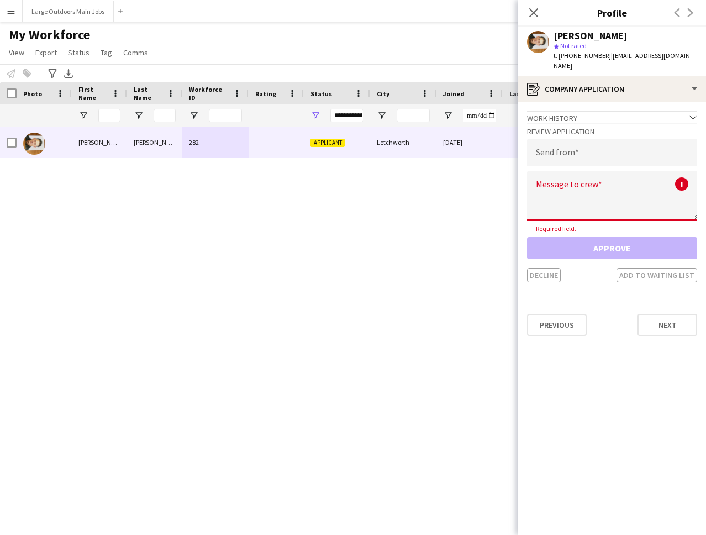
click at [547, 258] on div "Approve Decline Add to waiting list" at bounding box center [612, 259] width 170 height 45
click at [544, 268] on div "Decline Add to waiting list" at bounding box center [612, 275] width 170 height 14
click at [558, 144] on input "email" at bounding box center [612, 153] width 170 height 28
type input "**********"
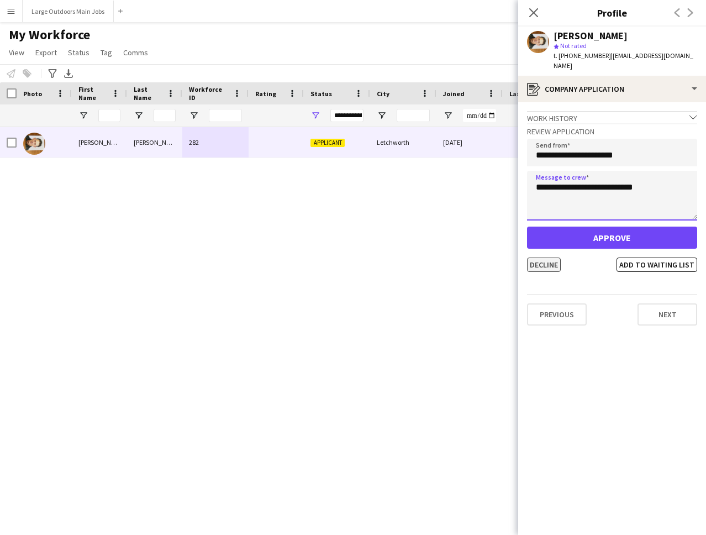
type textarea "**********"
click at [538, 258] on button "Decline" at bounding box center [544, 265] width 34 height 14
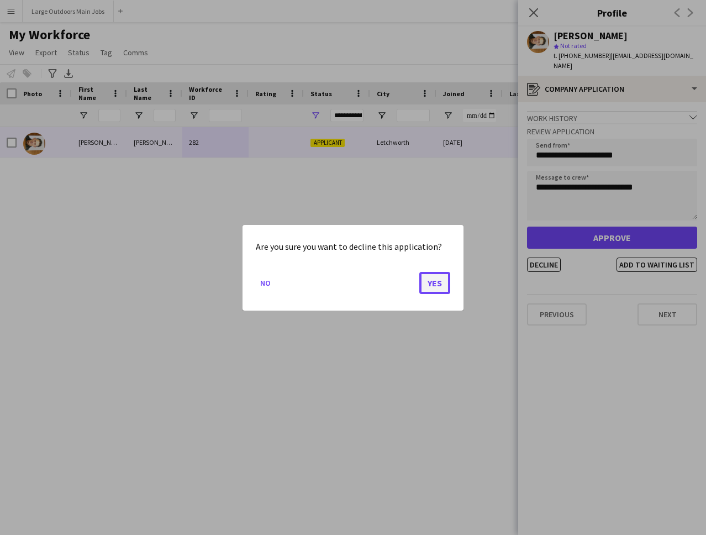
click at [432, 284] on button "Yes" at bounding box center [435, 282] width 31 height 22
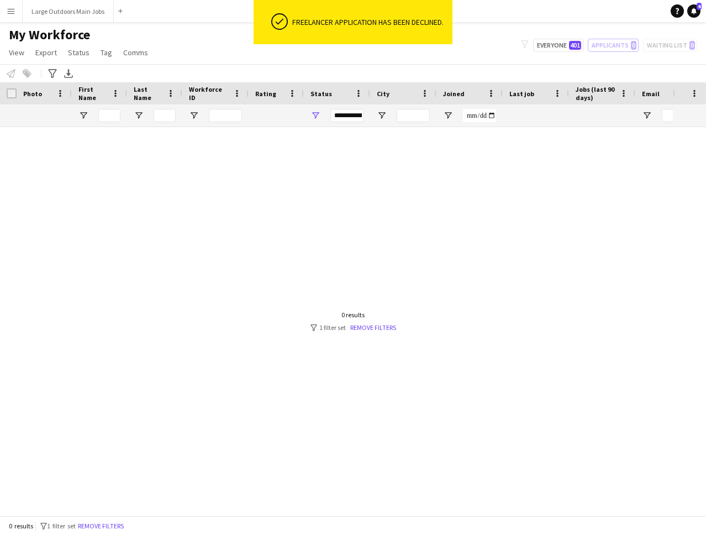
click at [682, 46] on div "filter-1 Everyone 401 Applicants 0 Waiting list 0" at bounding box center [609, 45] width 194 height 13
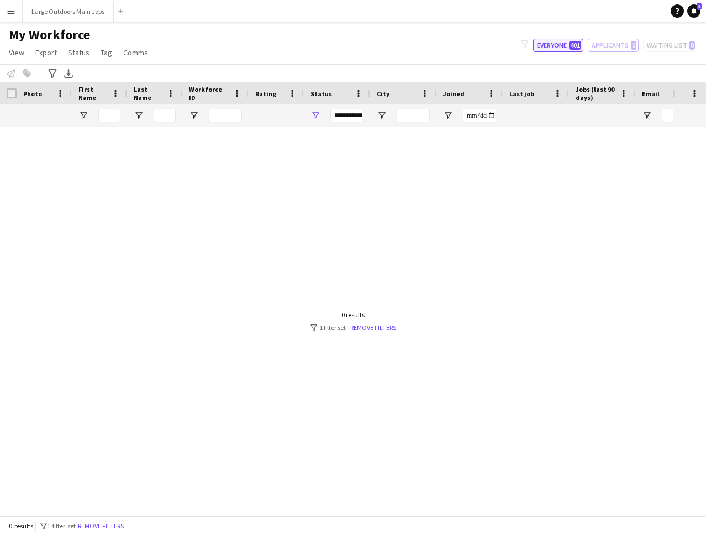
click at [559, 45] on button "Everyone 401" at bounding box center [558, 45] width 50 height 13
type input "**********"
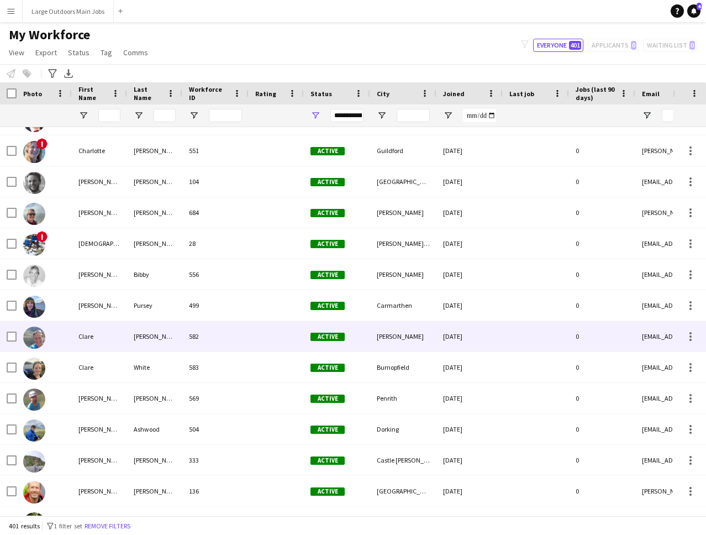
scroll to position [1122, 0]
